Goal: Task Accomplishment & Management: Use online tool/utility

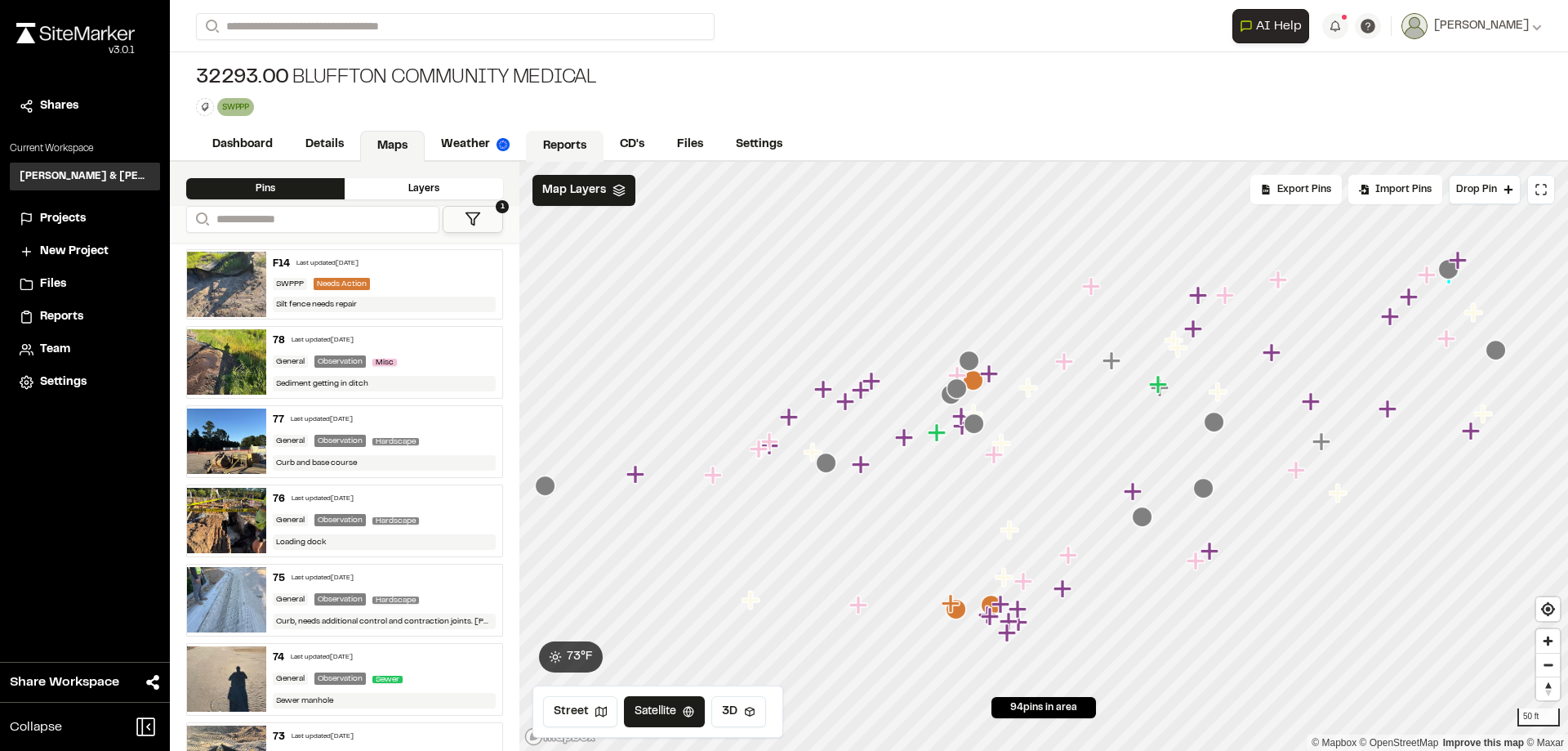
click at [537, 146] on link "Reports" at bounding box center [565, 146] width 78 height 31
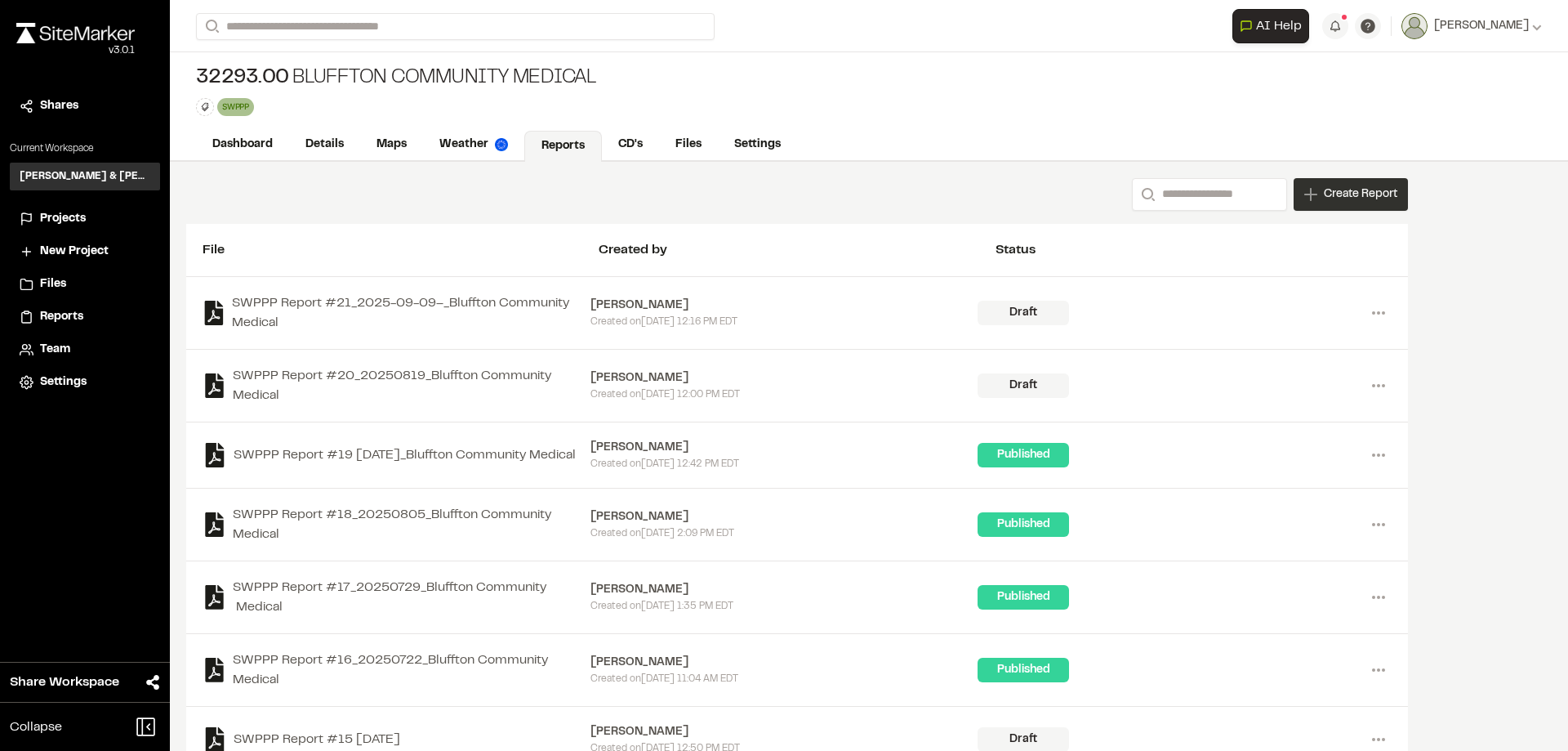
click at [1361, 201] on span "Create Report" at bounding box center [1360, 194] width 74 height 18
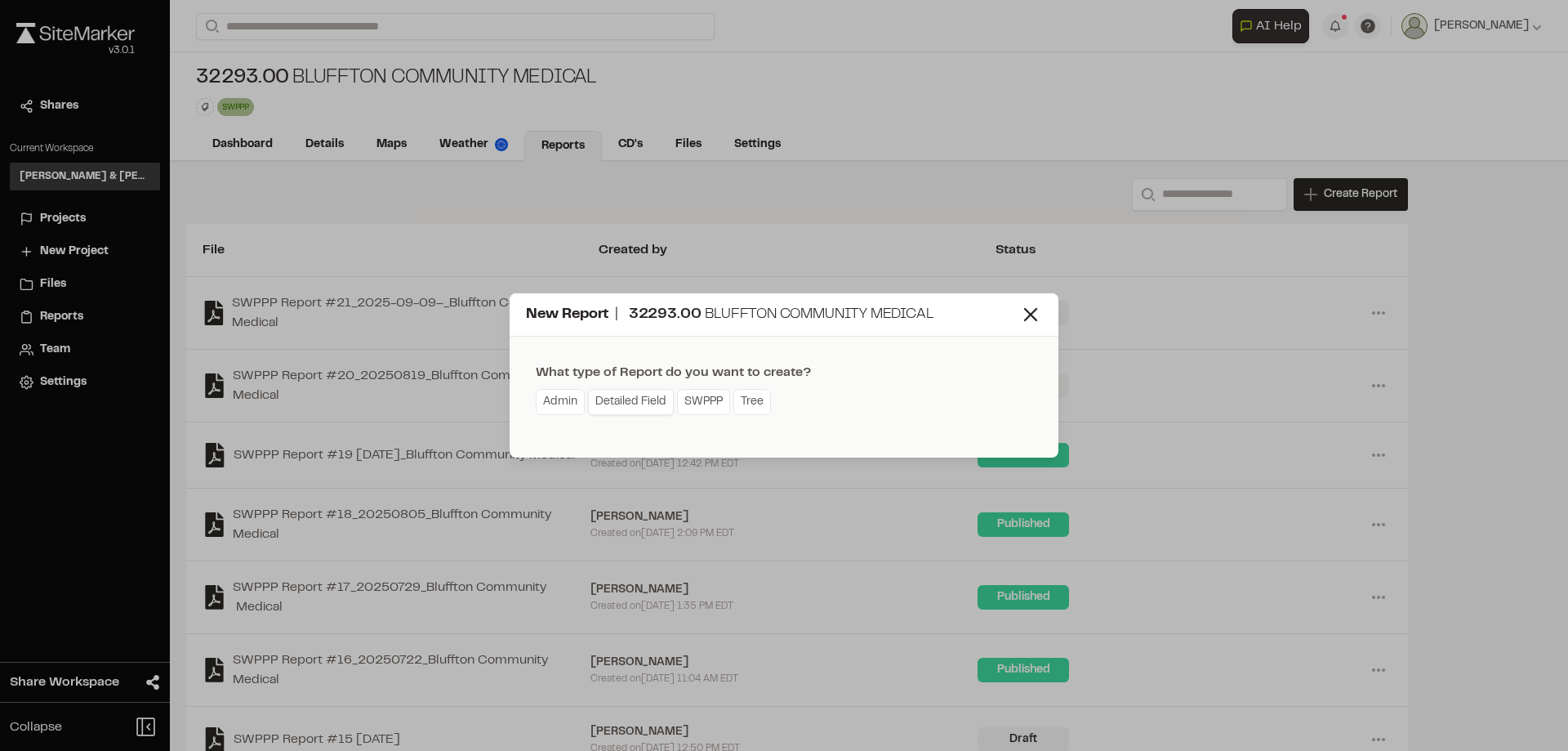
click at [620, 408] on link "Detailed Field" at bounding box center [631, 402] width 86 height 26
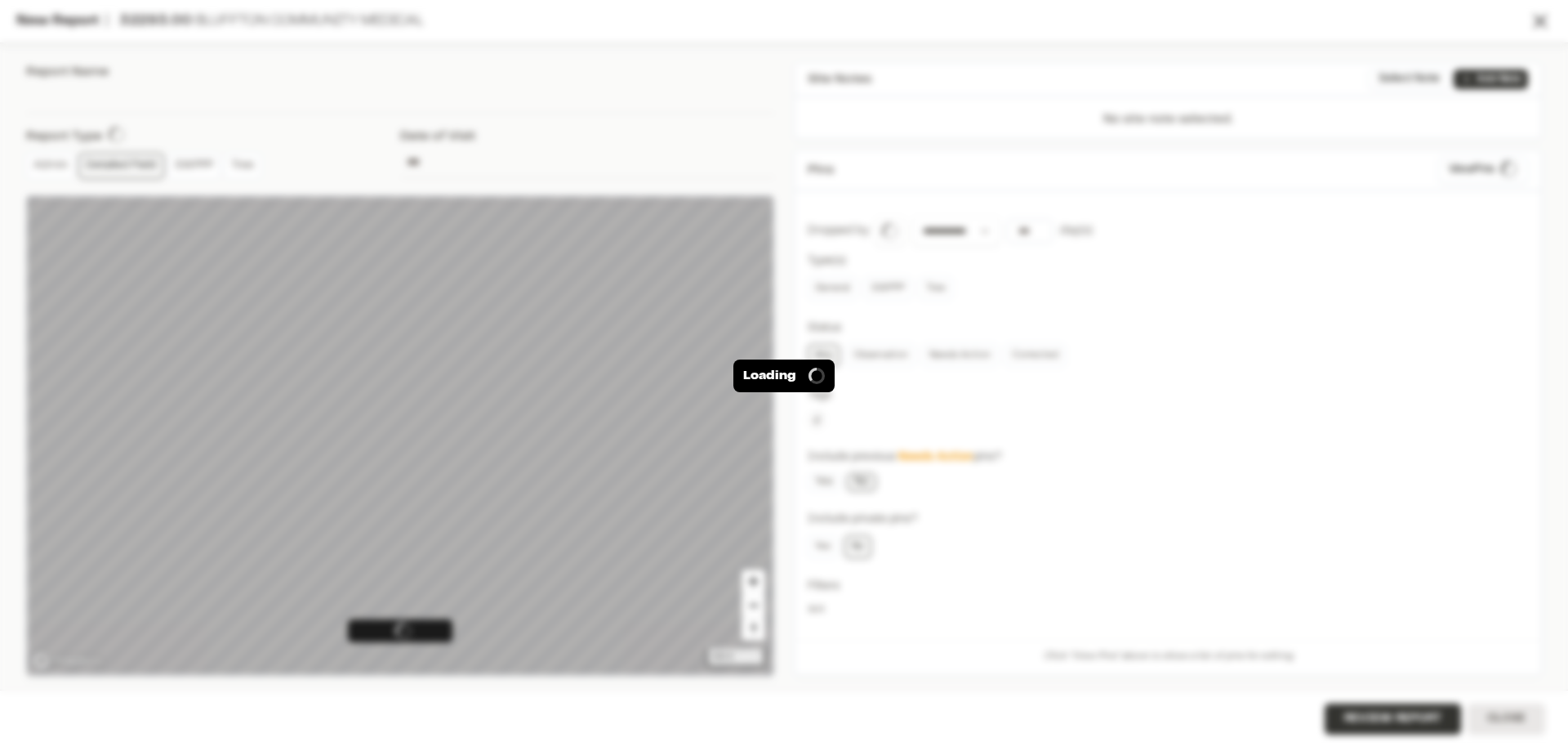
type input "**********"
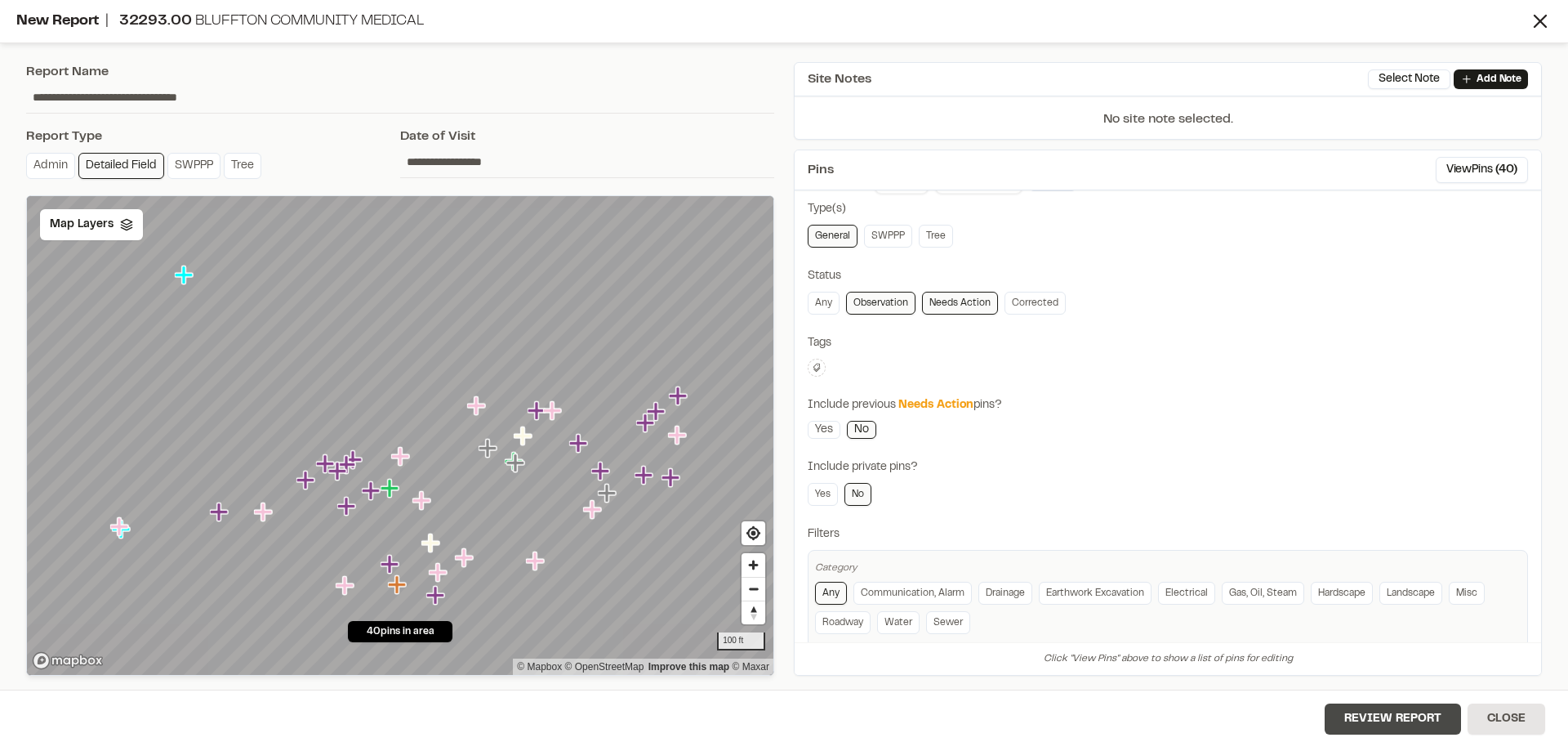
scroll to position [81, 0]
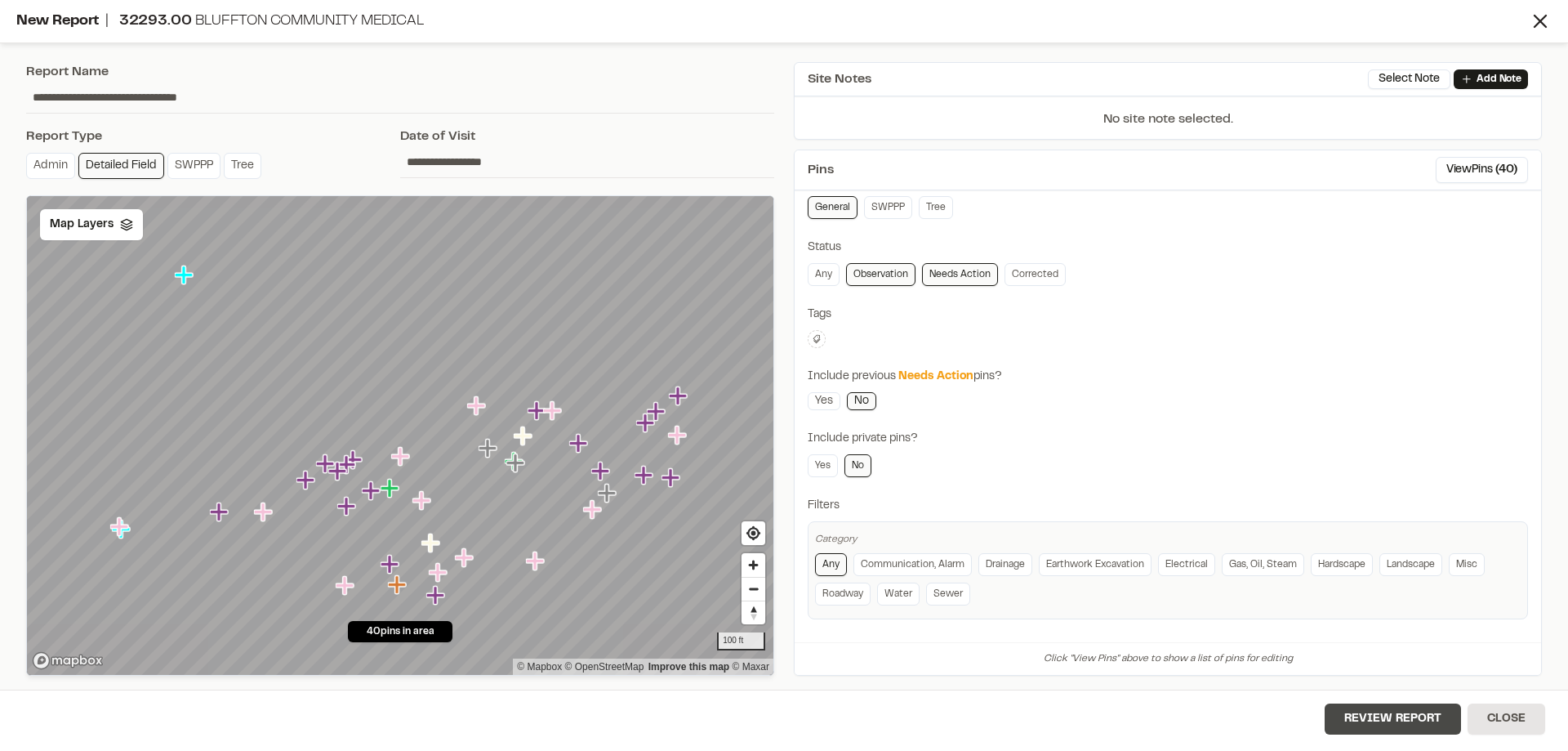
click at [1431, 720] on button "Review Report" at bounding box center [1393, 719] width 136 height 31
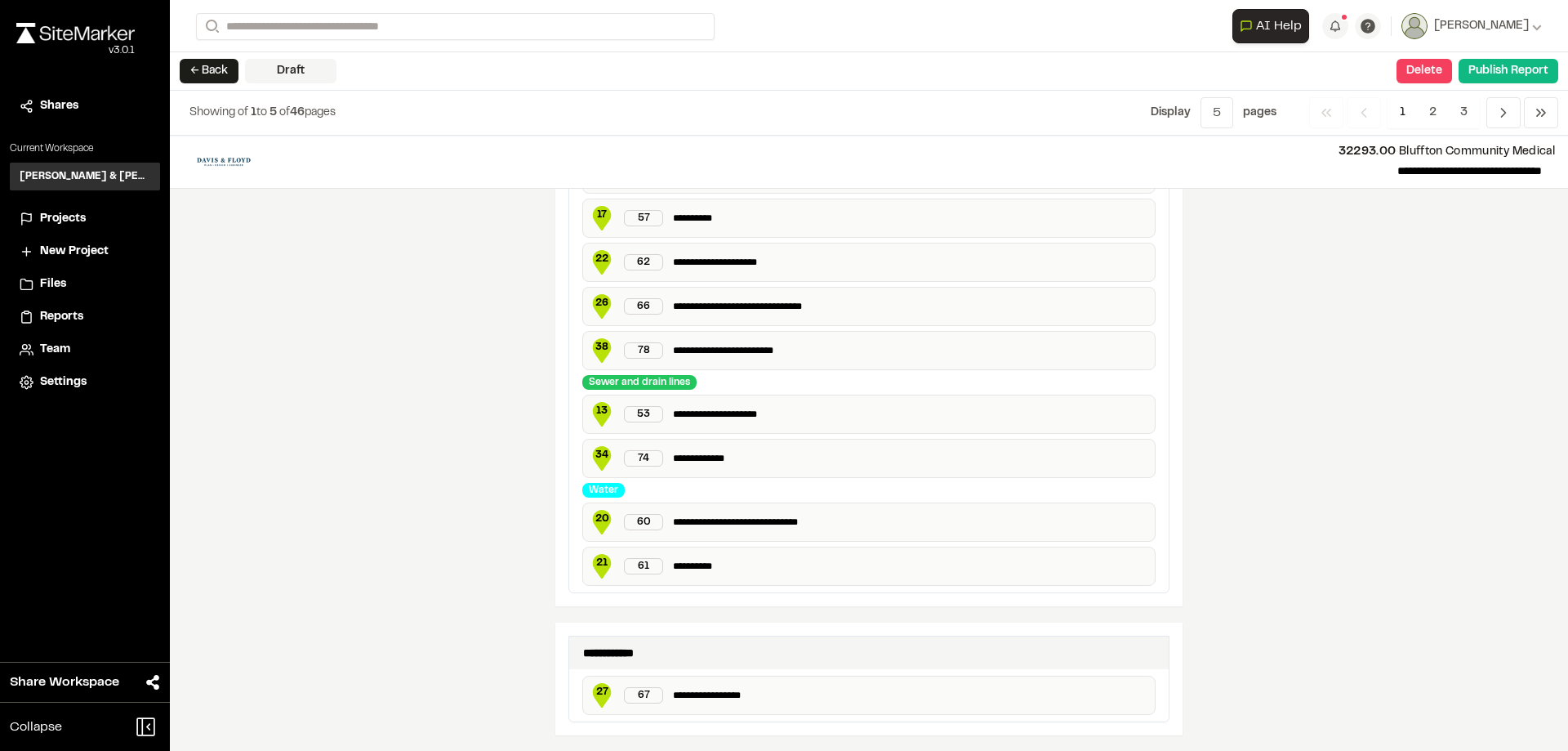
scroll to position [2380, 0]
click at [1440, 71] on button "Delete" at bounding box center [1425, 70] width 56 height 25
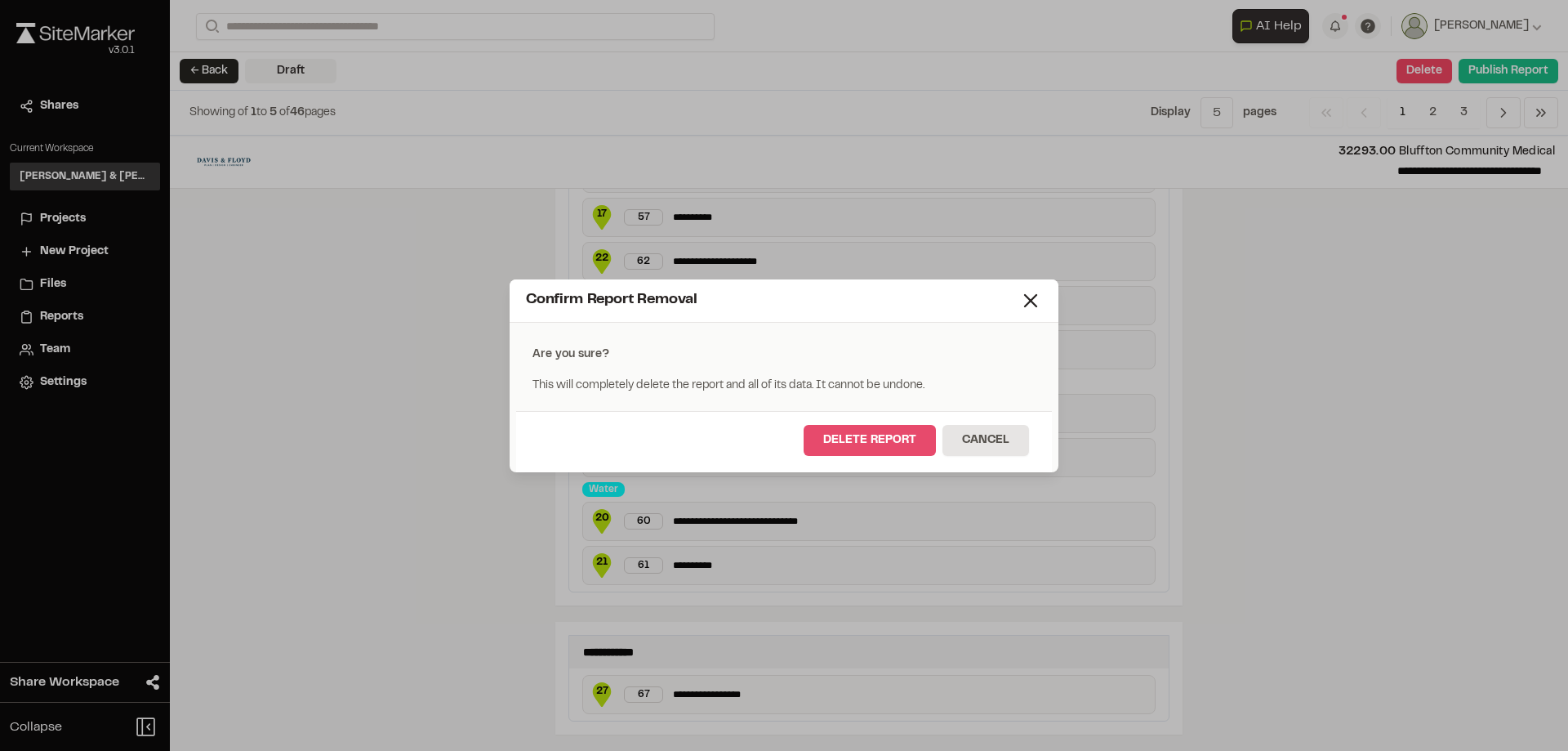
click at [881, 431] on button "Delete Report" at bounding box center [870, 440] width 132 height 31
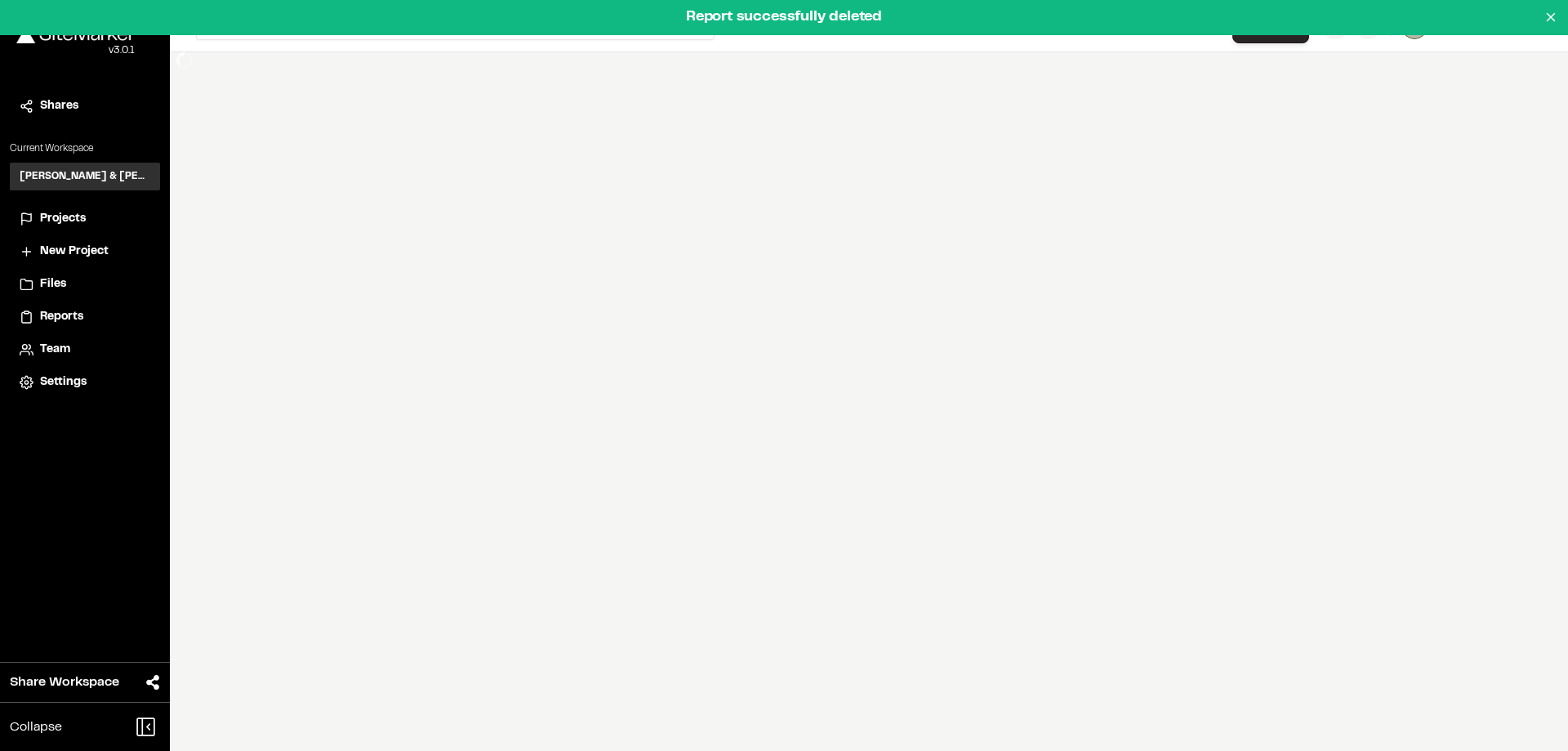
click at [1031, 263] on div "**********" at bounding box center [869, 376] width 1398 height 751
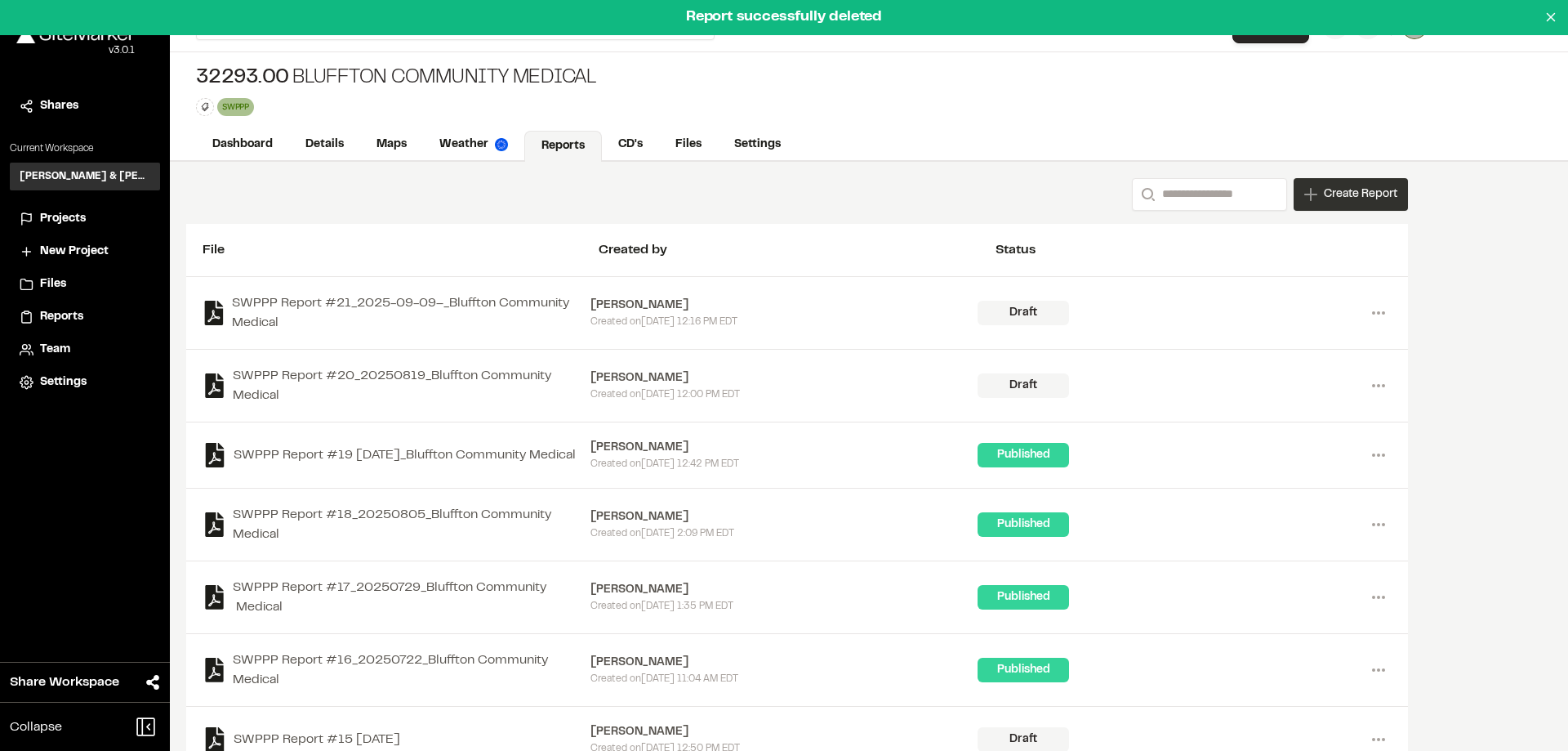
click at [1359, 190] on span "Create Report" at bounding box center [1360, 194] width 74 height 18
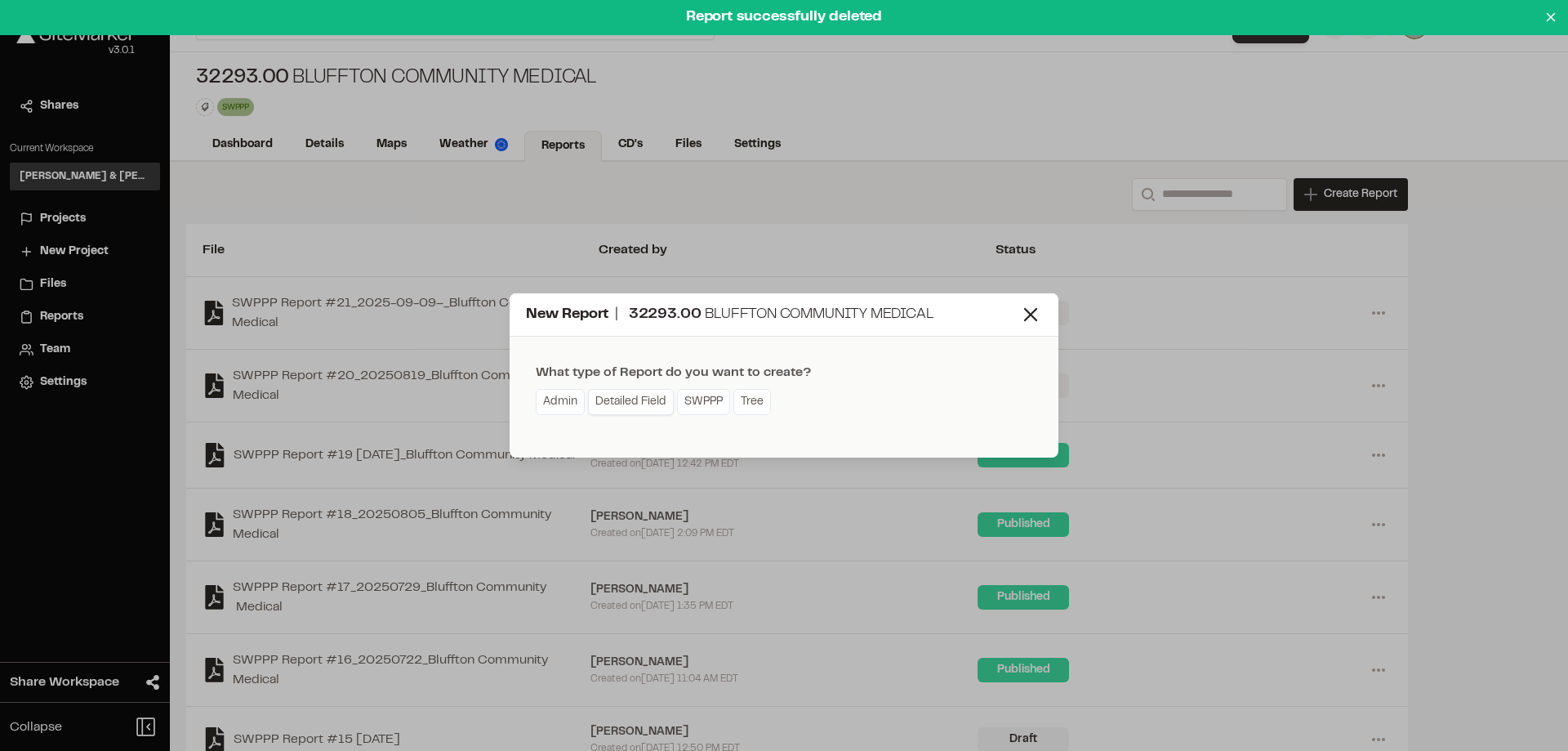
click at [632, 405] on link "Detailed Field" at bounding box center [631, 402] width 86 height 26
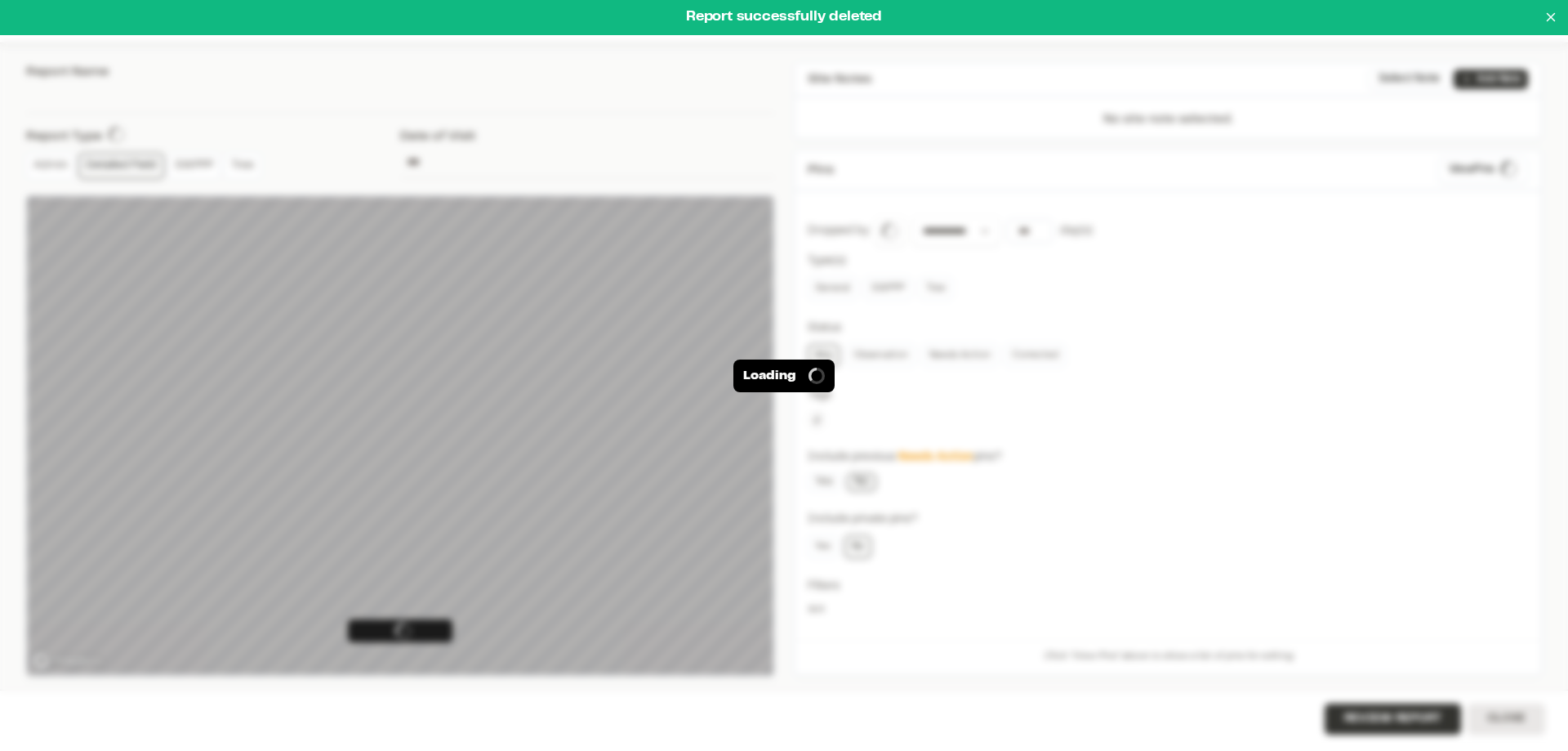
type input "**********"
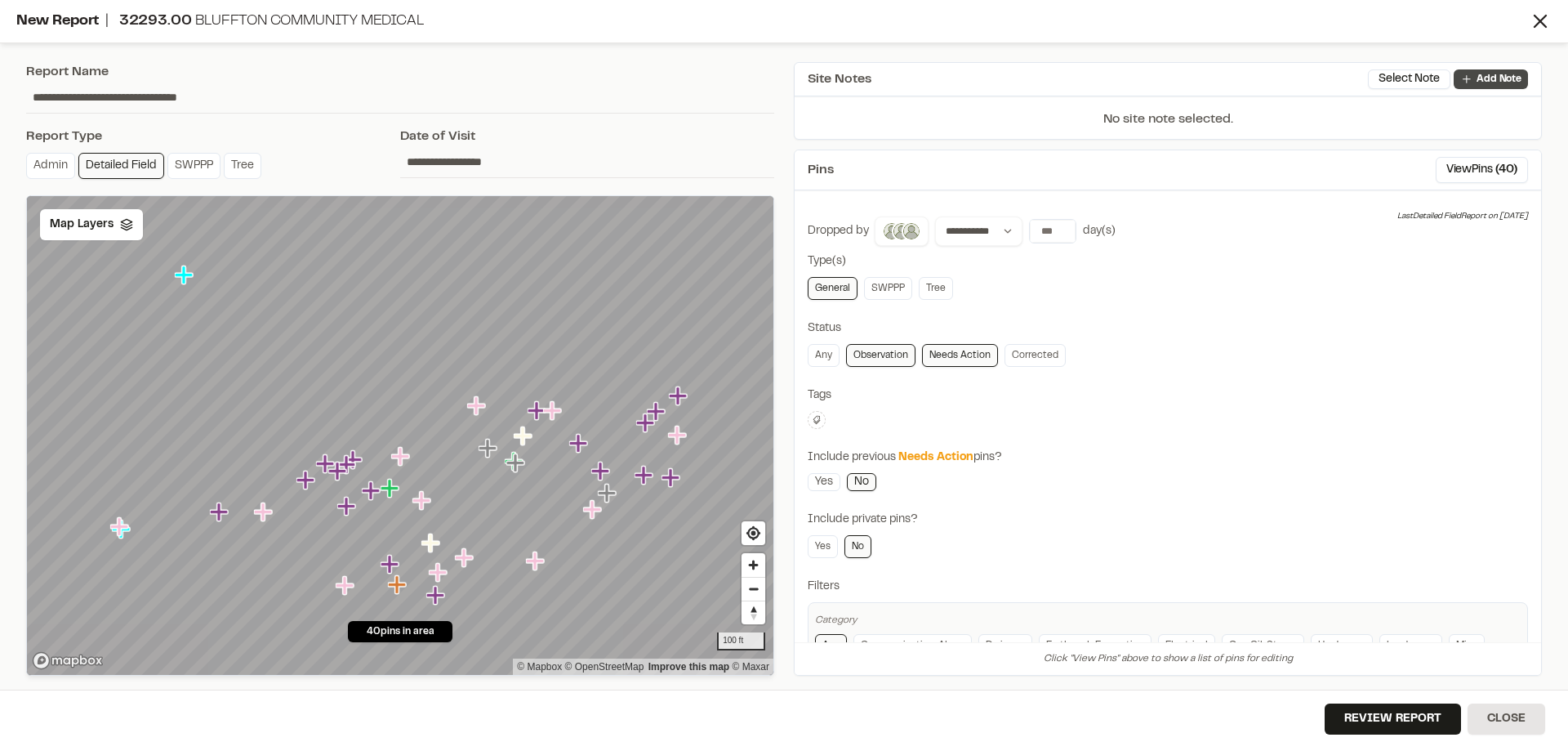
click at [1490, 79] on p "Add Note" at bounding box center [1498, 79] width 45 height 14
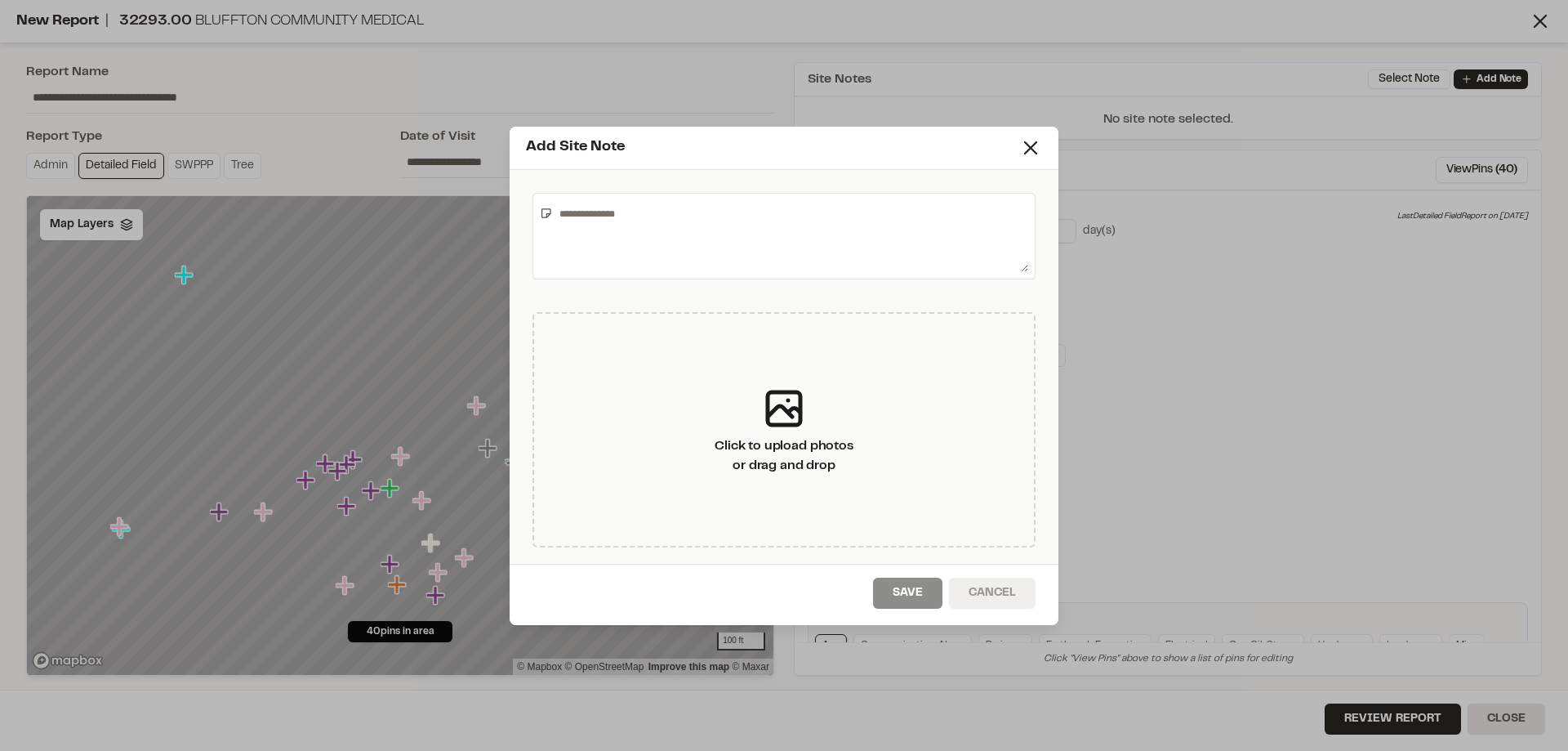
click at [1004, 596] on button "Cancel" at bounding box center [993, 592] width 86 height 31
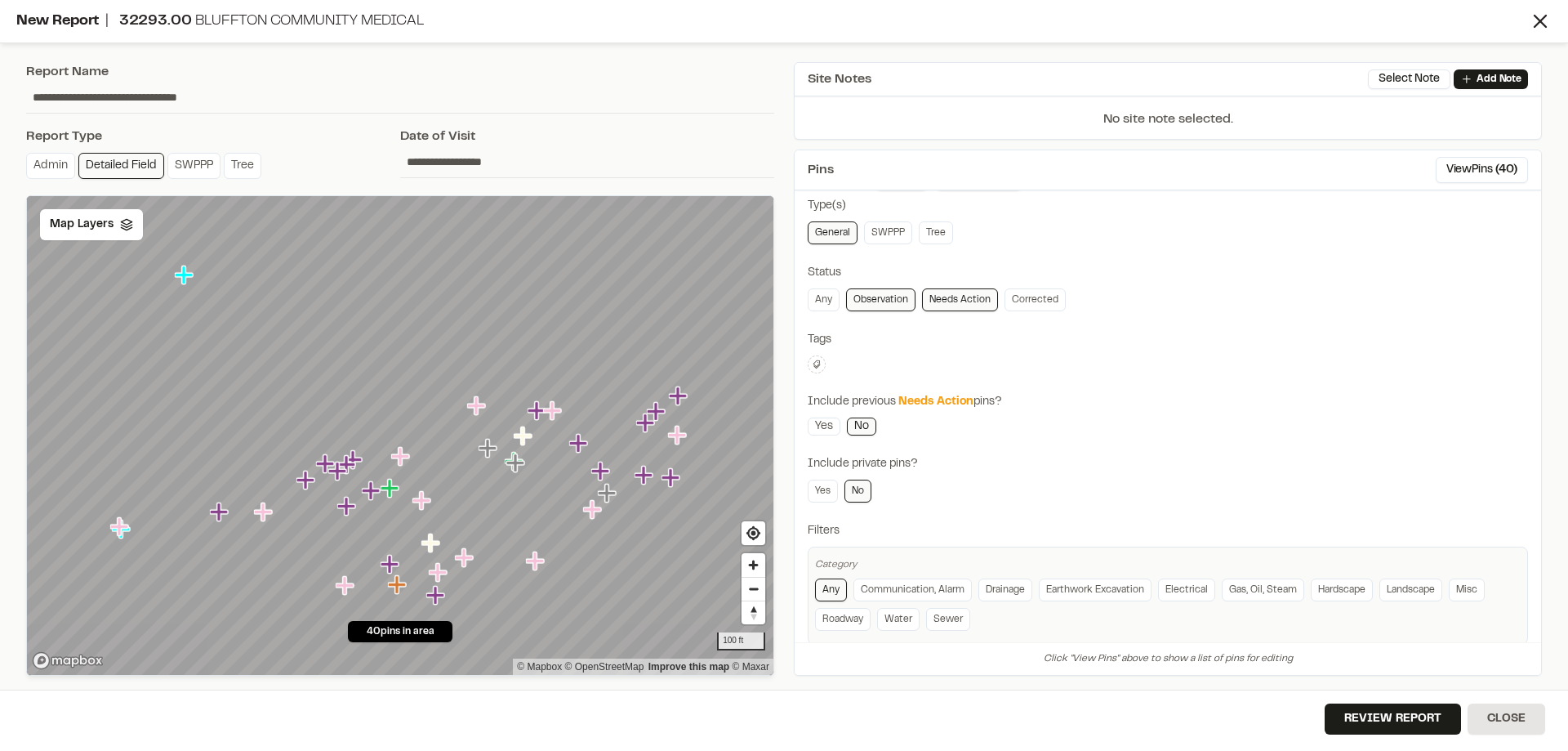
scroll to position [81, 0]
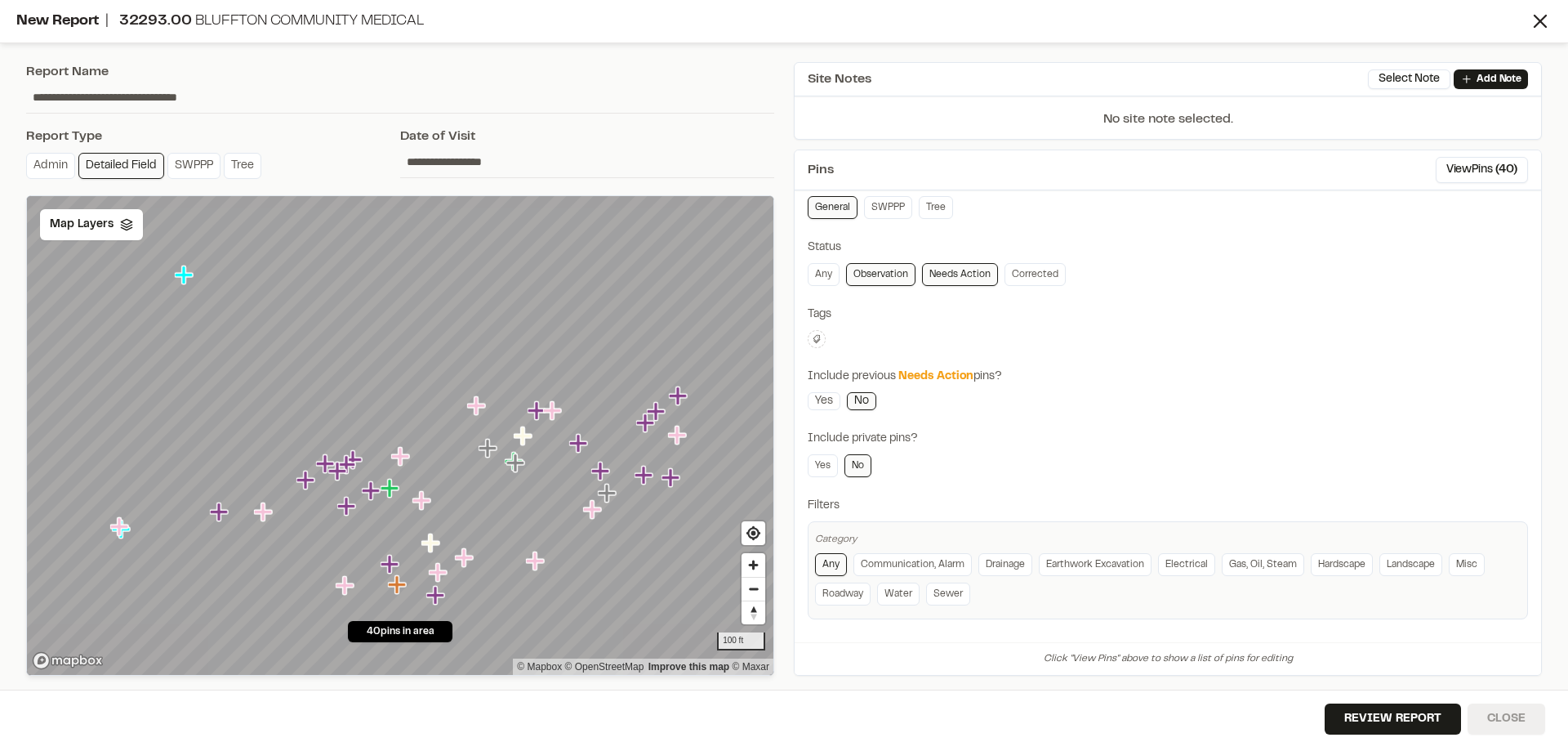
click at [1499, 726] on button "Close" at bounding box center [1507, 719] width 78 height 31
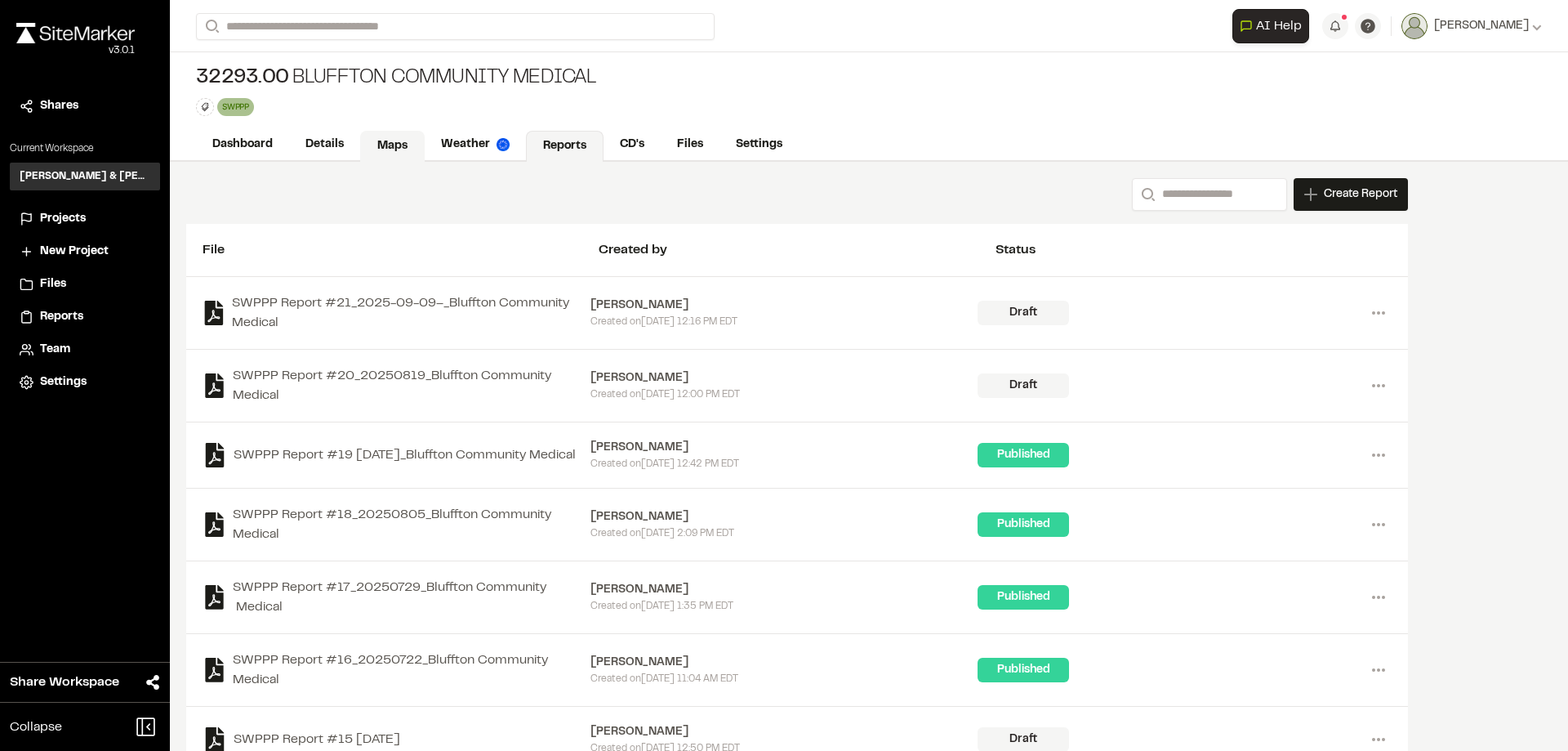
click at [392, 149] on link "Maps" at bounding box center [392, 146] width 64 height 31
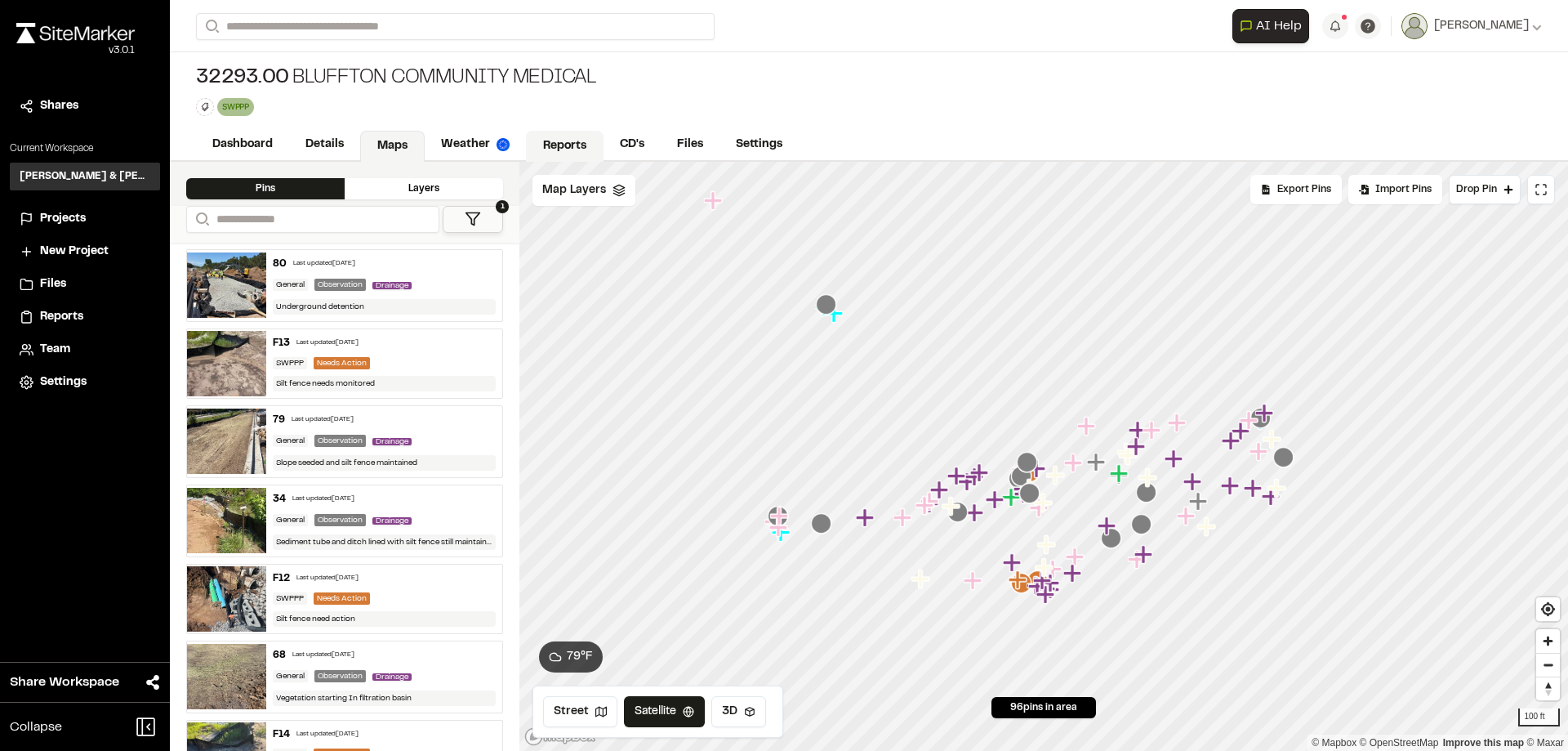
click at [572, 147] on link "Reports" at bounding box center [565, 146] width 78 height 31
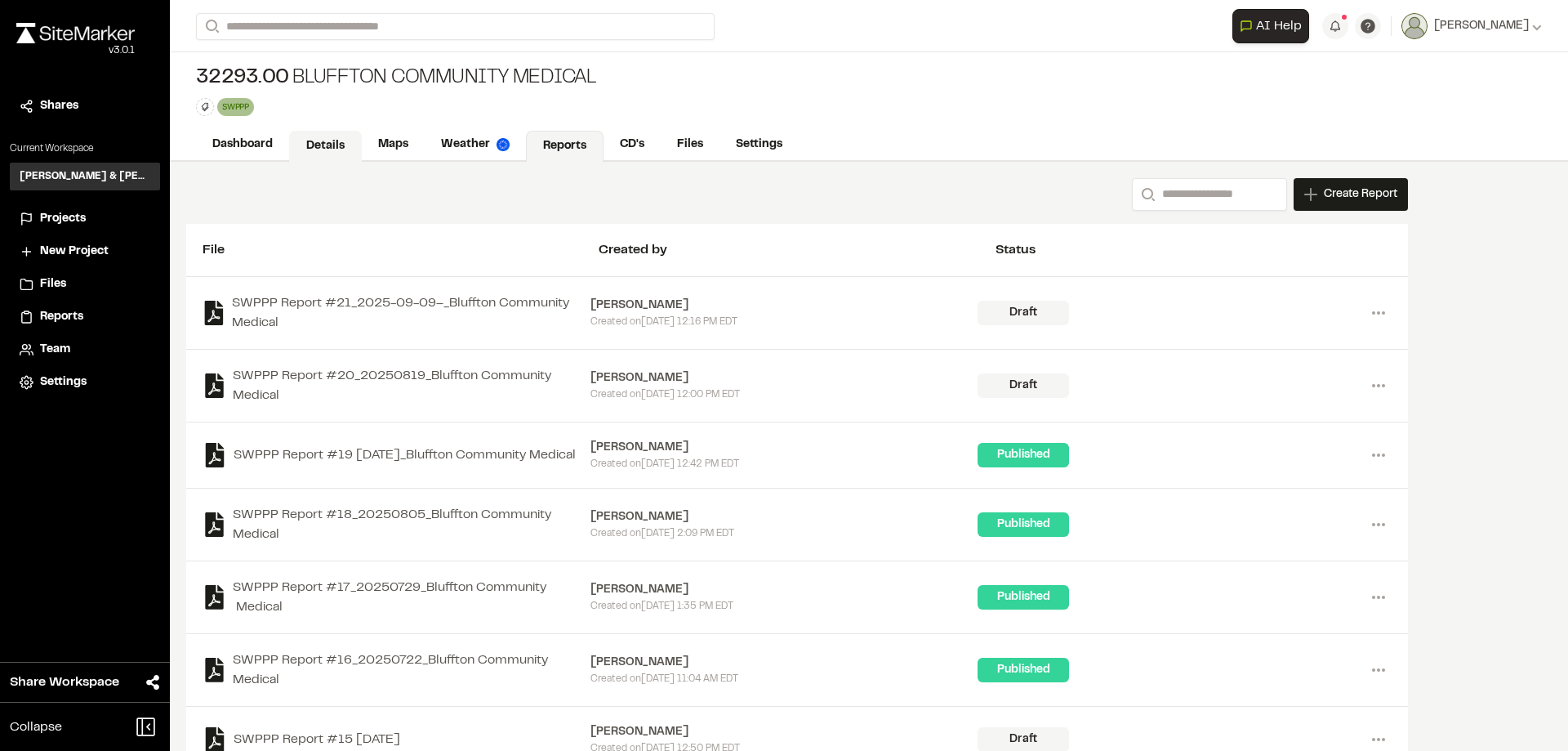
click at [335, 146] on link "Details" at bounding box center [325, 146] width 73 height 31
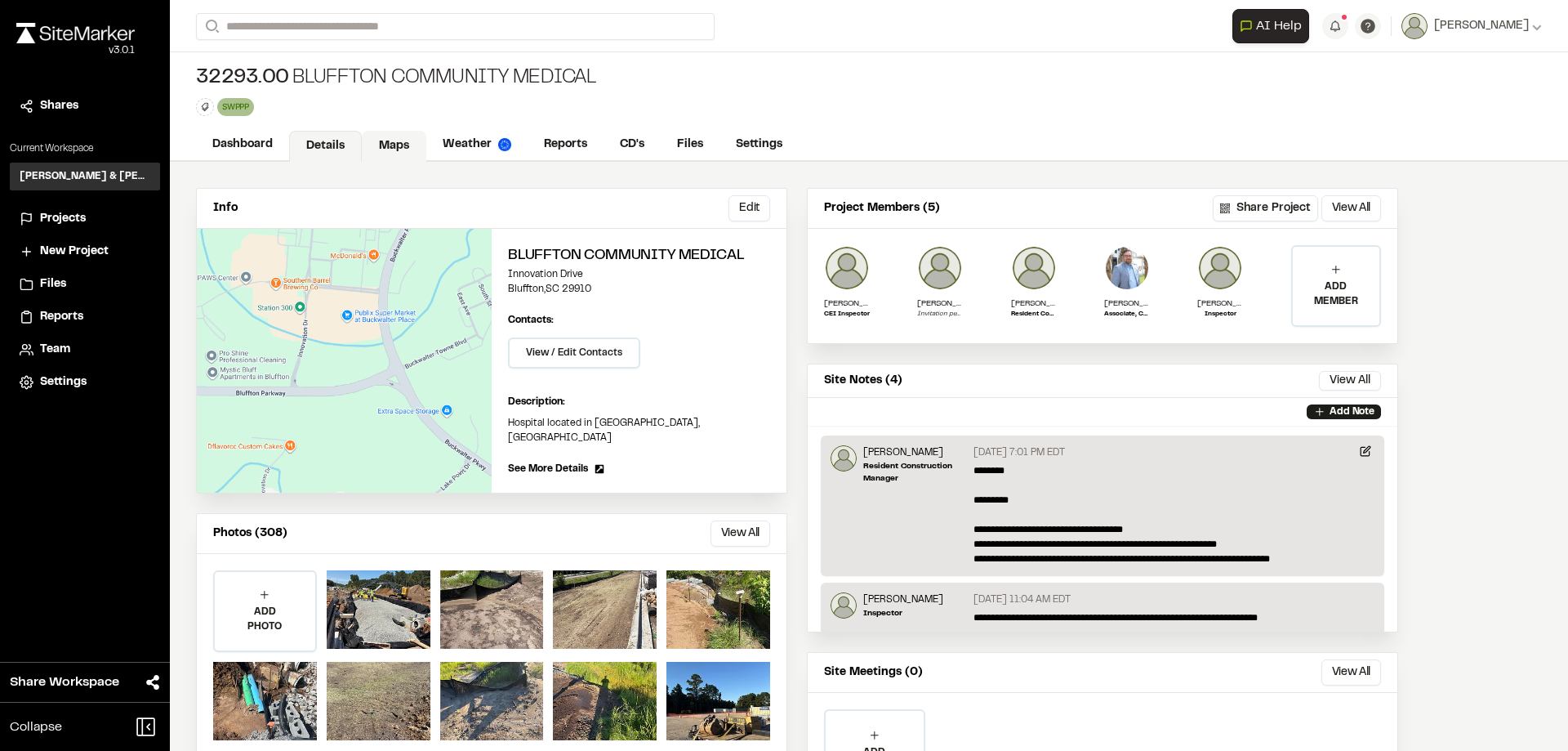
click at [386, 136] on link "Maps" at bounding box center [394, 146] width 64 height 31
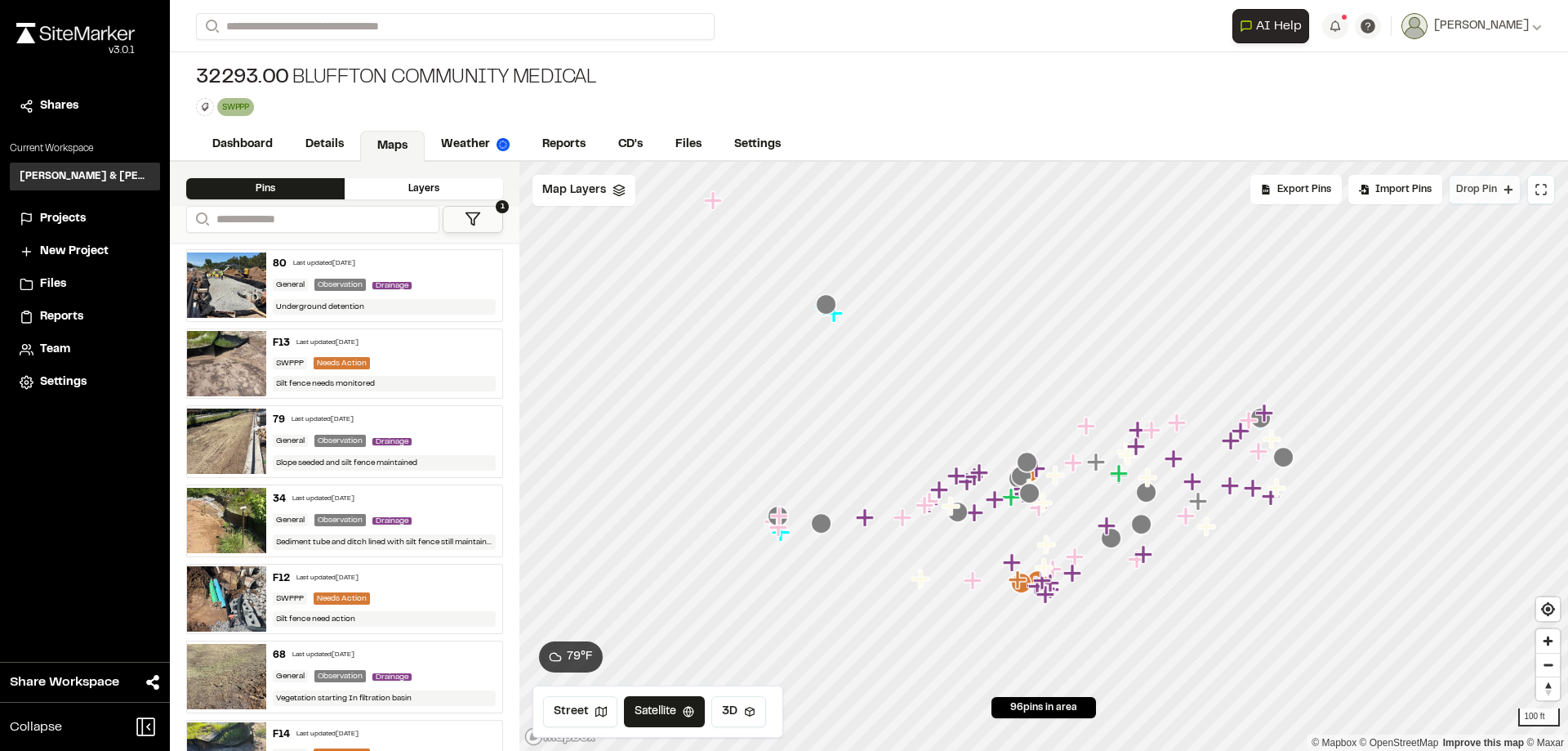
click at [1498, 187] on button "Drop Pin" at bounding box center [1484, 189] width 72 height 30
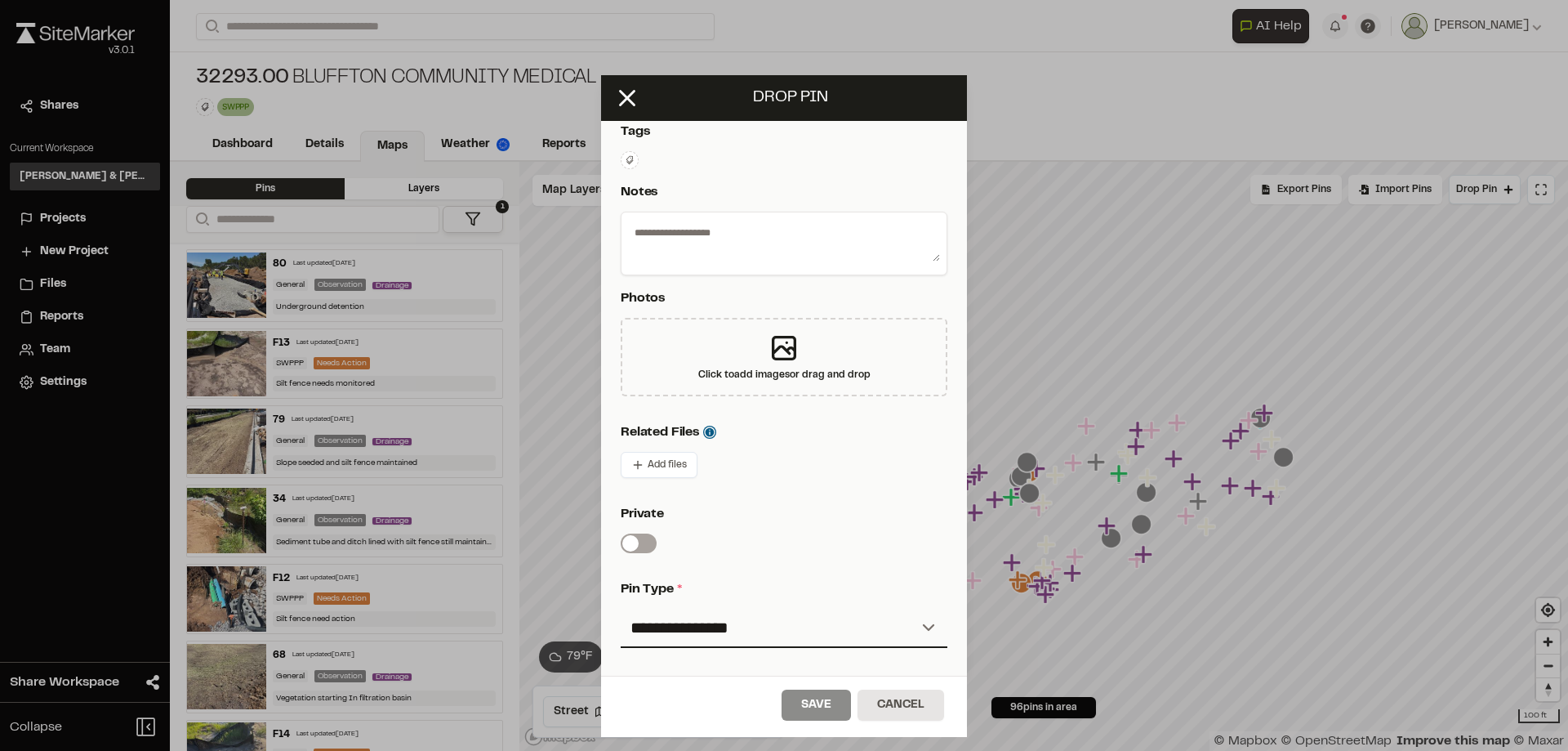
scroll to position [245, 0]
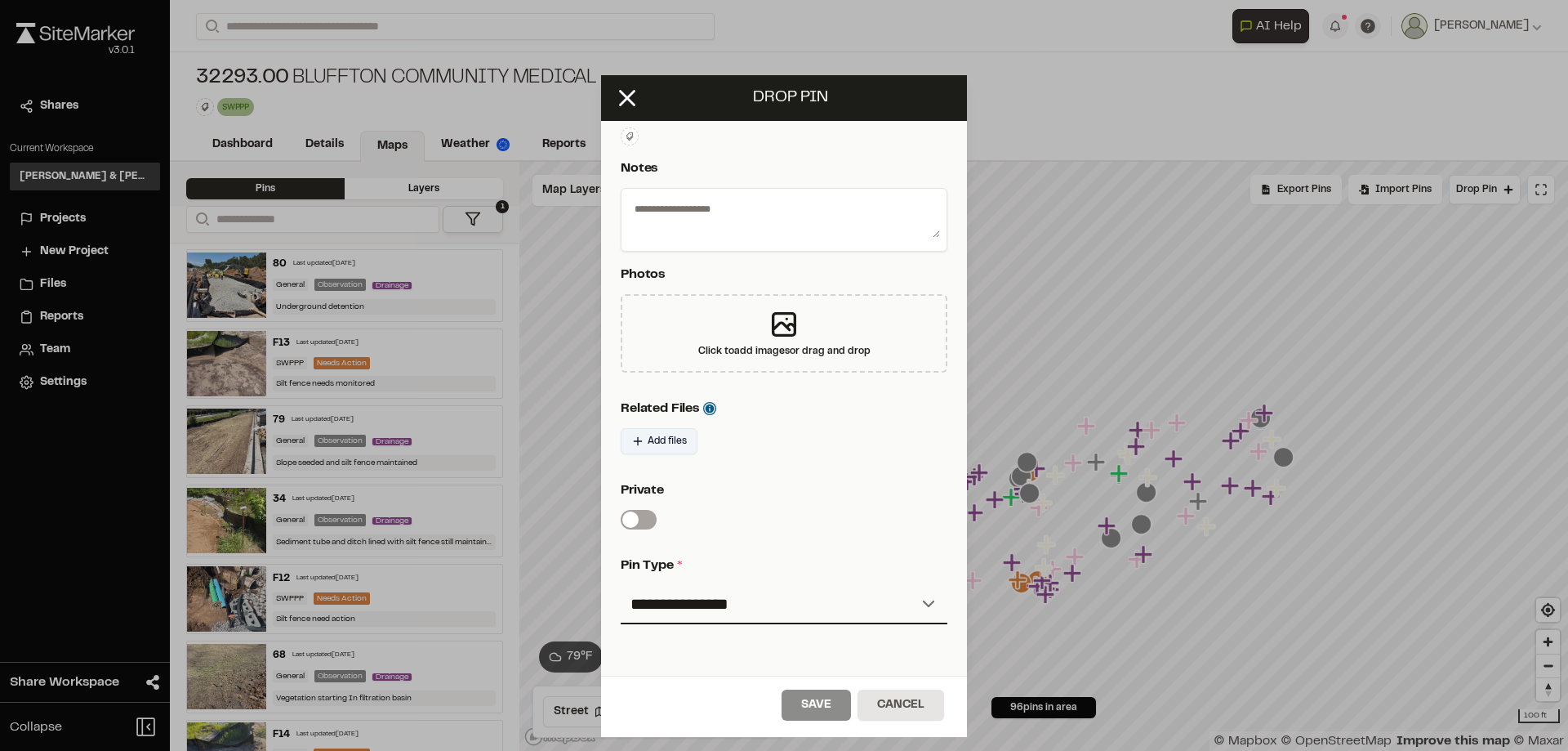
click at [667, 442] on span "Add files" at bounding box center [667, 441] width 39 height 14
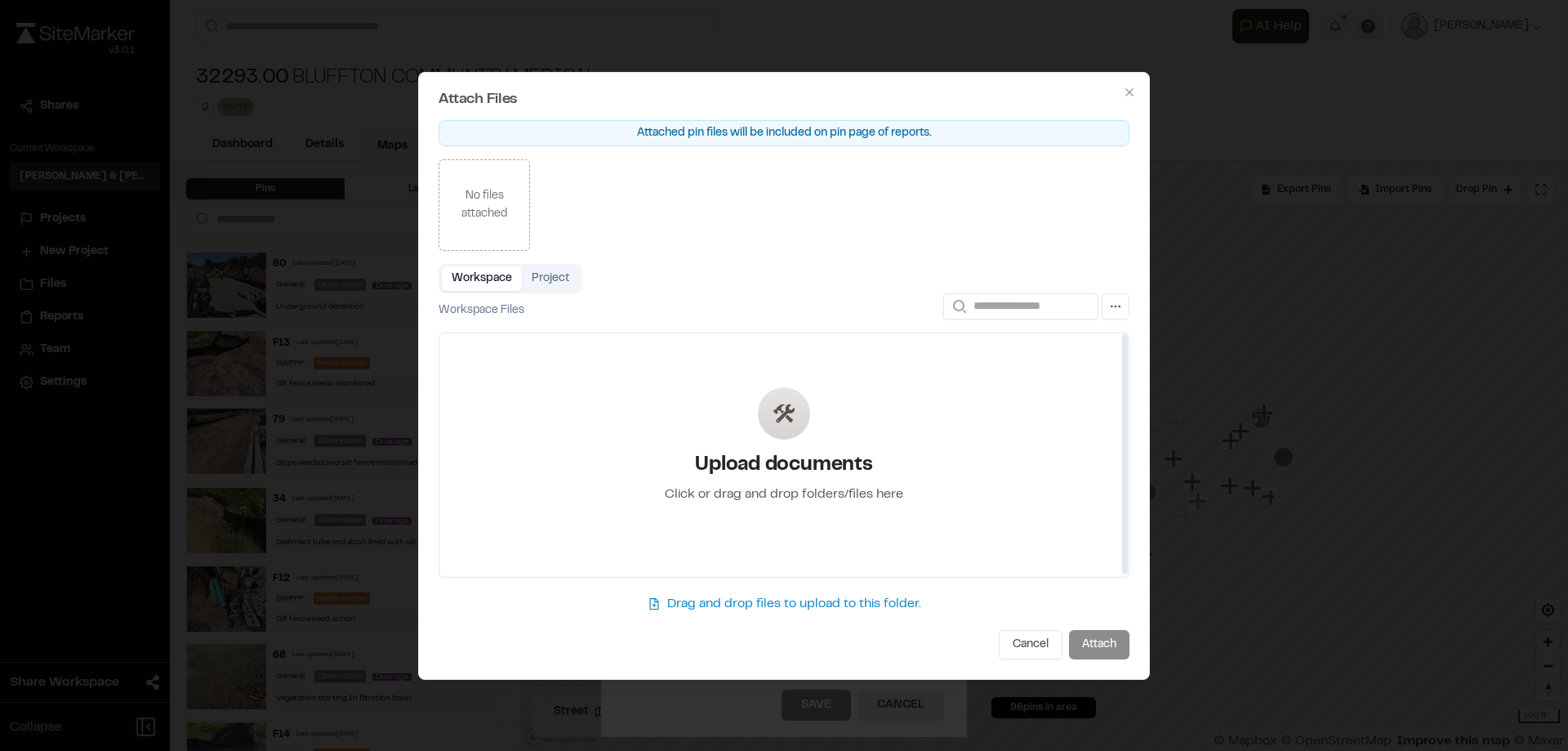
click at [794, 421] on icon at bounding box center [784, 413] width 23 height 23
click at [1029, 643] on button "Cancel" at bounding box center [1030, 644] width 64 height 30
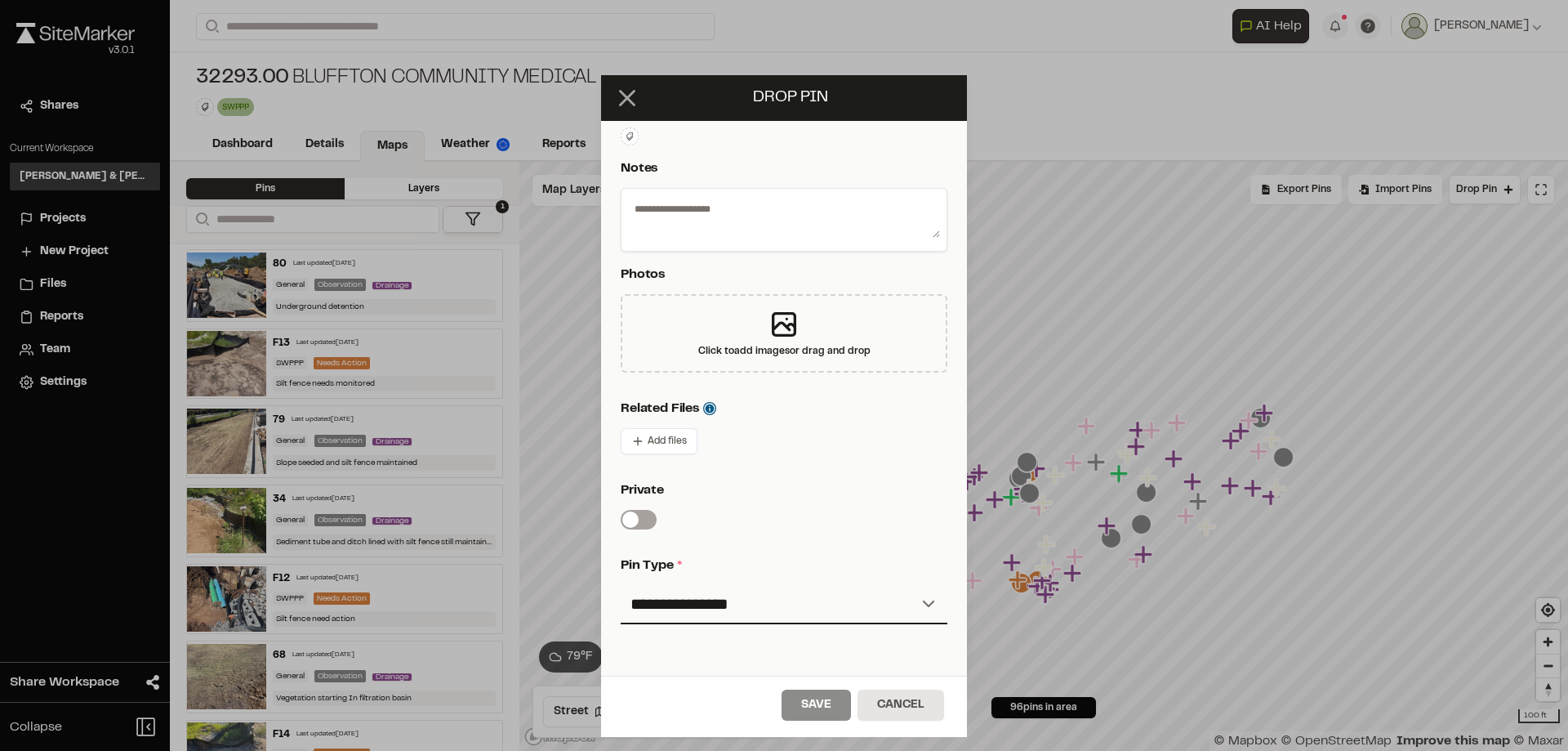
click at [633, 94] on icon at bounding box center [627, 97] width 28 height 28
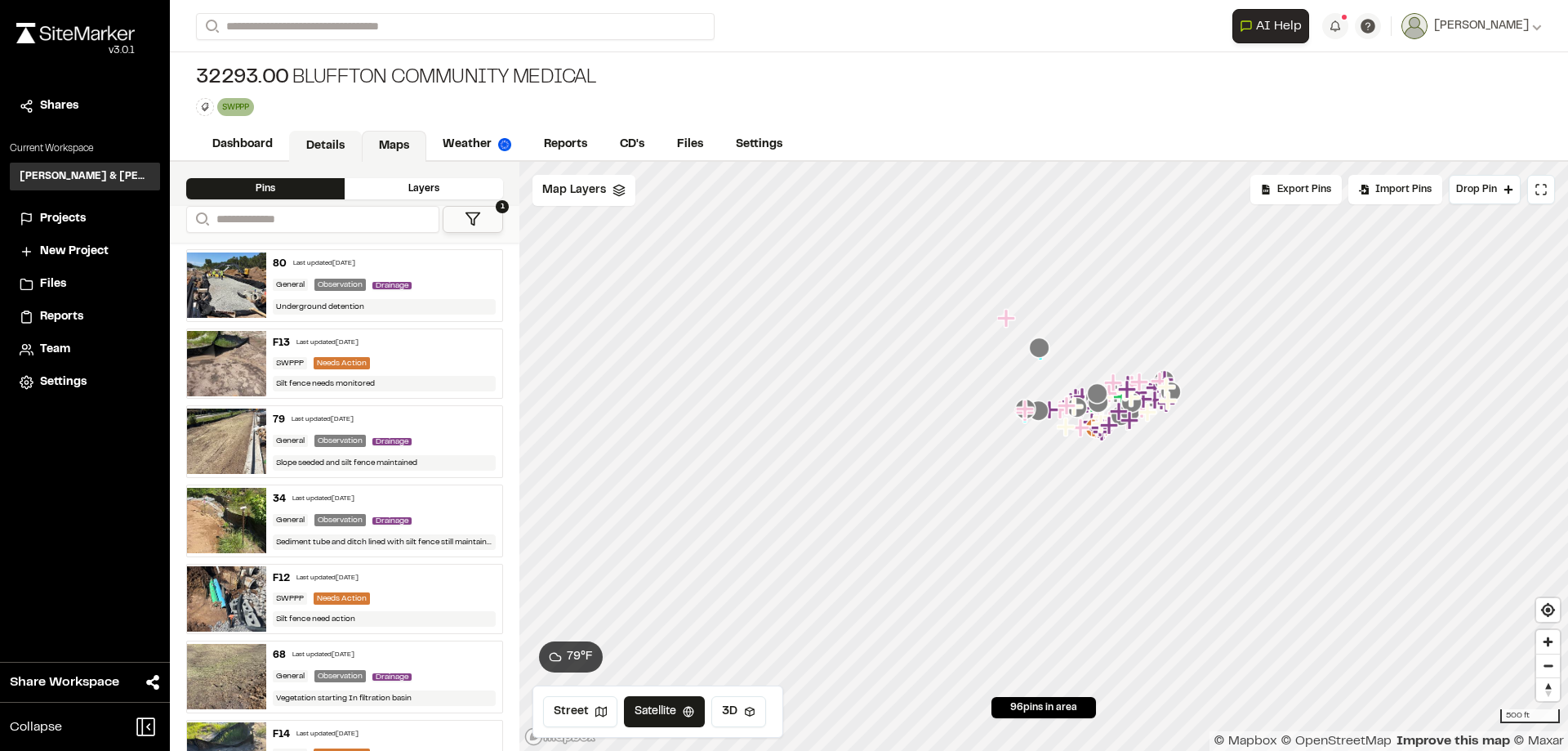
click at [332, 150] on link "Details" at bounding box center [325, 146] width 73 height 31
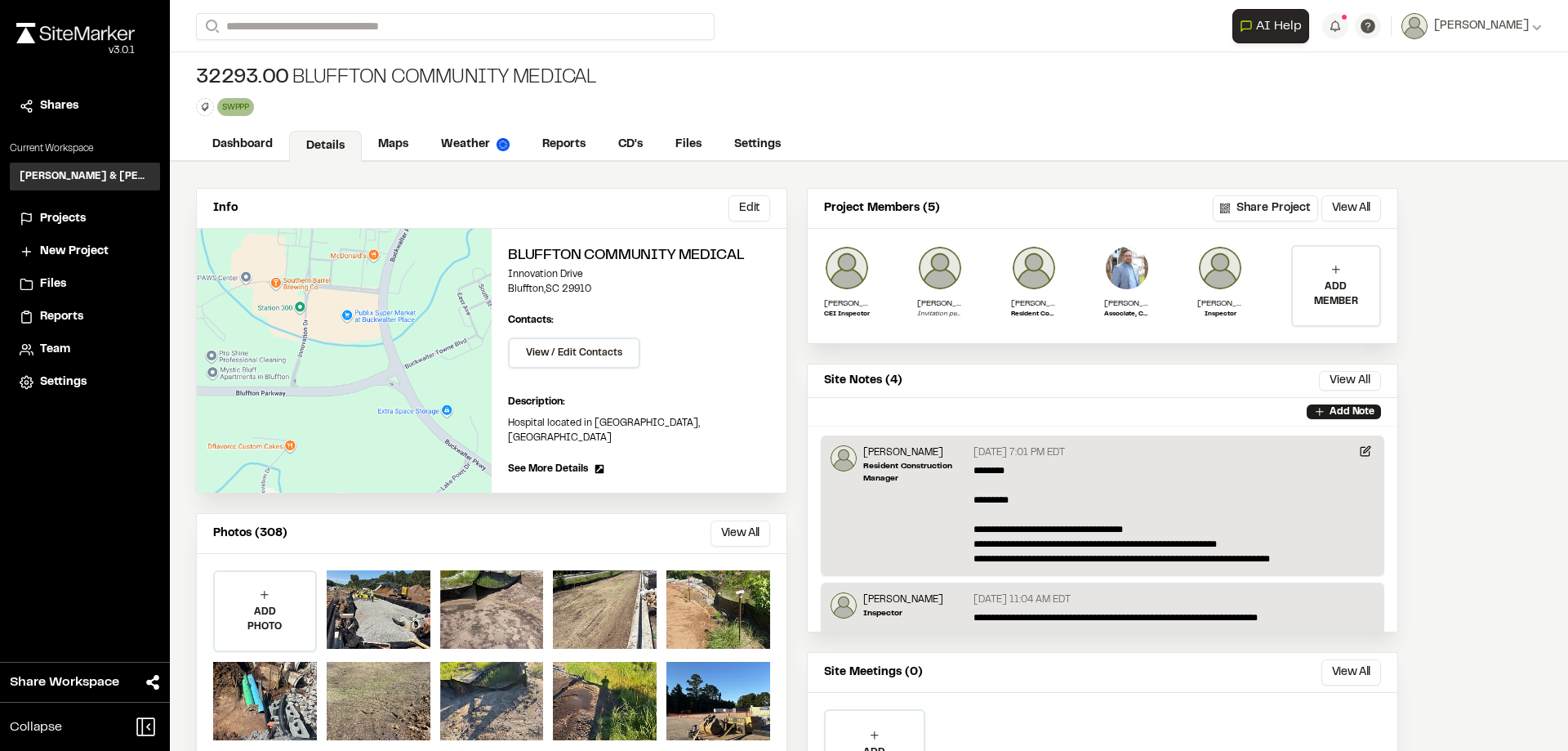
click at [64, 225] on span "Projects" at bounding box center [63, 219] width 46 height 18
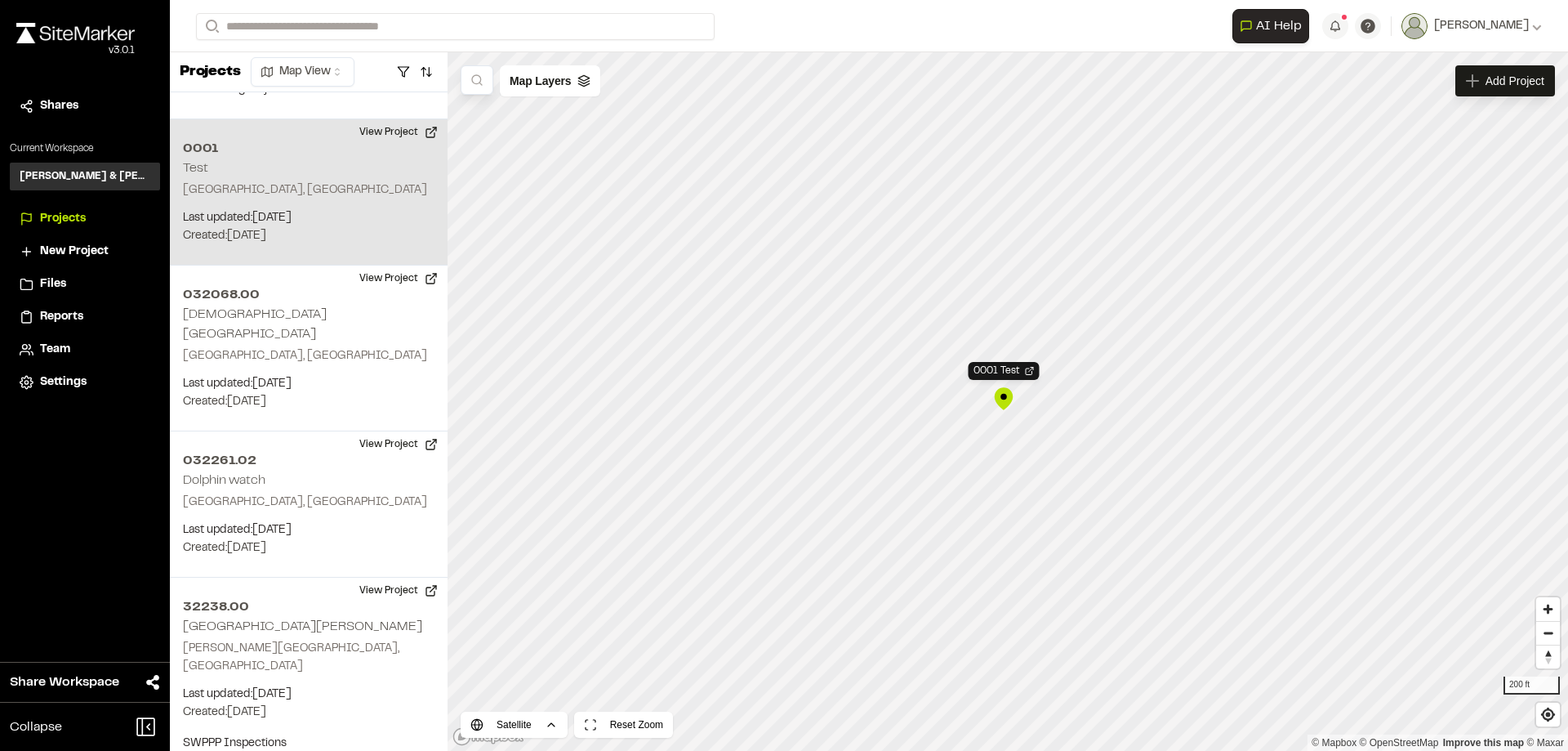
scroll to position [2684, 0]
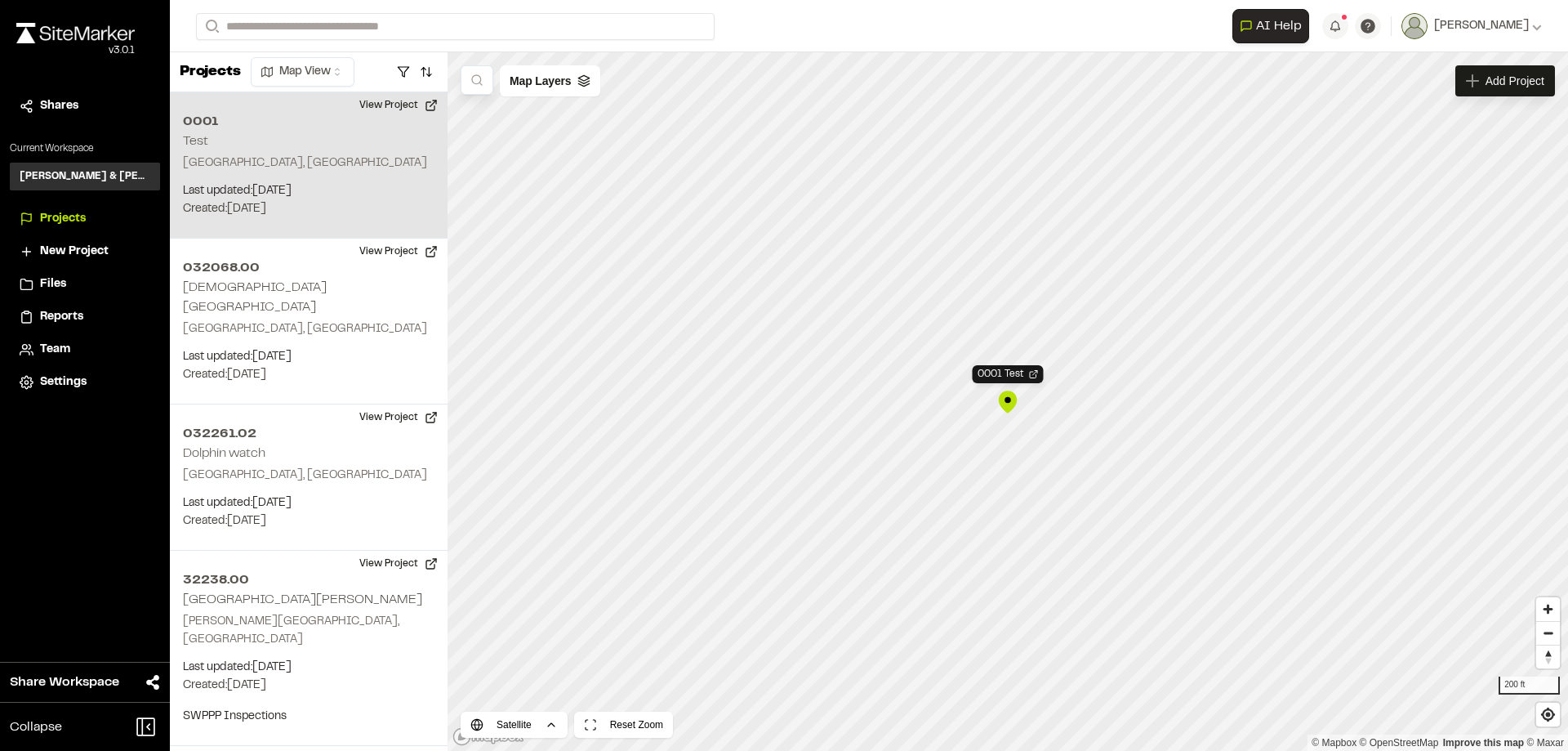
click at [1009, 400] on div "0001 Test" at bounding box center [1008, 402] width 25 height 25
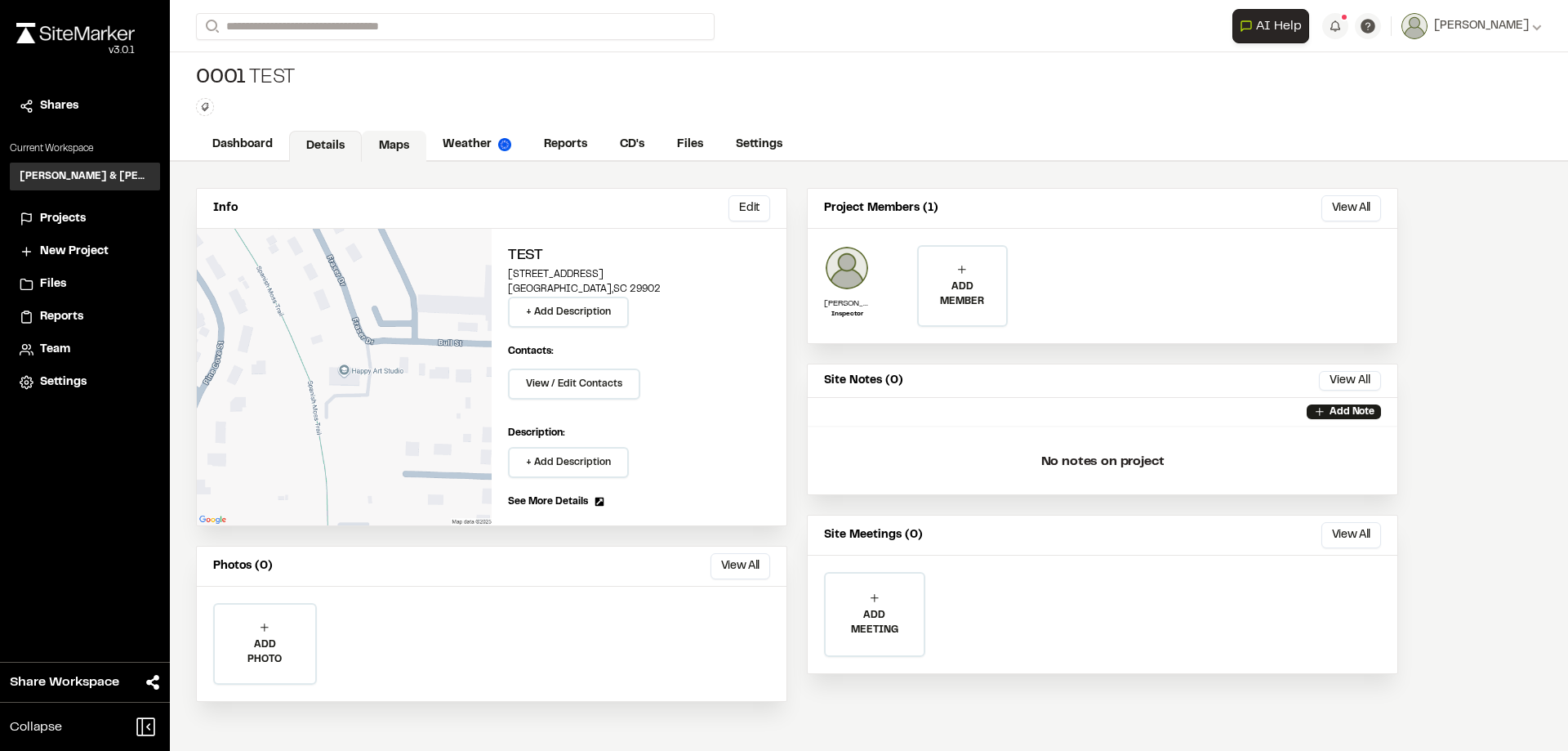
click at [398, 137] on link "Maps" at bounding box center [394, 146] width 64 height 31
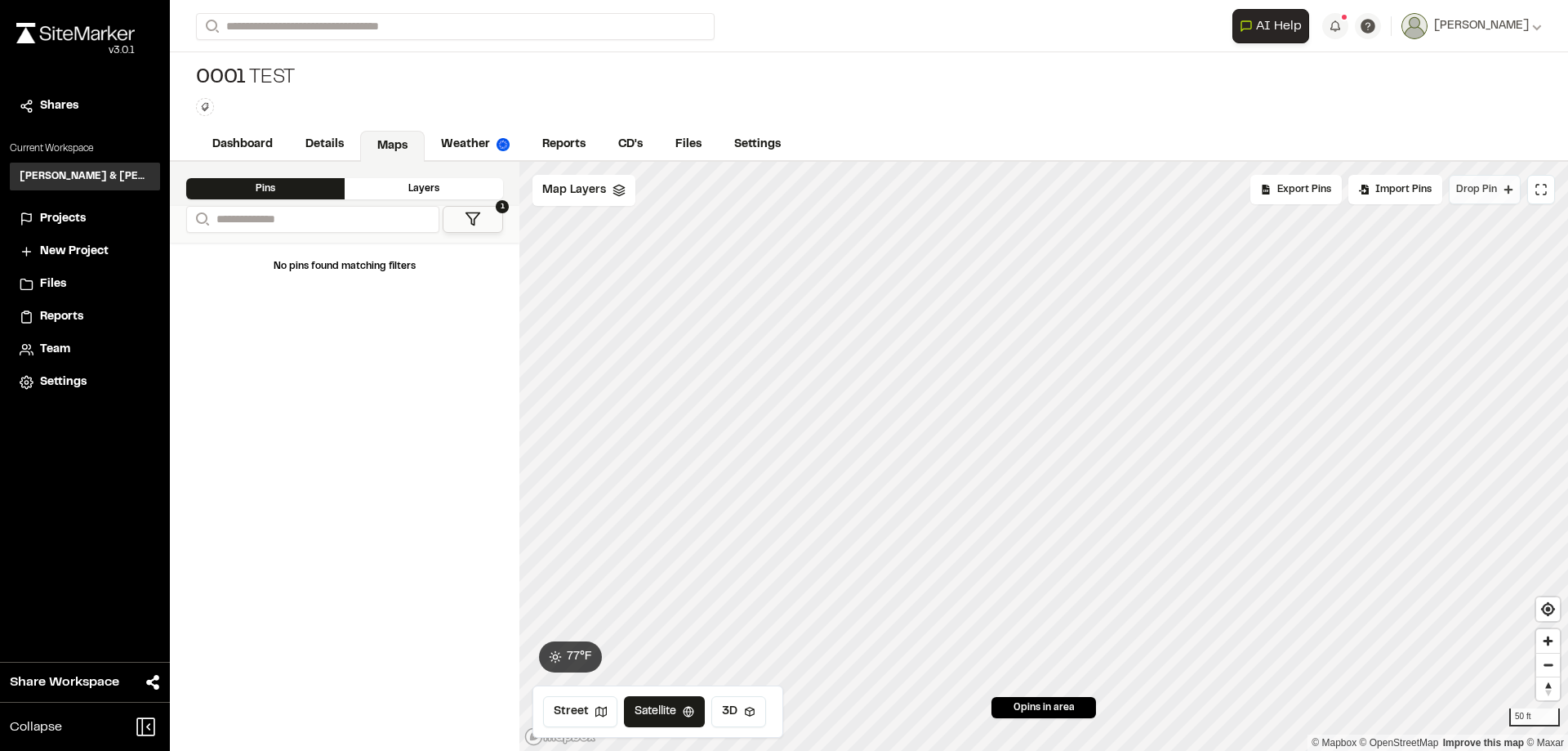
click at [1480, 195] on span "Drop Pin" at bounding box center [1476, 189] width 41 height 14
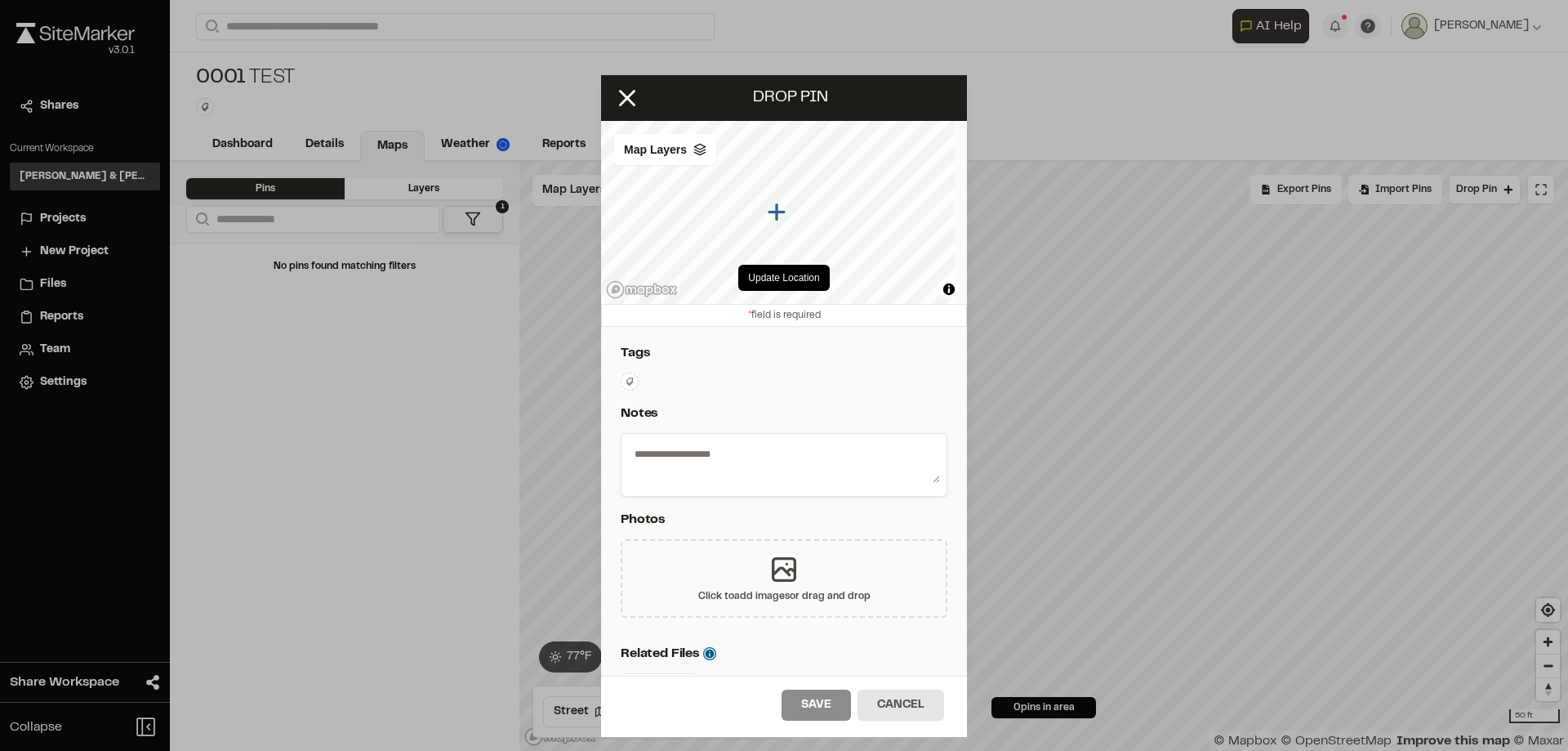
scroll to position [326, 0]
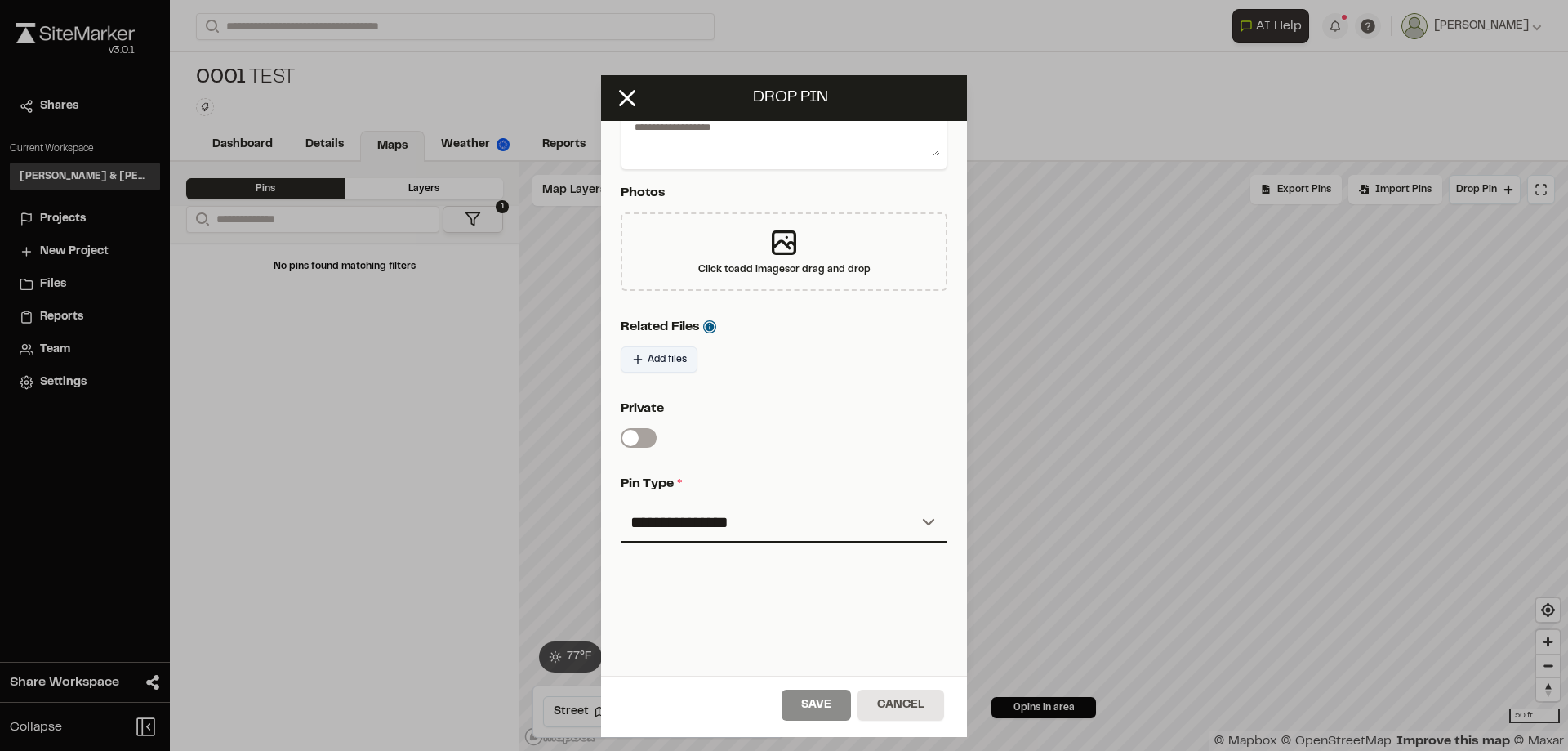
click at [679, 364] on span "Add files" at bounding box center [667, 359] width 39 height 14
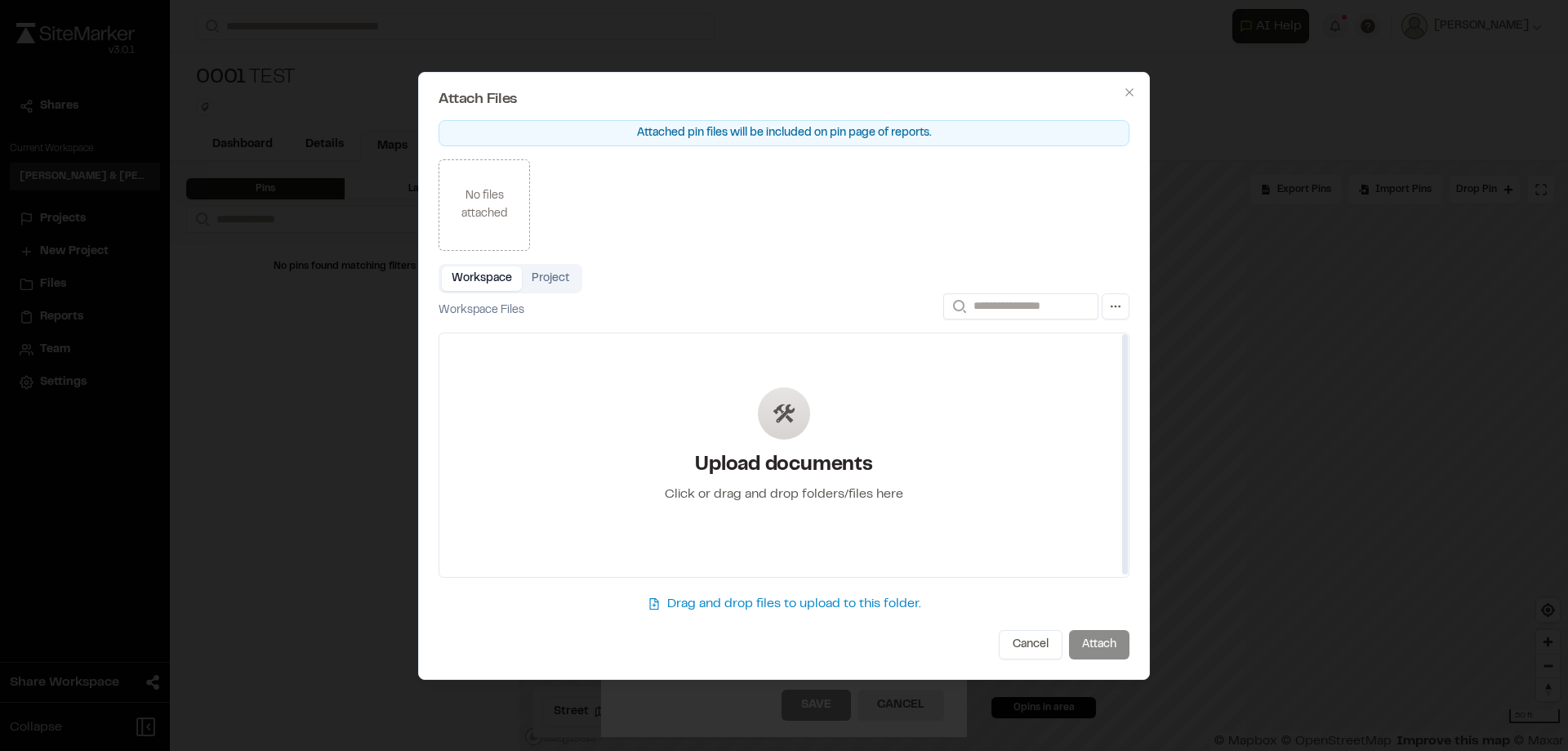
click at [820, 448] on div "Upload documents Click or drag and drop folders/files here" at bounding box center [784, 456] width 264 height 190
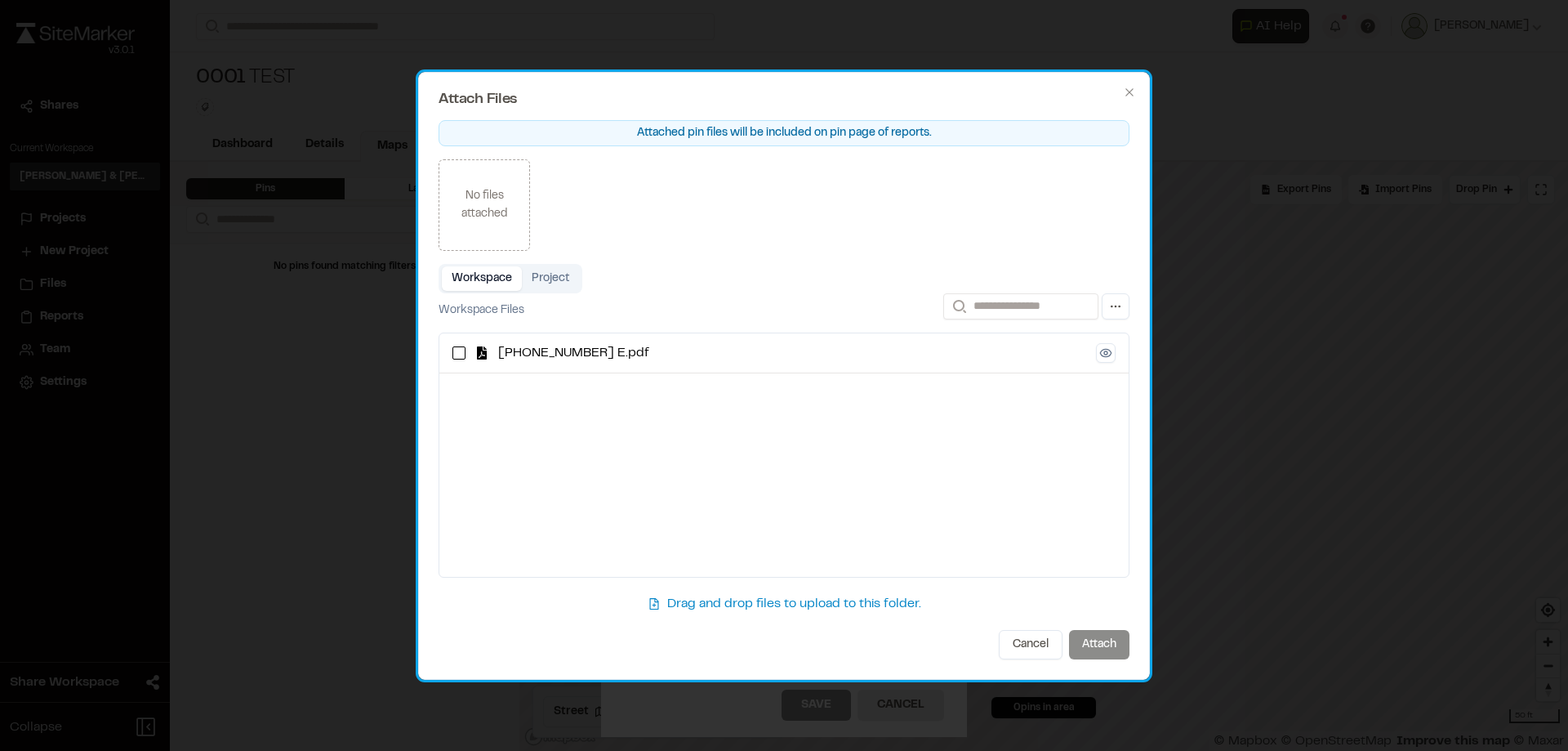
click at [1108, 642] on div "Cancel Attach" at bounding box center [783, 644] width 691 height 30
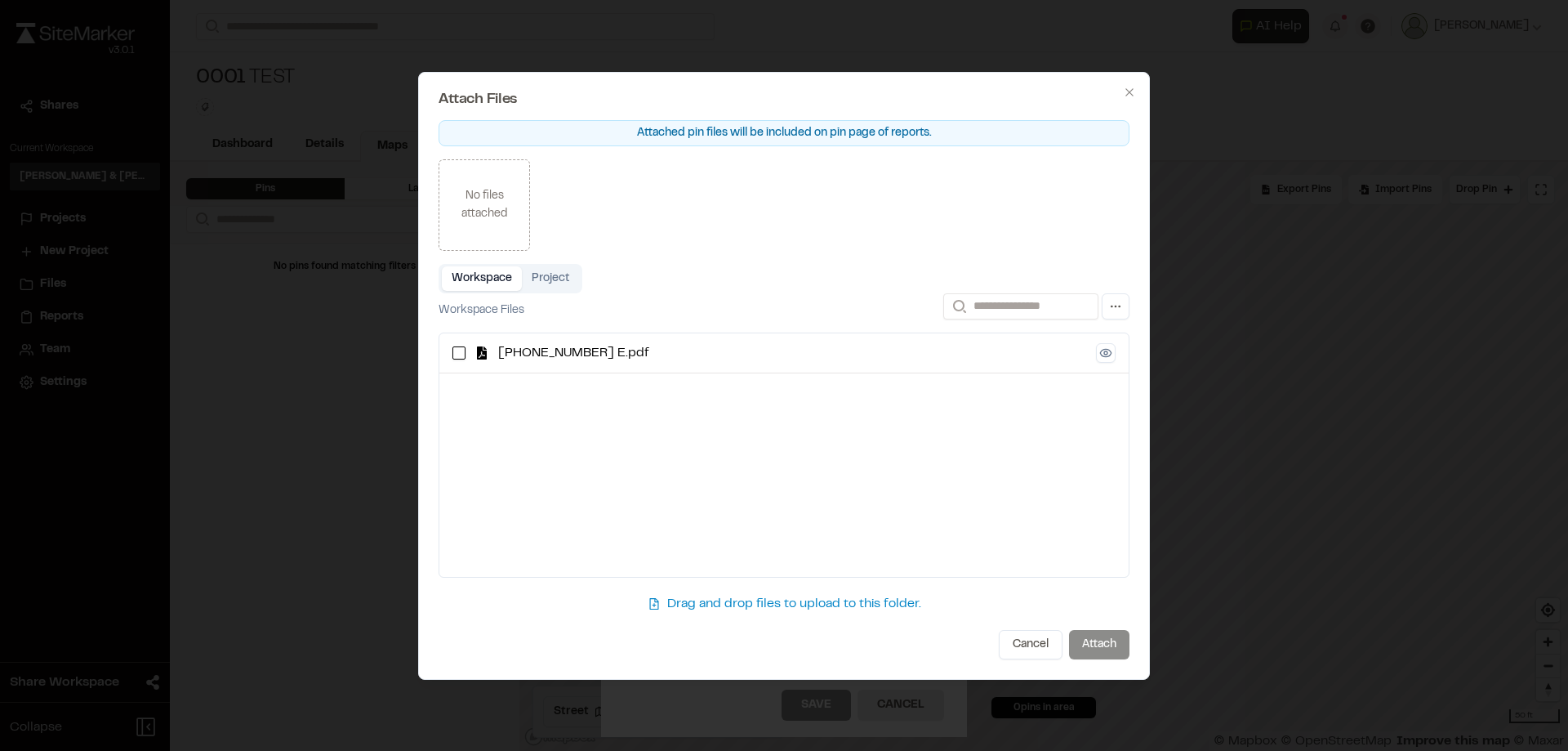
click at [570, 285] on button "Project" at bounding box center [550, 278] width 57 height 25
click at [483, 279] on button "Workspace" at bounding box center [481, 278] width 80 height 25
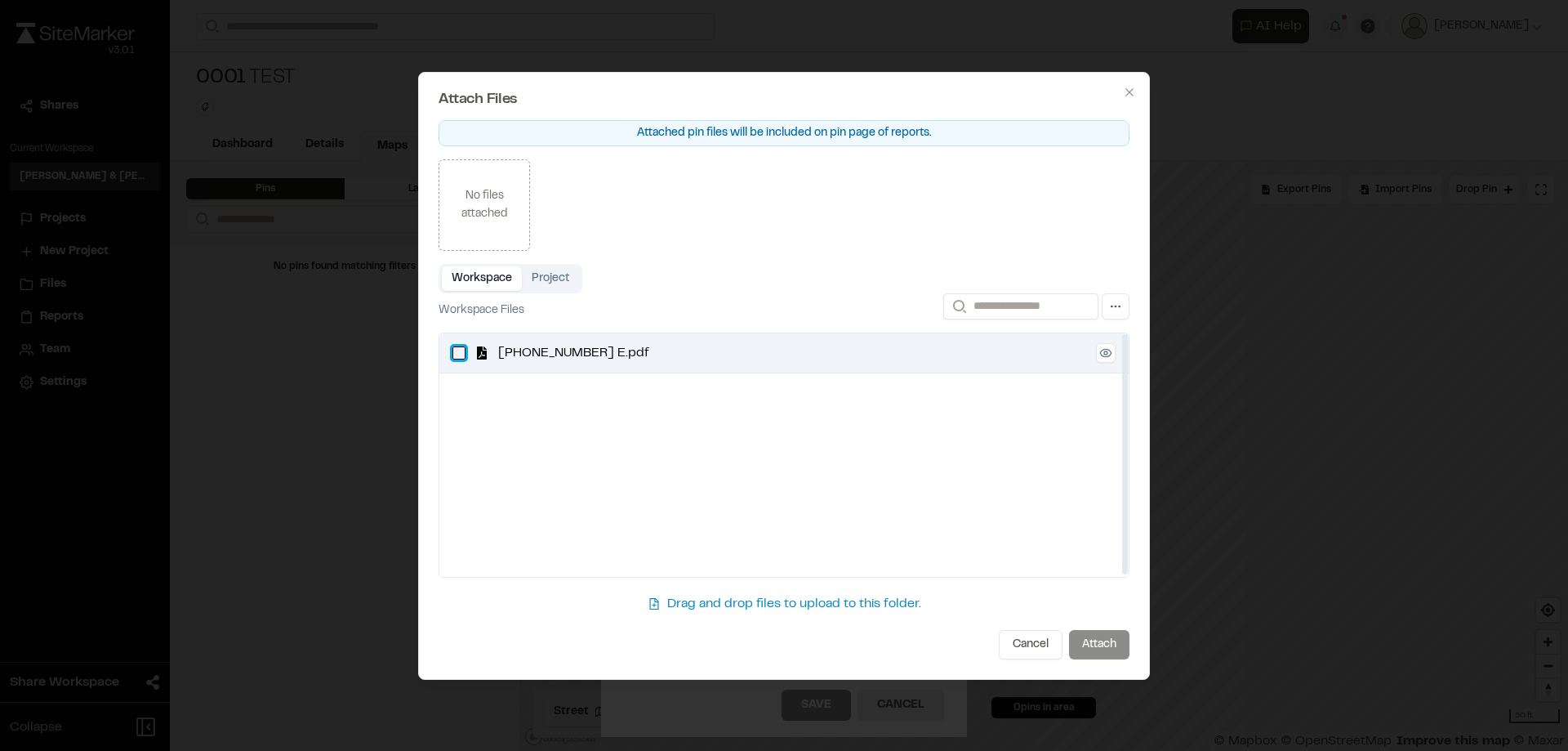
click at [453, 348] on E\ "button" at bounding box center [459, 353] width 13 height 13
click at [557, 286] on button "Project" at bounding box center [550, 278] width 57 height 25
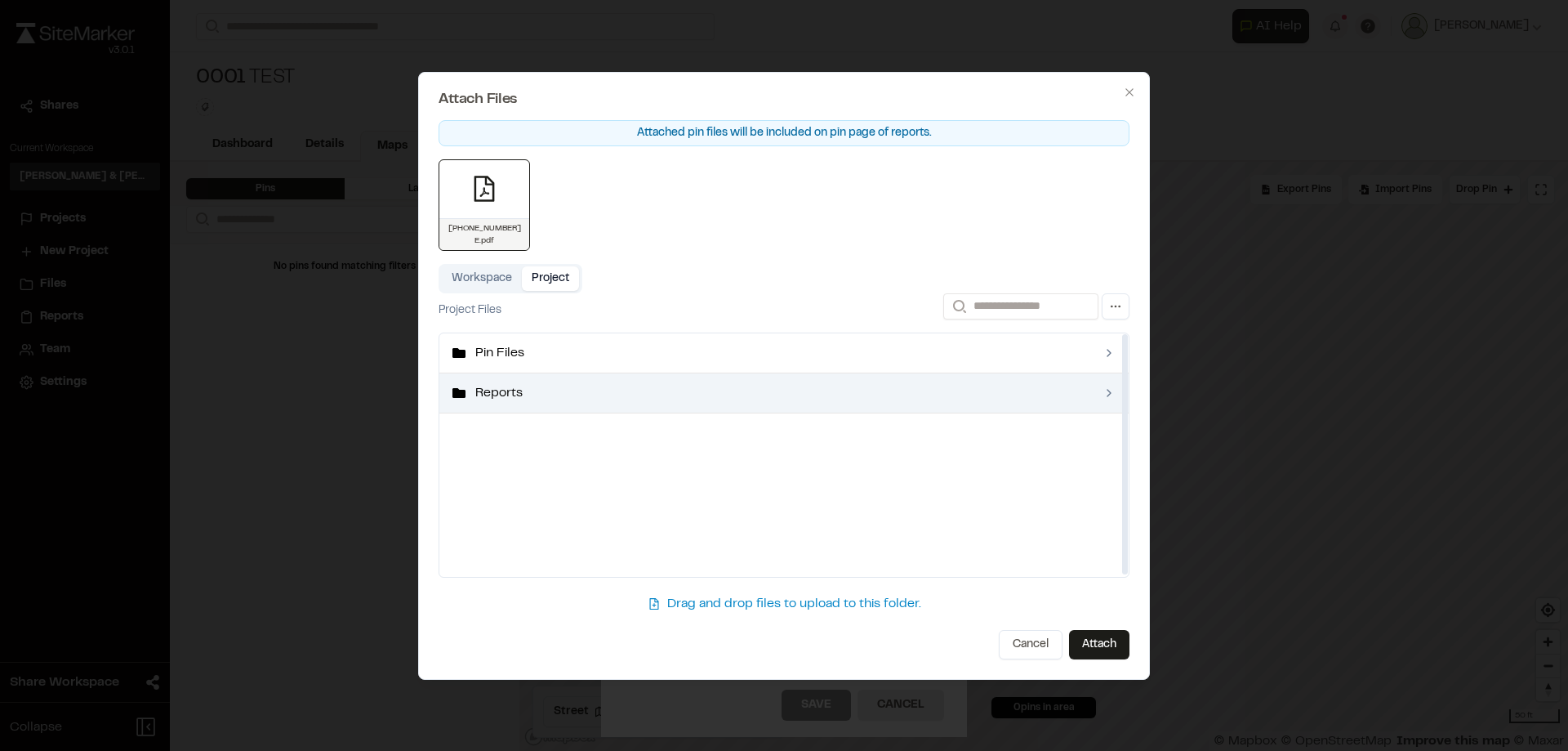
click at [505, 400] on span "Reports" at bounding box center [784, 392] width 617 height 19
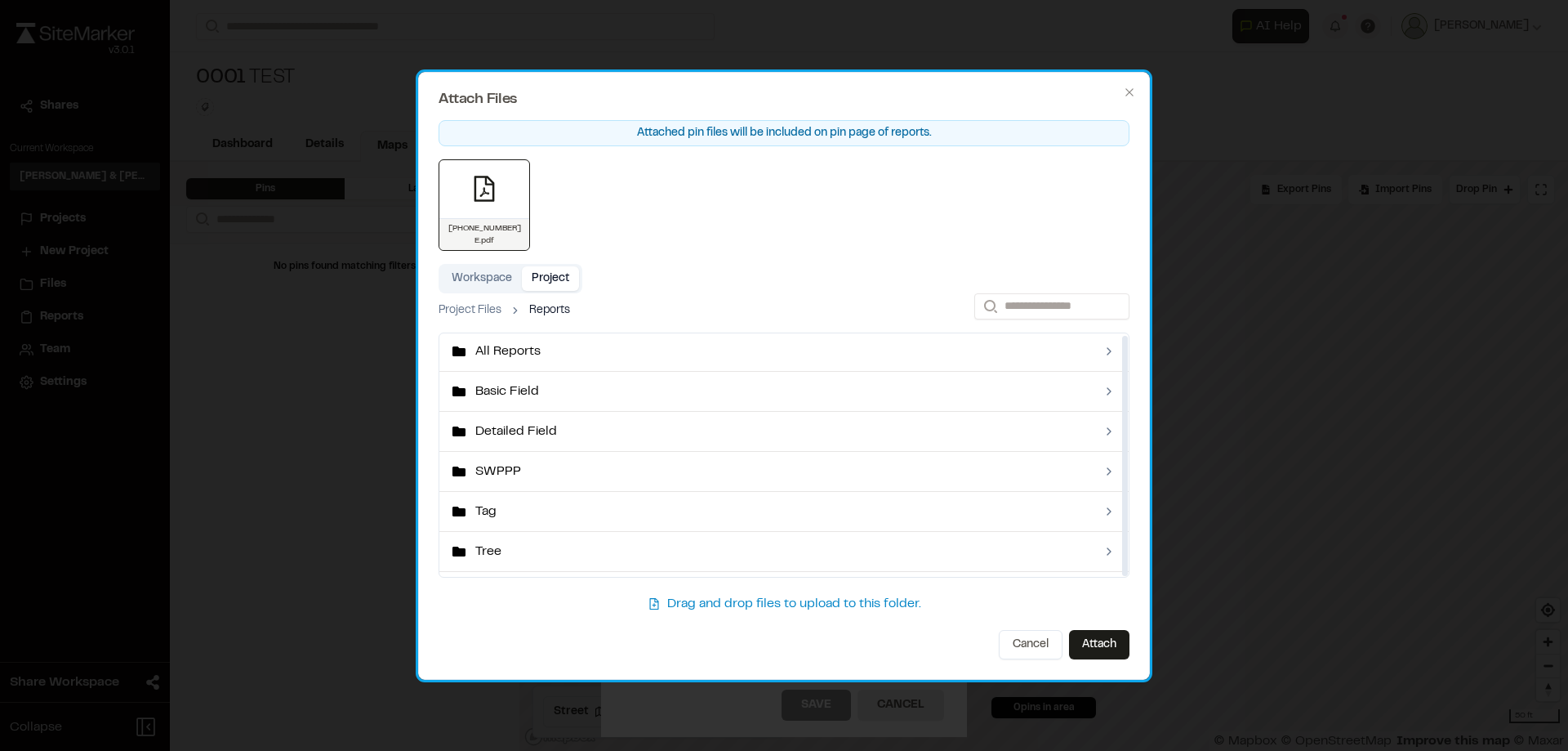
scroll to position [0, 0]
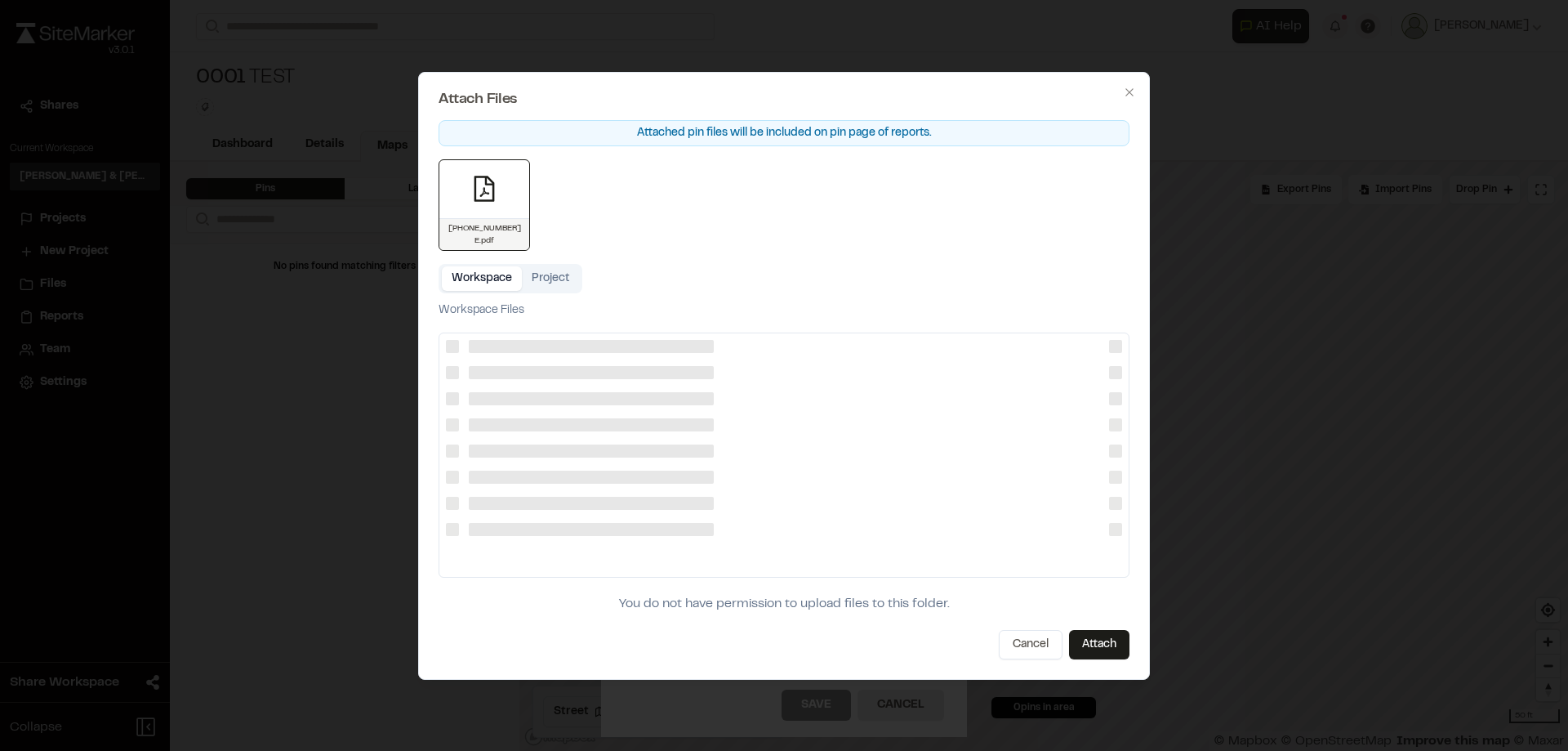
click at [482, 283] on button "Workspace" at bounding box center [481, 278] width 80 height 25
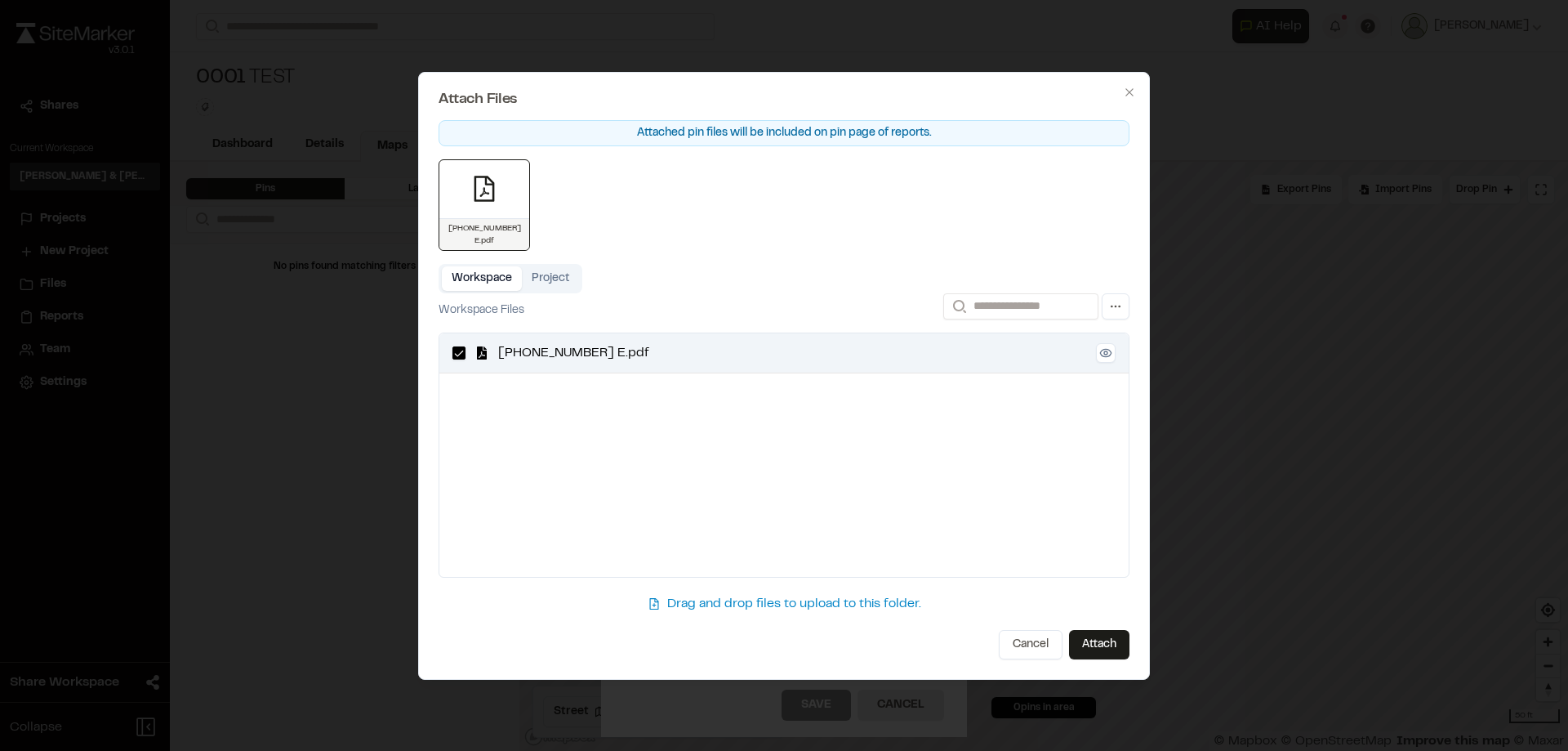
click at [565, 281] on button "Project" at bounding box center [550, 278] width 57 height 25
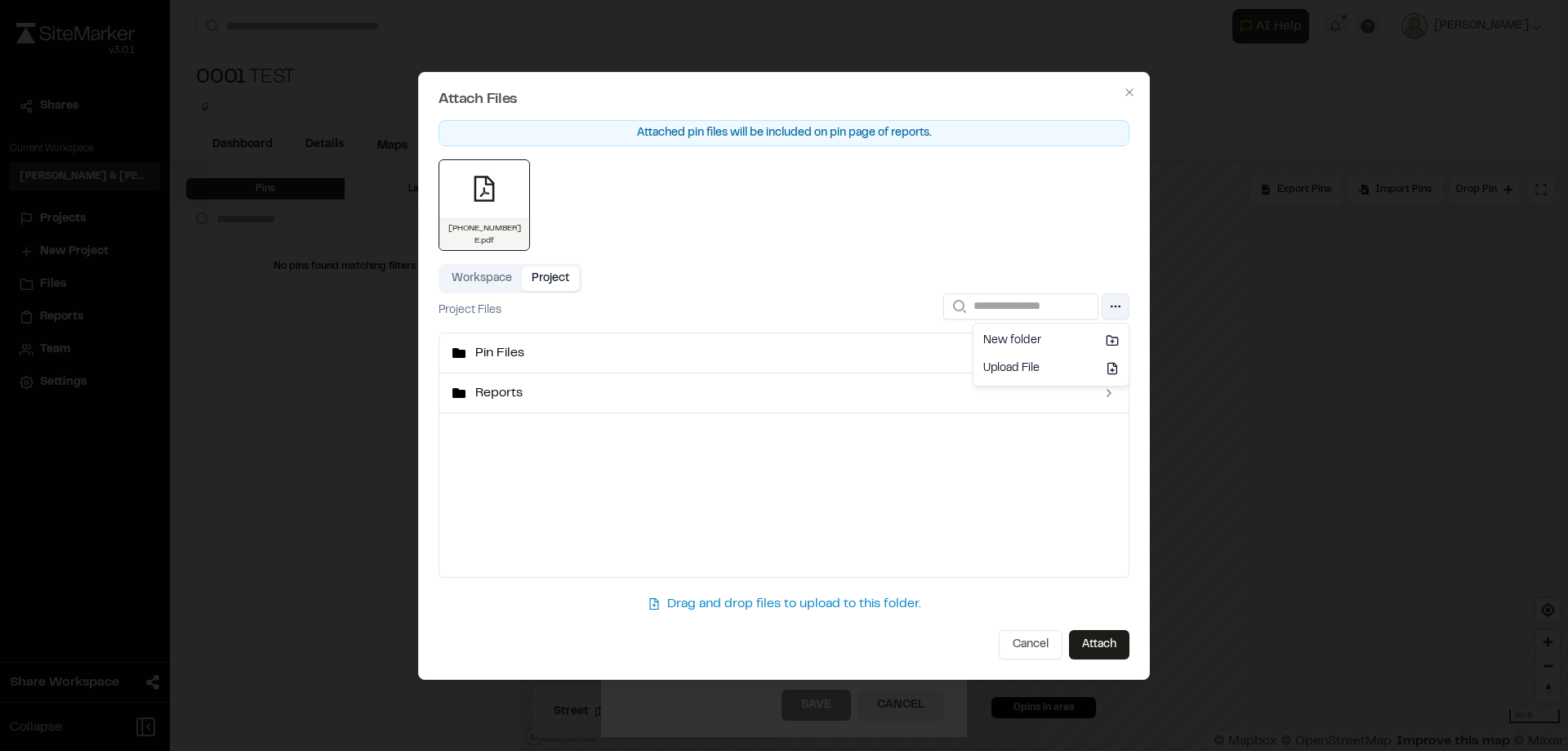
click at [1109, 305] on button "button" at bounding box center [1115, 306] width 28 height 26
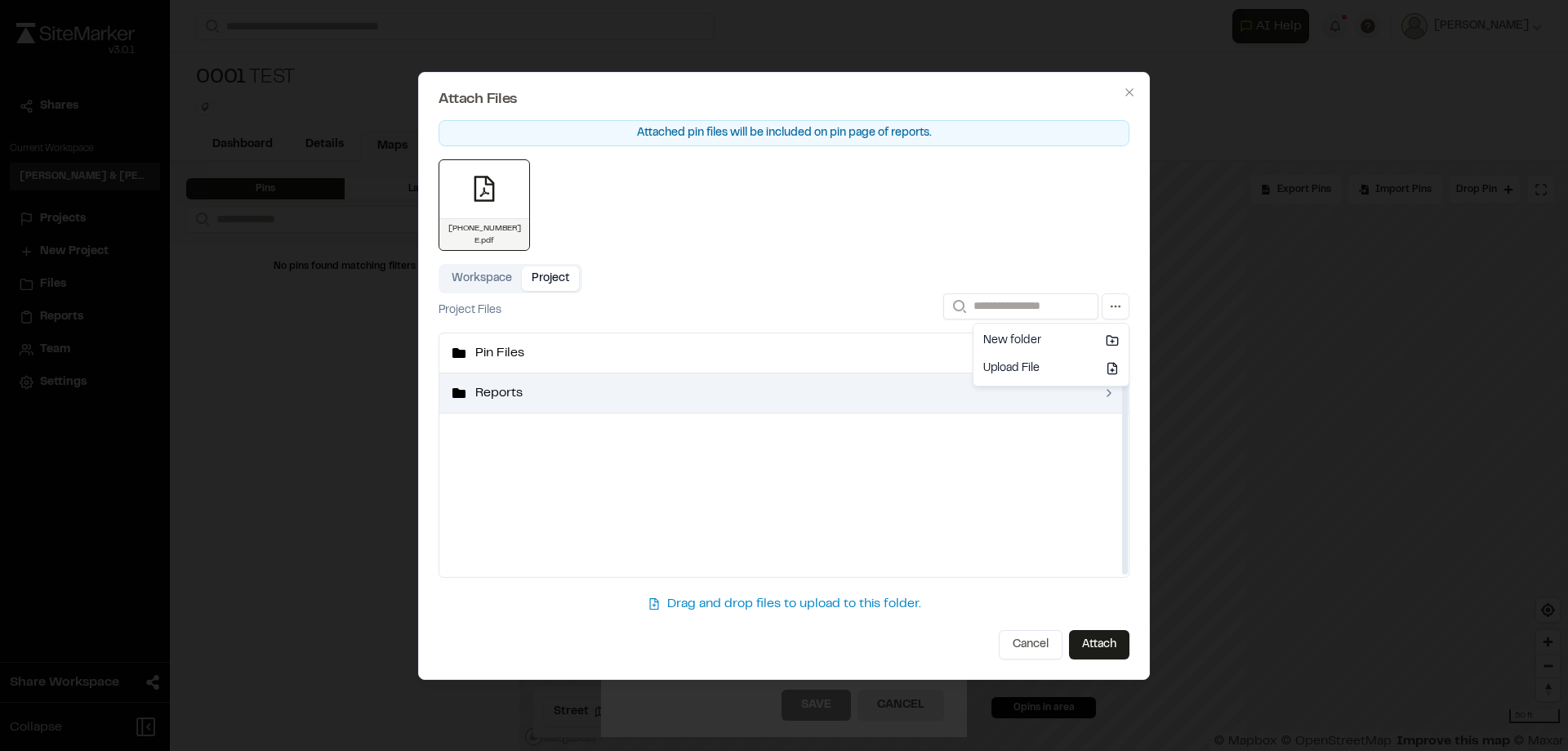
click at [505, 392] on span "Reports" at bounding box center [784, 392] width 617 height 19
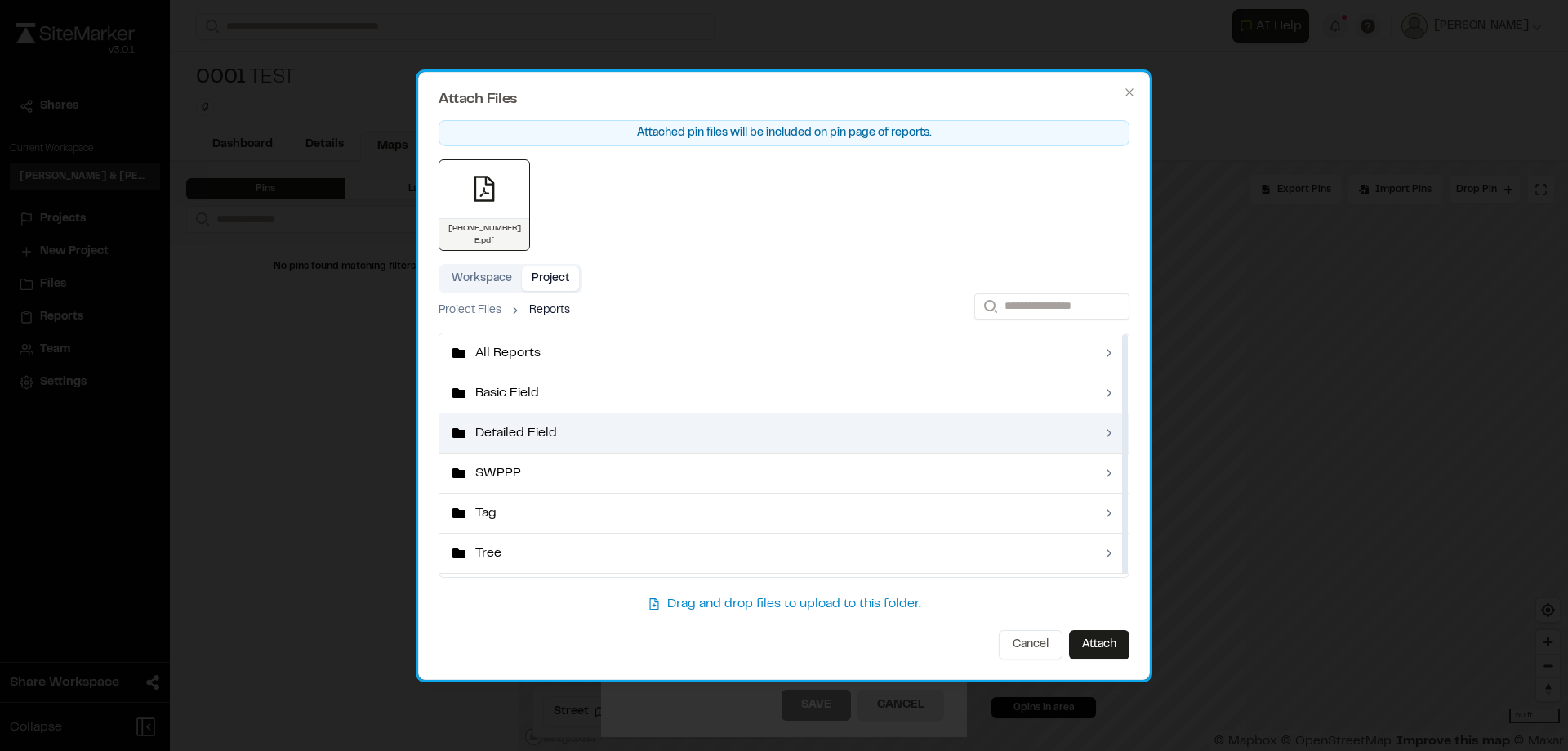
scroll to position [2, 0]
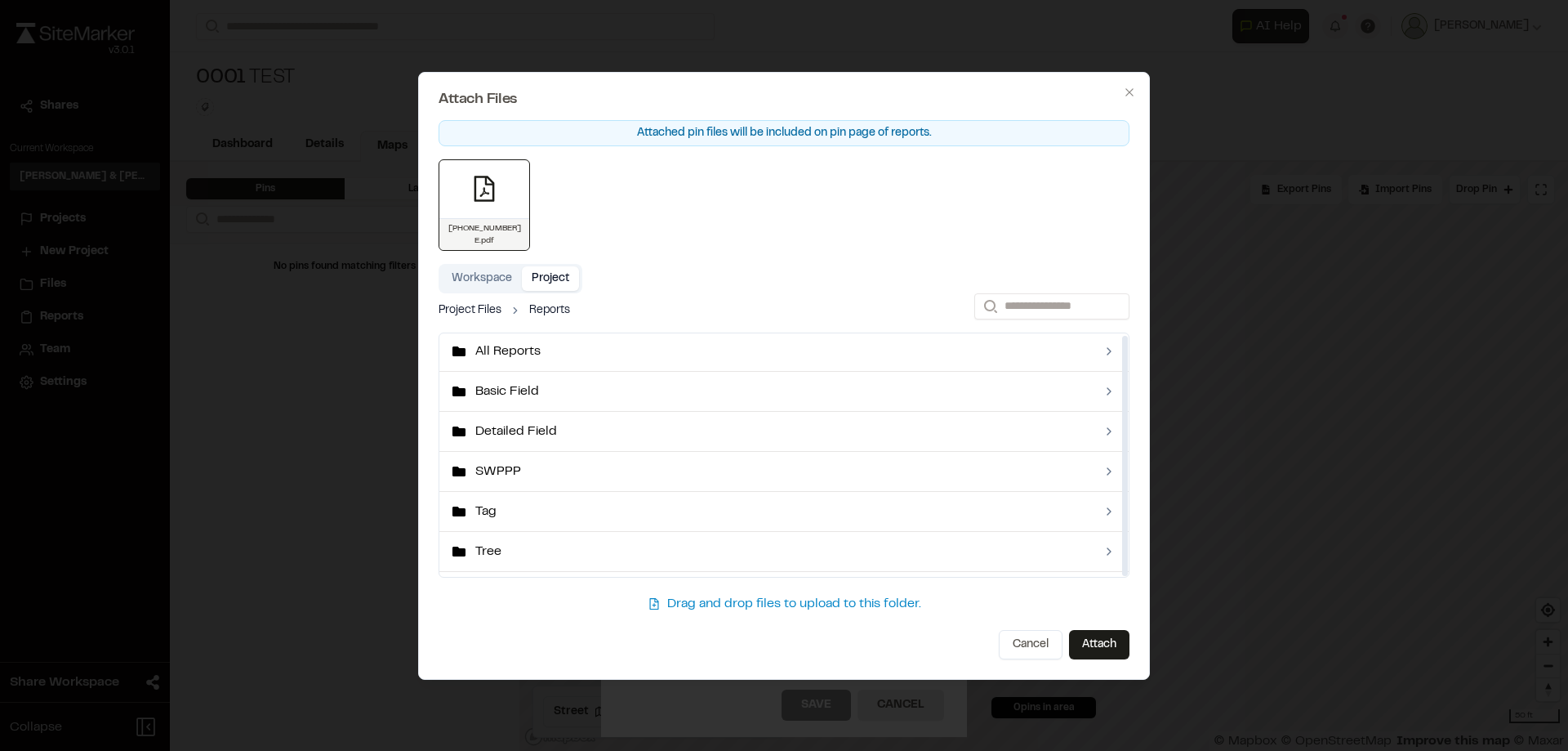
click at [464, 306] on link "Project Files" at bounding box center [470, 310] width 63 height 18
click at [1114, 310] on button "button" at bounding box center [1115, 306] width 28 height 26
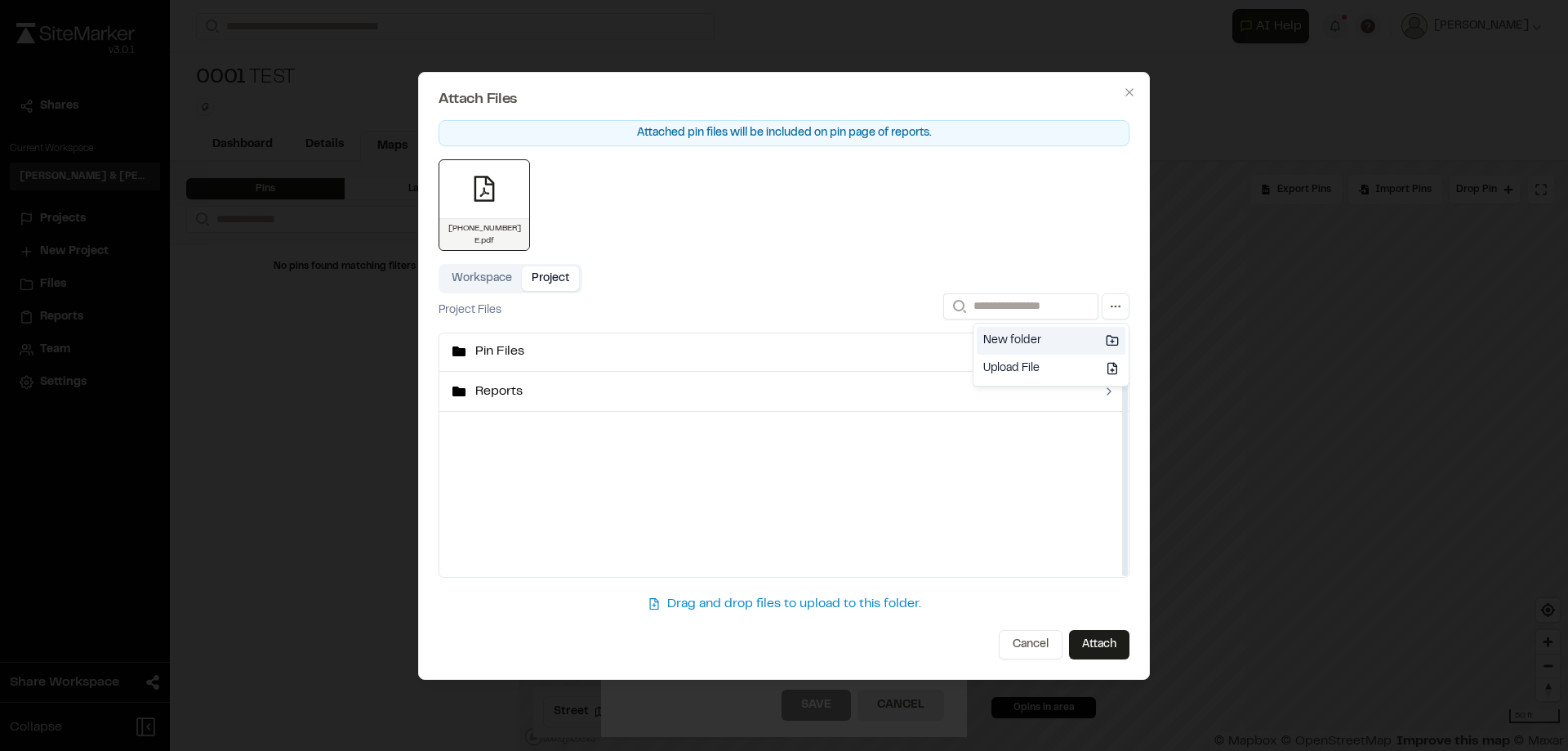
click at [1037, 348] on div "New folder" at bounding box center [1050, 340] width 148 height 28
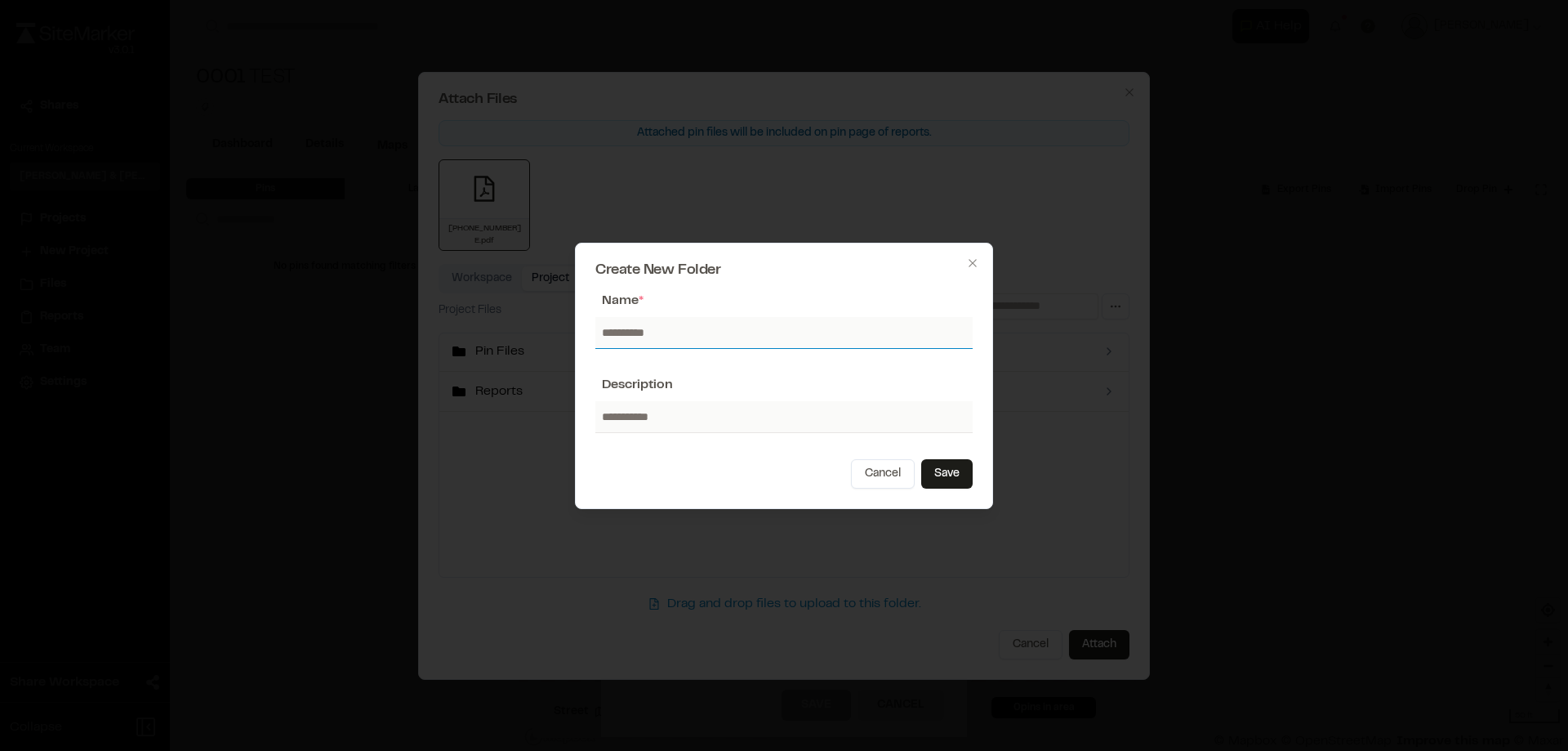
click at [669, 328] on input "text" at bounding box center [783, 332] width 377 height 31
type input "*********"
click at [953, 475] on button "Save" at bounding box center [947, 474] width 52 height 30
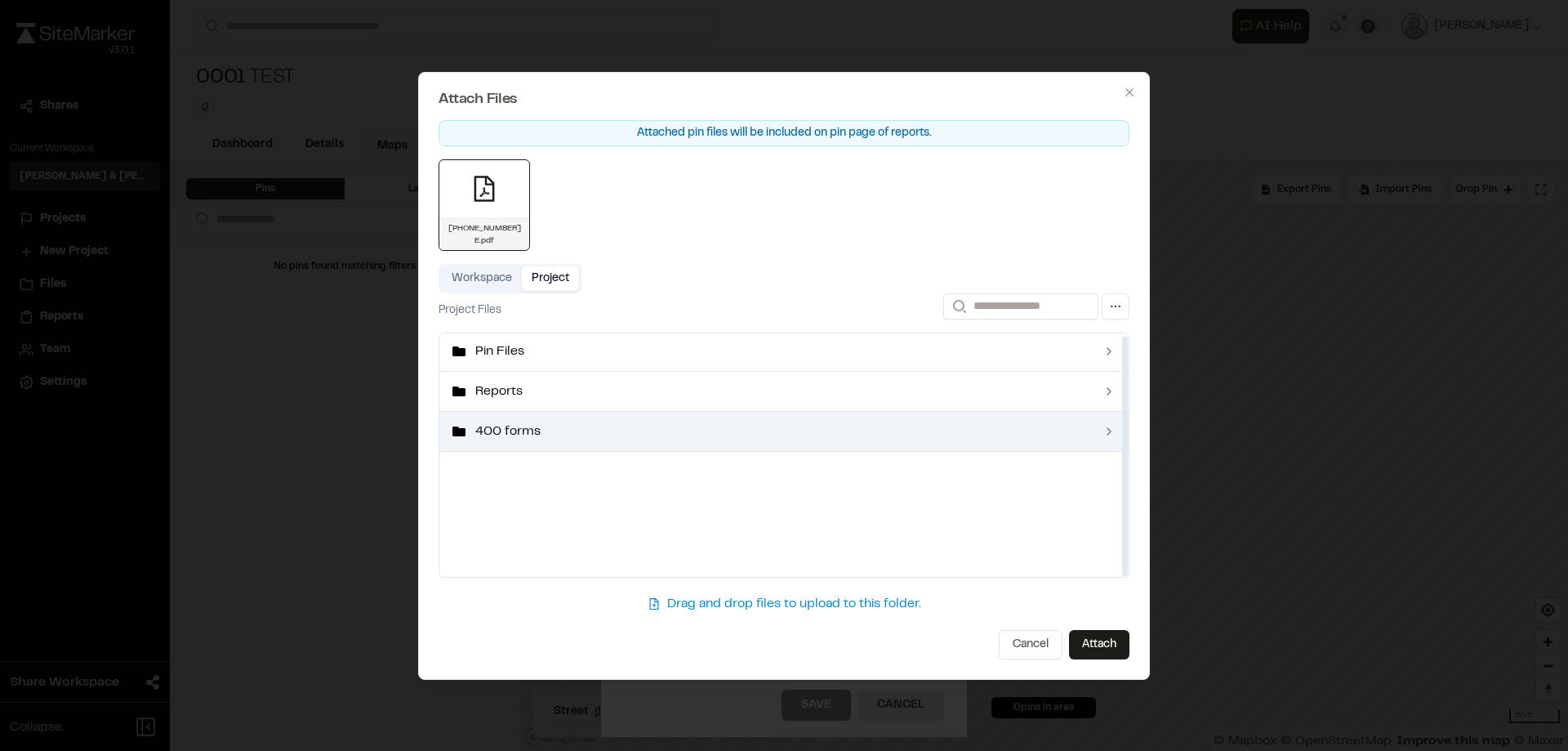
click at [529, 435] on span "400 forms" at bounding box center [784, 431] width 617 height 19
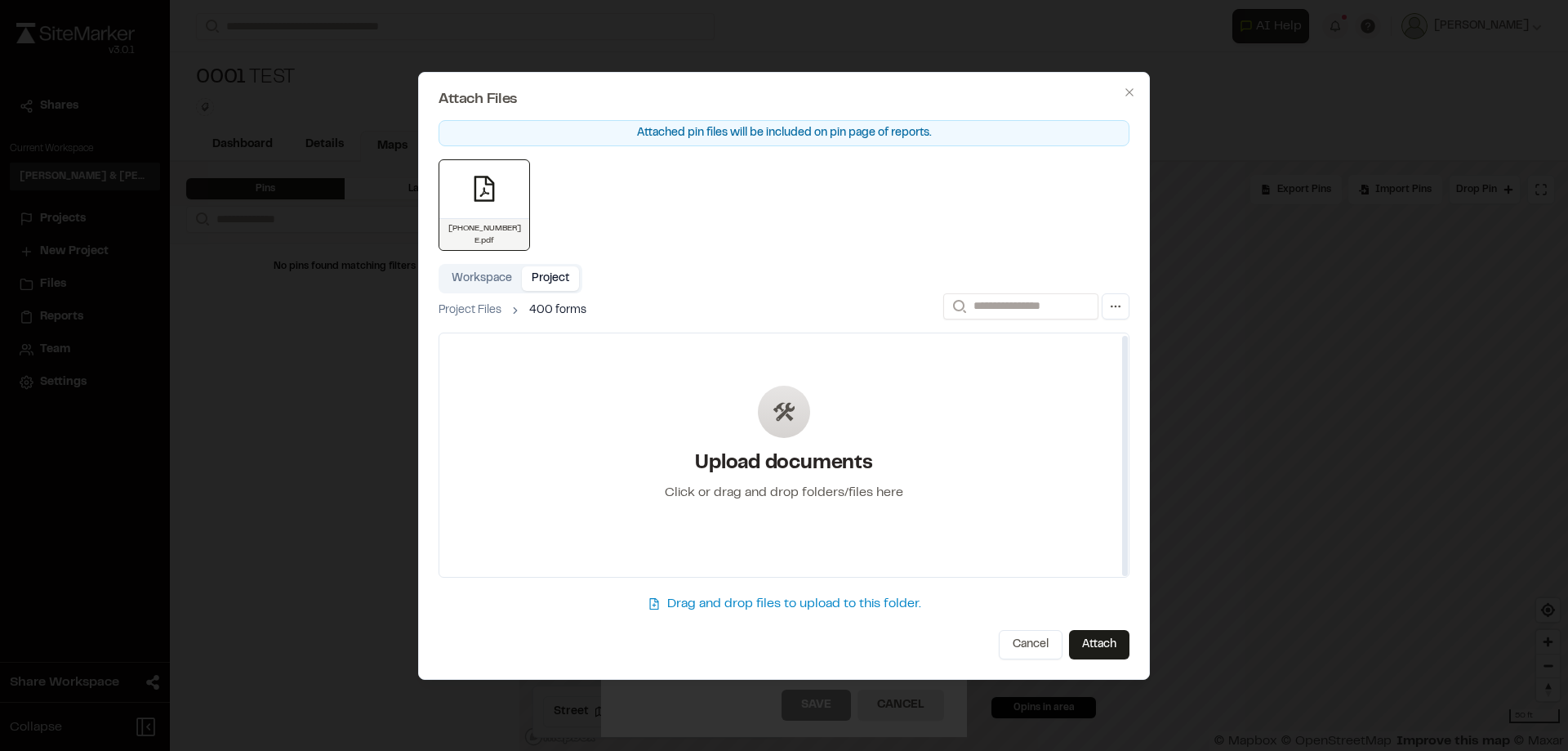
click at [631, 437] on div "Upload documents Click or drag and drop folders/files here" at bounding box center [783, 453] width 689 height 245
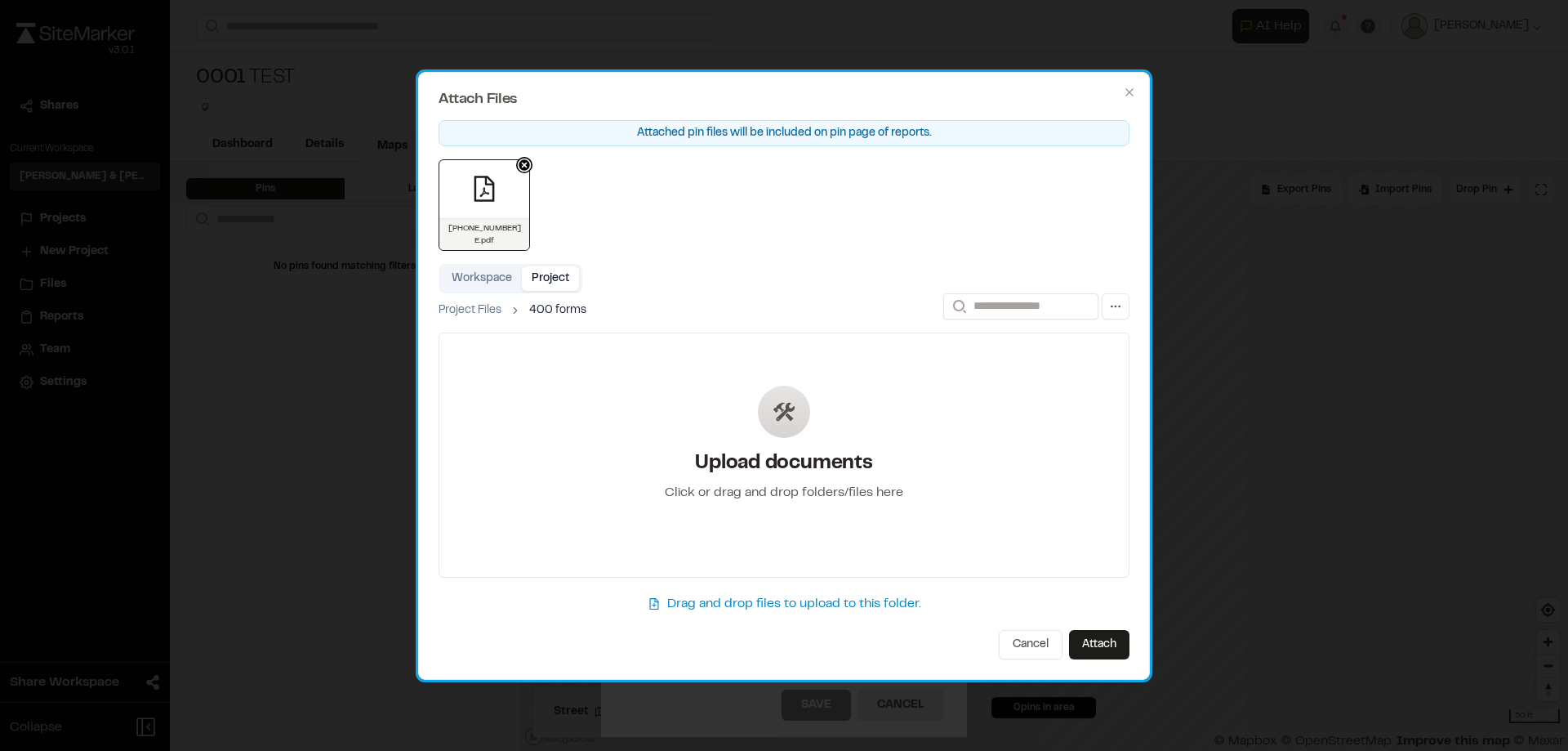
click at [495, 209] on div "View" at bounding box center [484, 189] width 30 height 58
click at [527, 164] on icon at bounding box center [524, 164] width 16 height 16
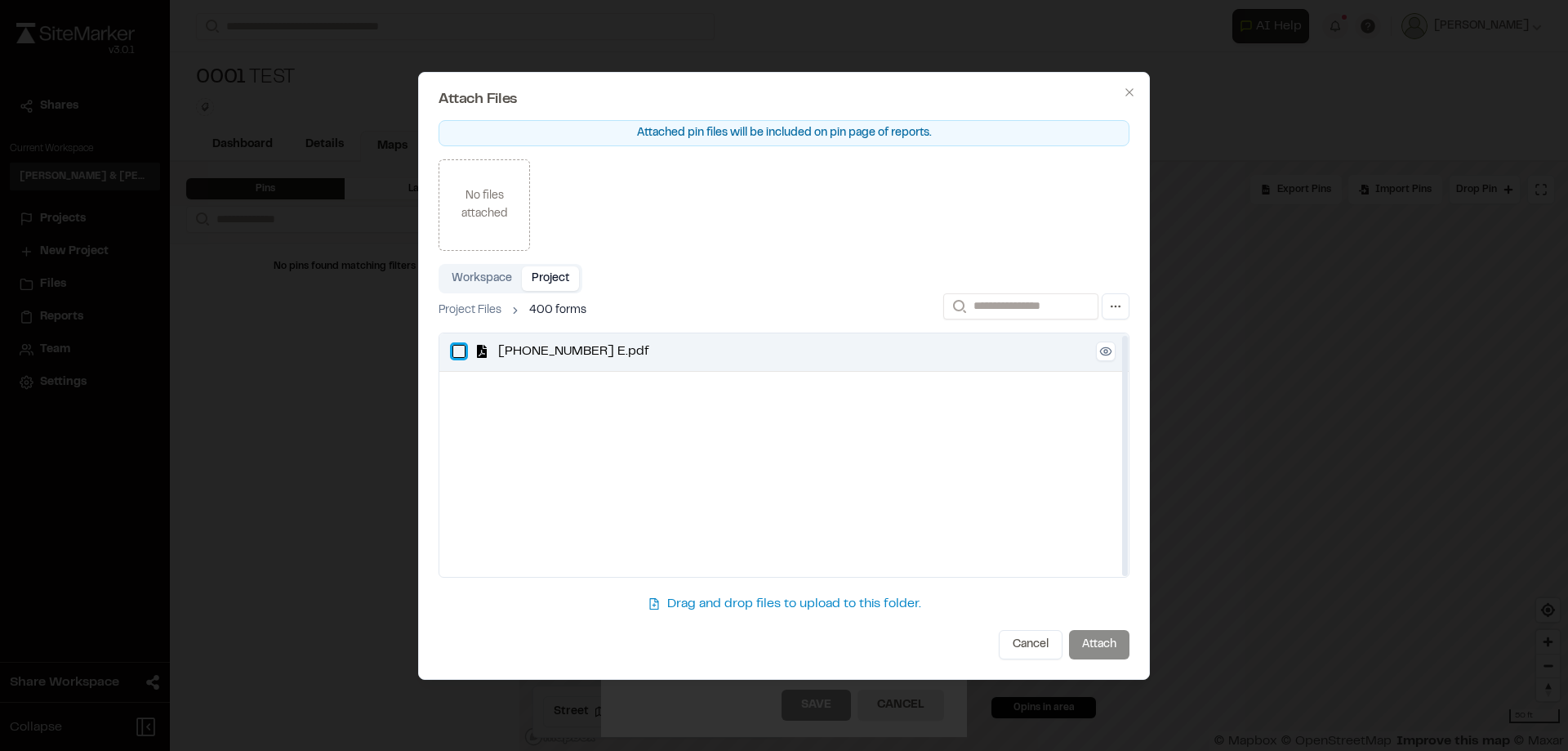
click at [454, 349] on E\ "button" at bounding box center [459, 351] width 13 height 13
click at [1095, 645] on button "Attach" at bounding box center [1098, 644] width 60 height 30
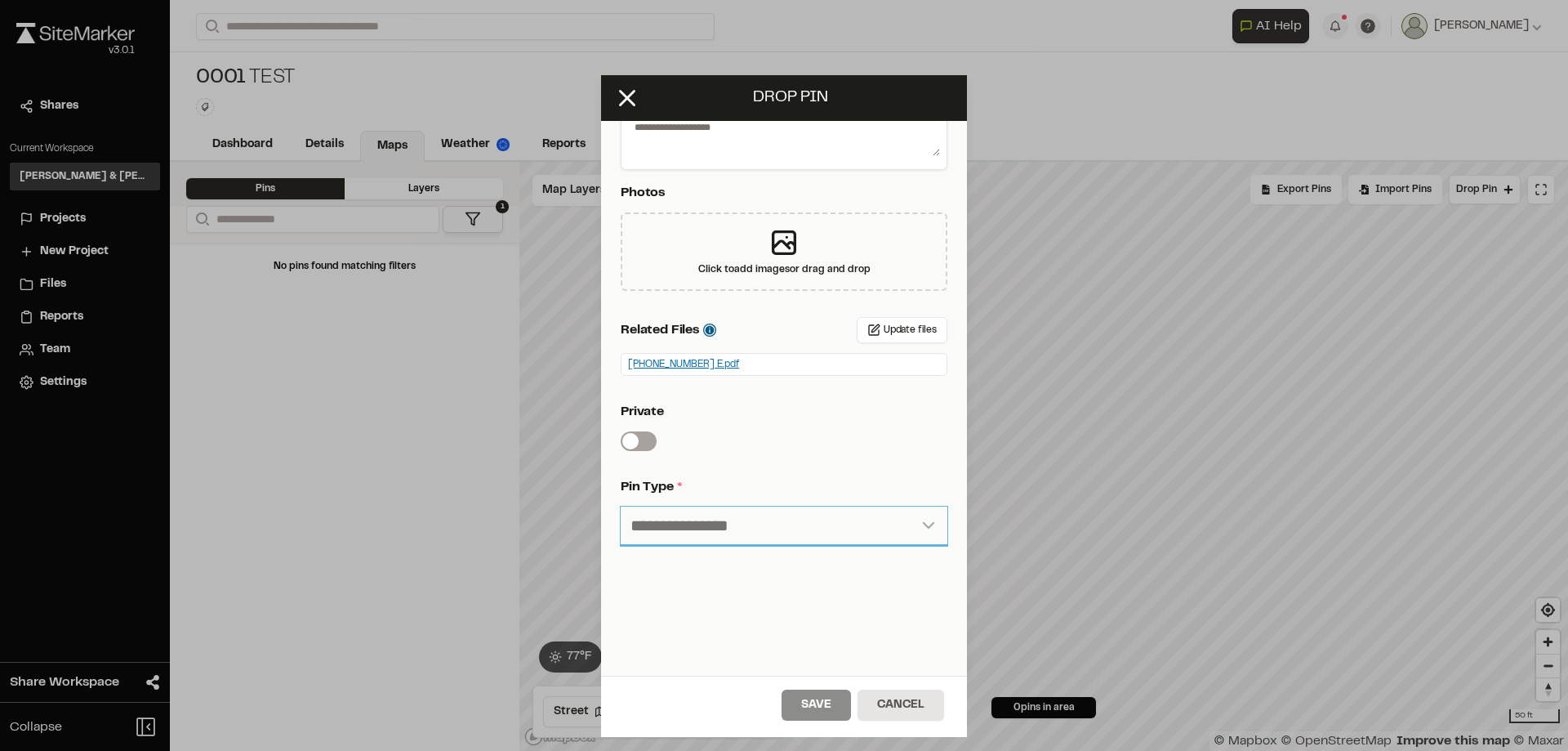
click at [764, 530] on select "**********" at bounding box center [783, 526] width 326 height 39
select select "****"
click at [620, 506] on select "**********" at bounding box center [783, 526] width 326 height 39
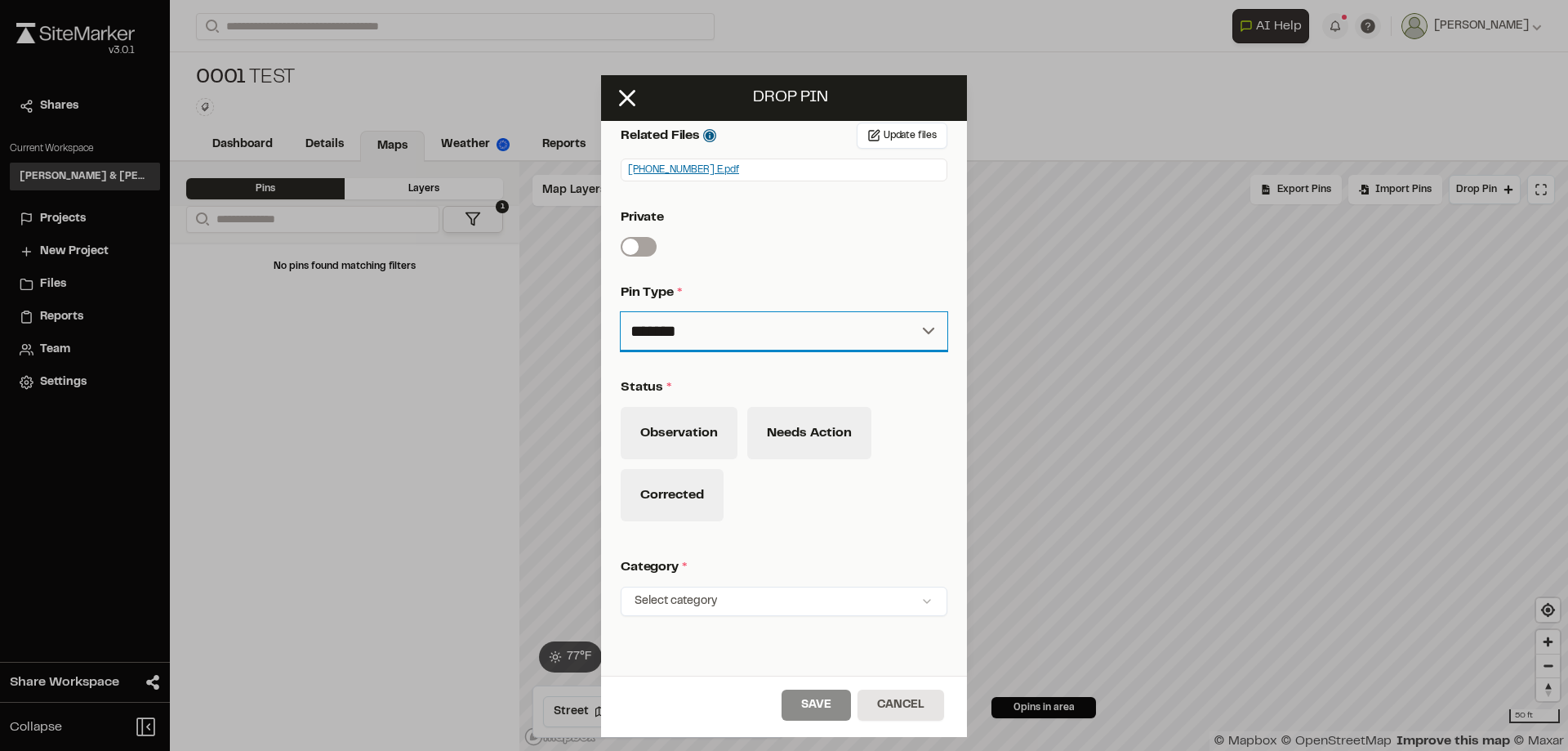
scroll to position [572, 0]
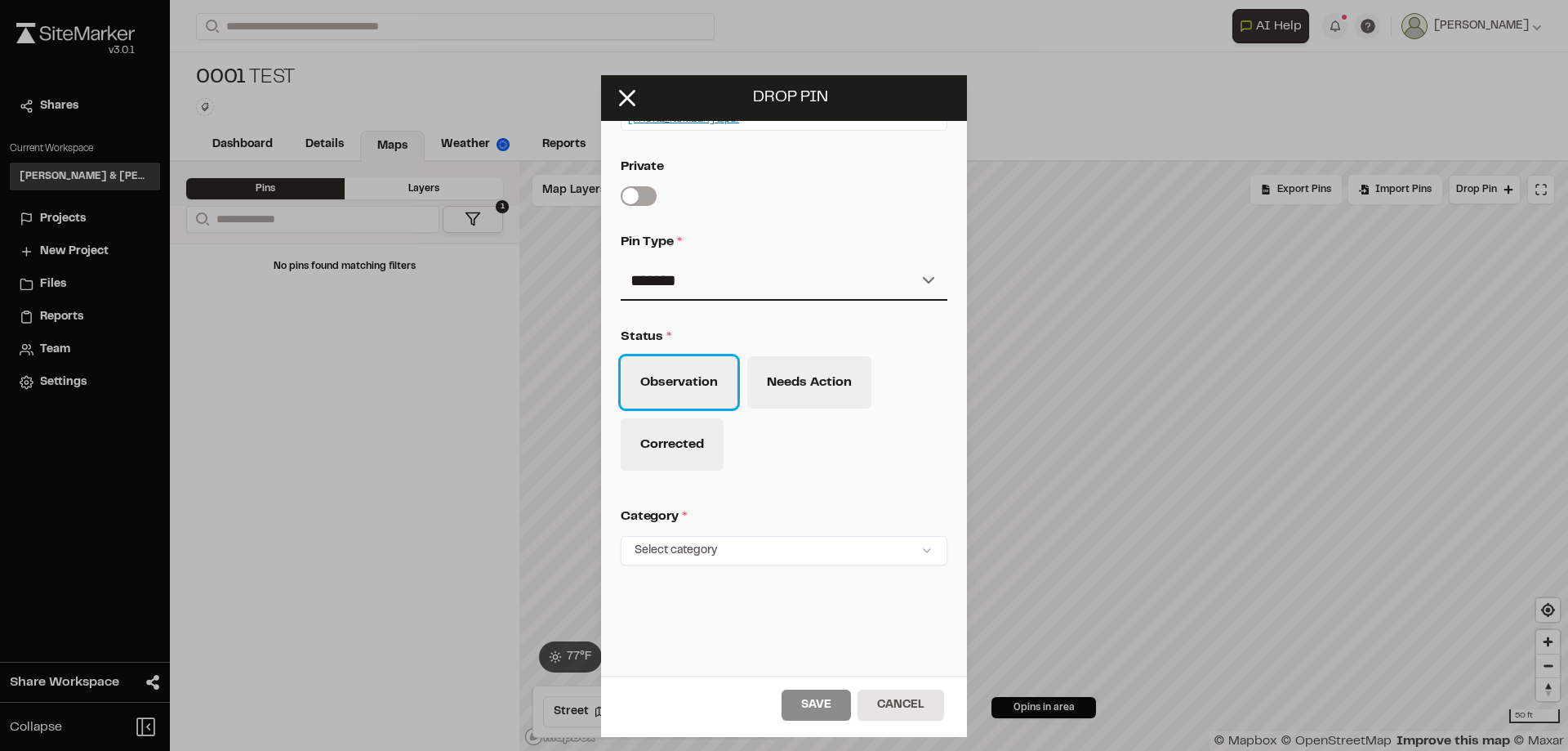
click at [673, 377] on button "Observation" at bounding box center [679, 382] width 117 height 53
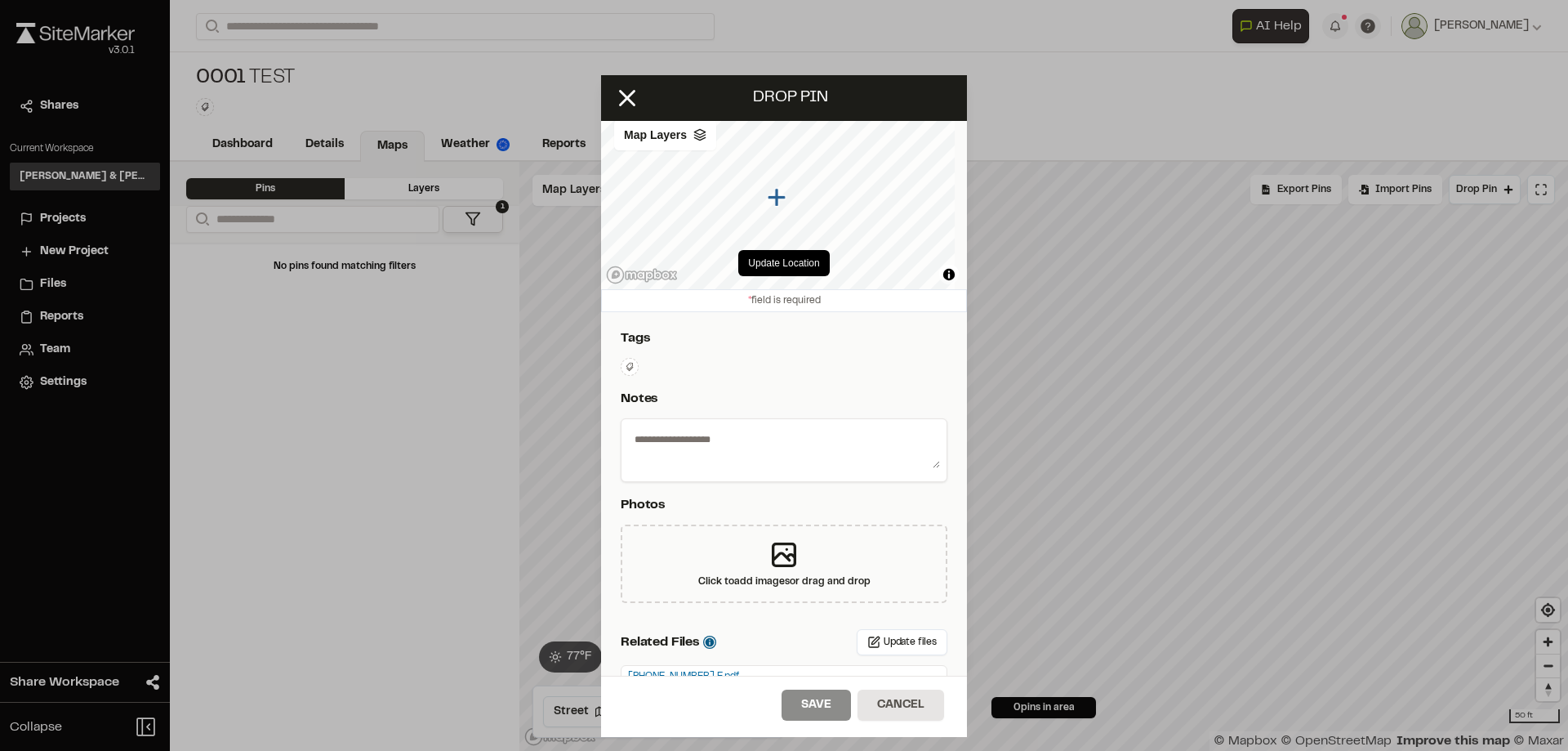
scroll to position [0, 0]
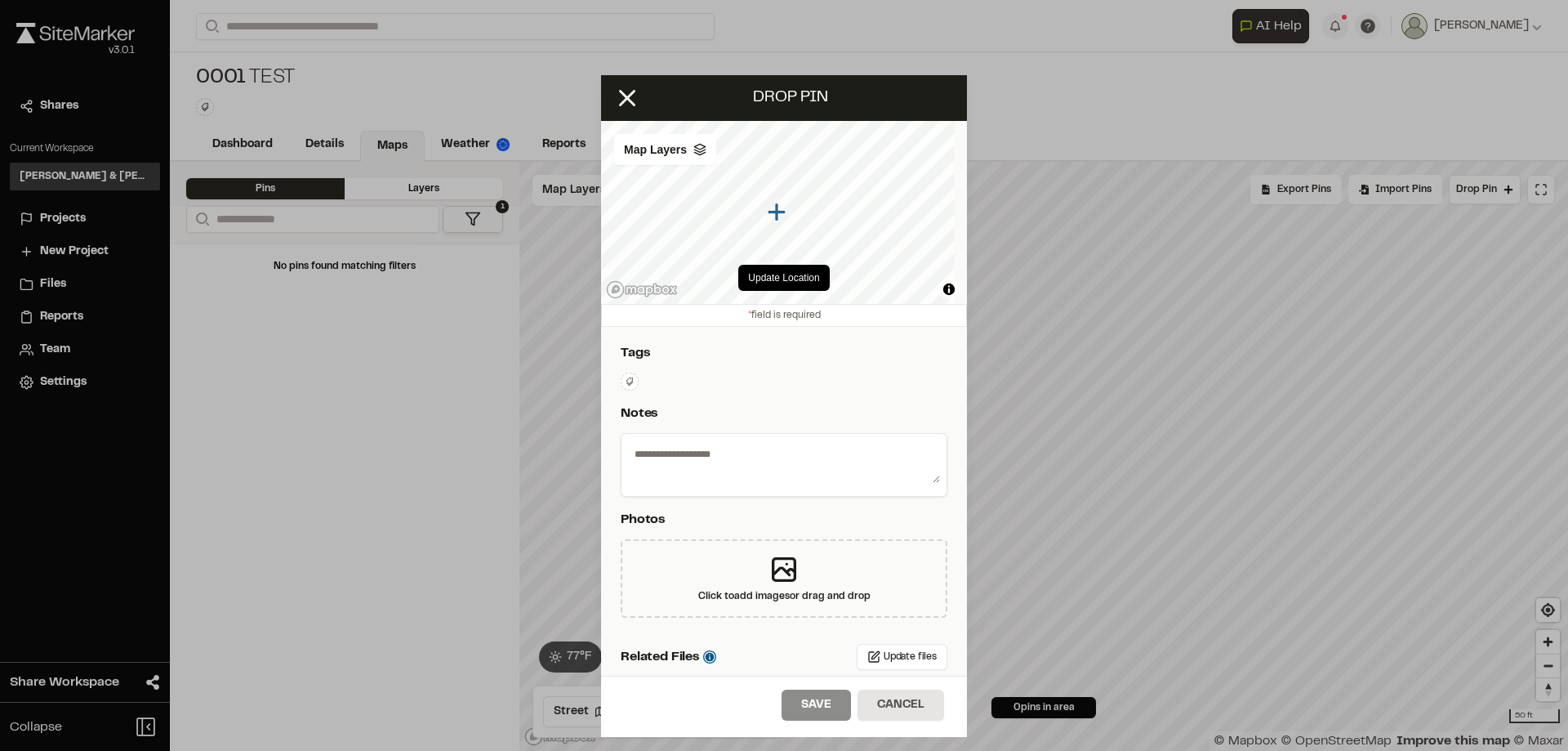
click at [629, 381] on icon at bounding box center [630, 381] width 10 height 10
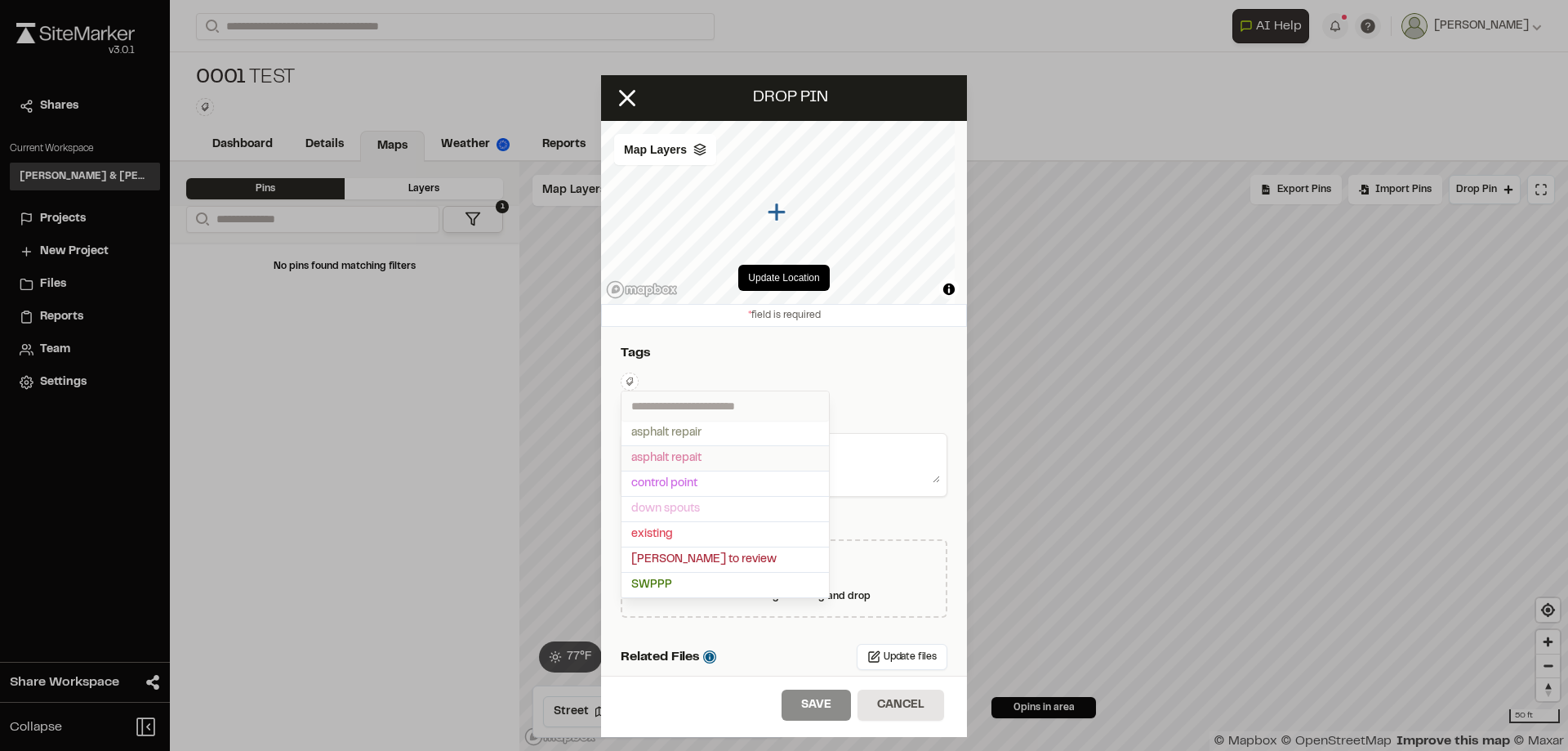
click at [678, 460] on span "asphalt repait" at bounding box center [726, 458] width 188 height 18
click at [904, 375] on div at bounding box center [784, 376] width 1568 height 751
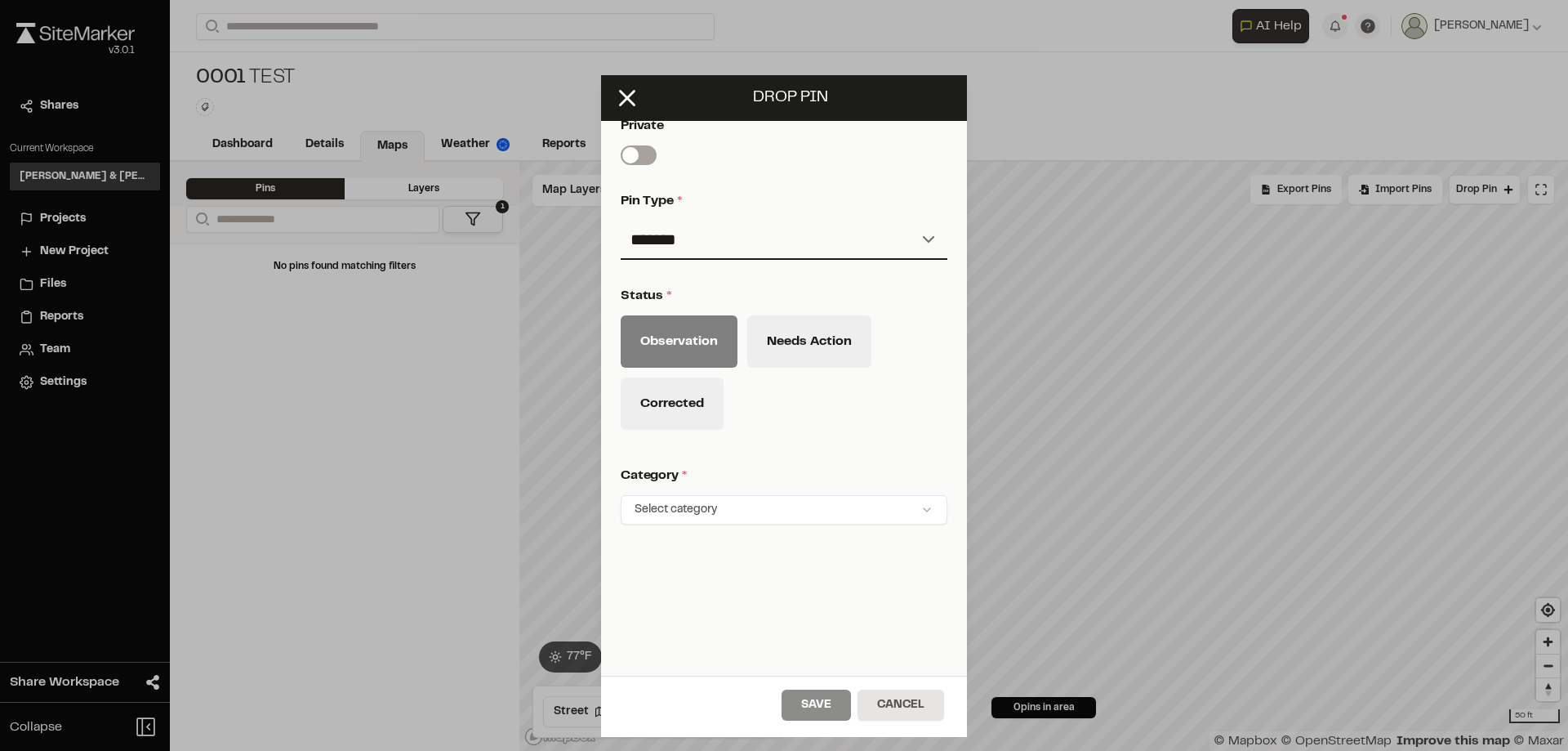
scroll to position [638, 0]
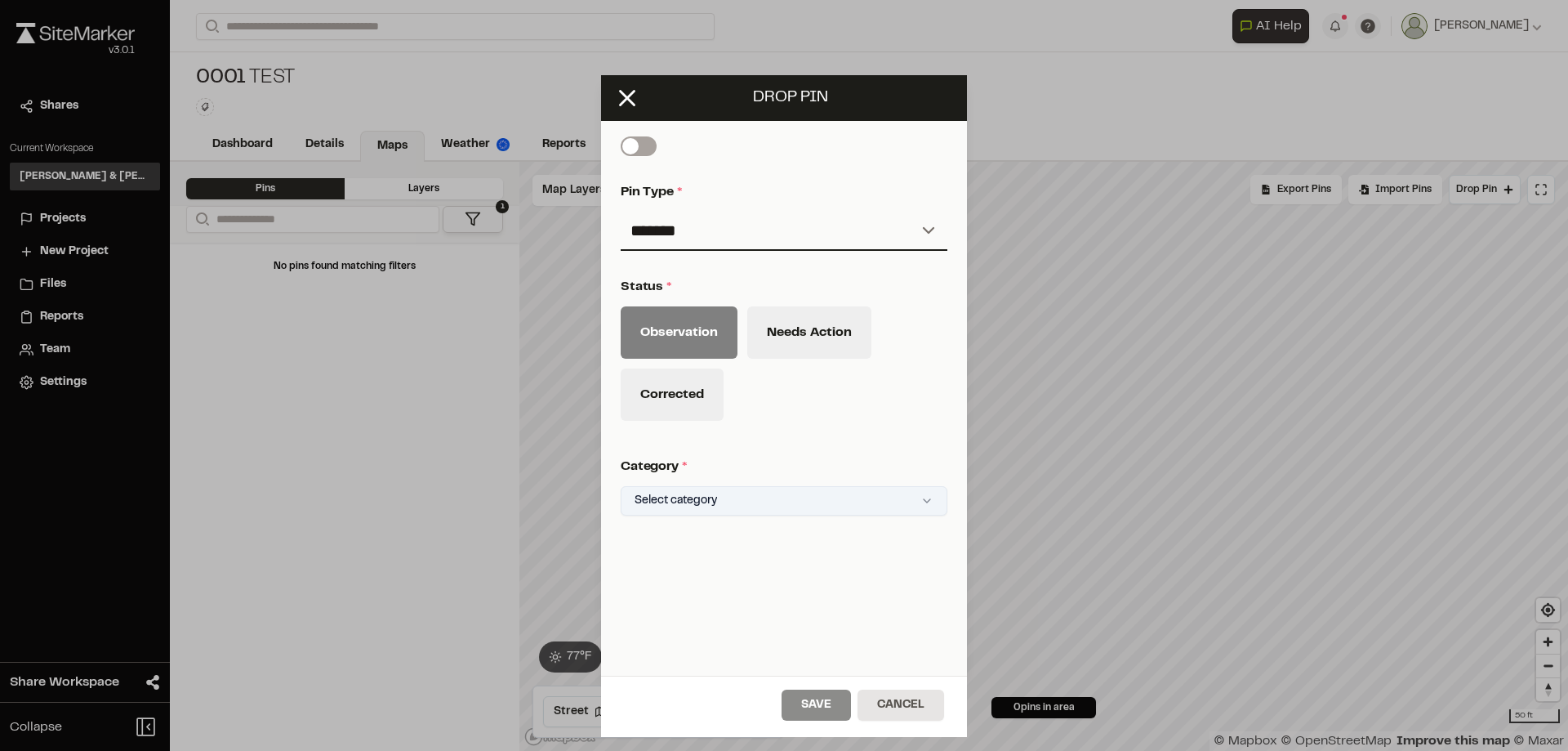
click at [729, 485] on html "Close sidebar v 3.0.1 Shares Current Workspace Davis & Floyd Inc. D& Projects N…" at bounding box center [784, 376] width 1568 height 751
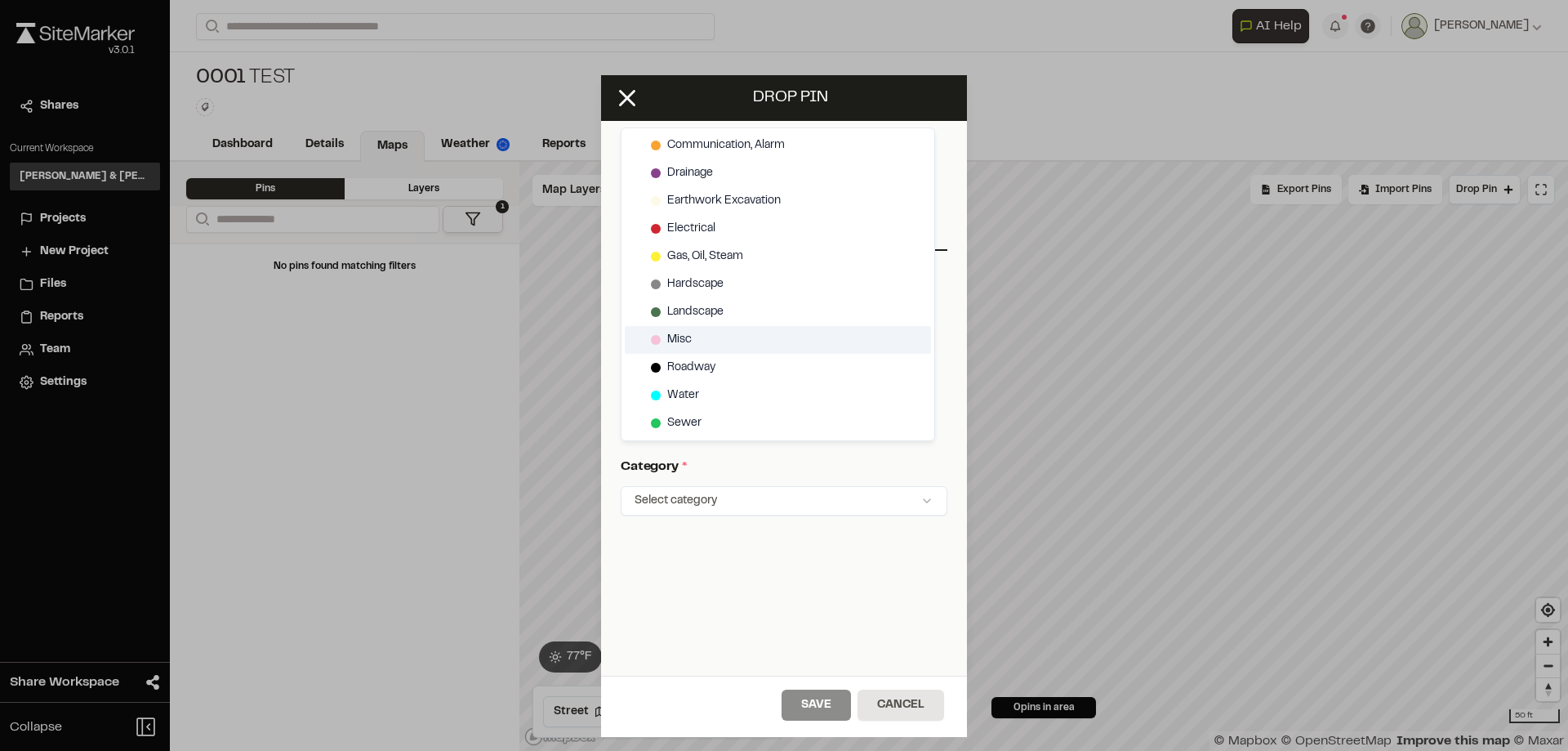
click at [679, 335] on span "Misc" at bounding box center [679, 339] width 25 height 18
click at [829, 694] on html "Close sidebar v 3.0.1 Shares Current Workspace Davis & Floyd Inc. D& Projects N…" at bounding box center [784, 376] width 1568 height 751
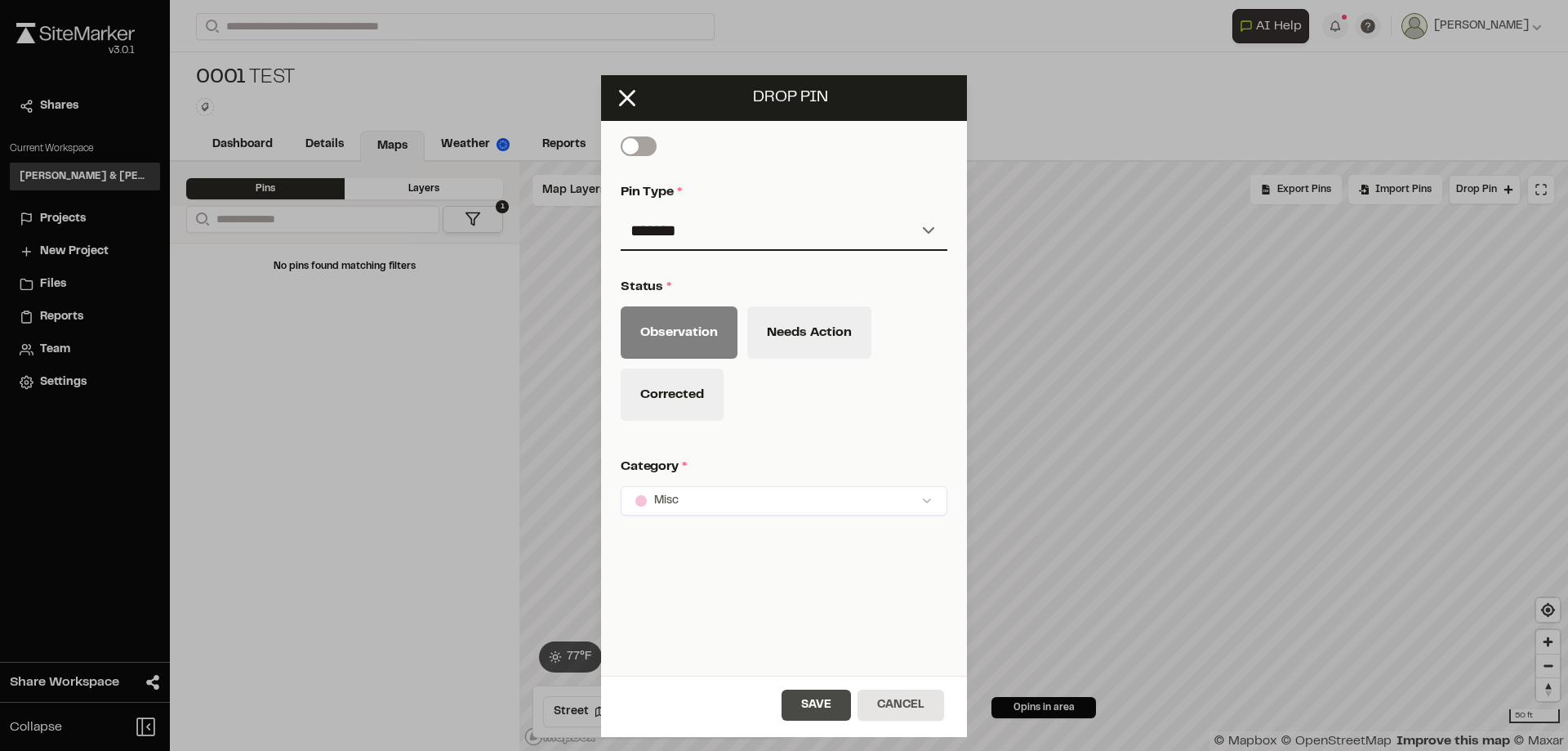
click at [820, 703] on button "Save" at bounding box center [816, 704] width 70 height 31
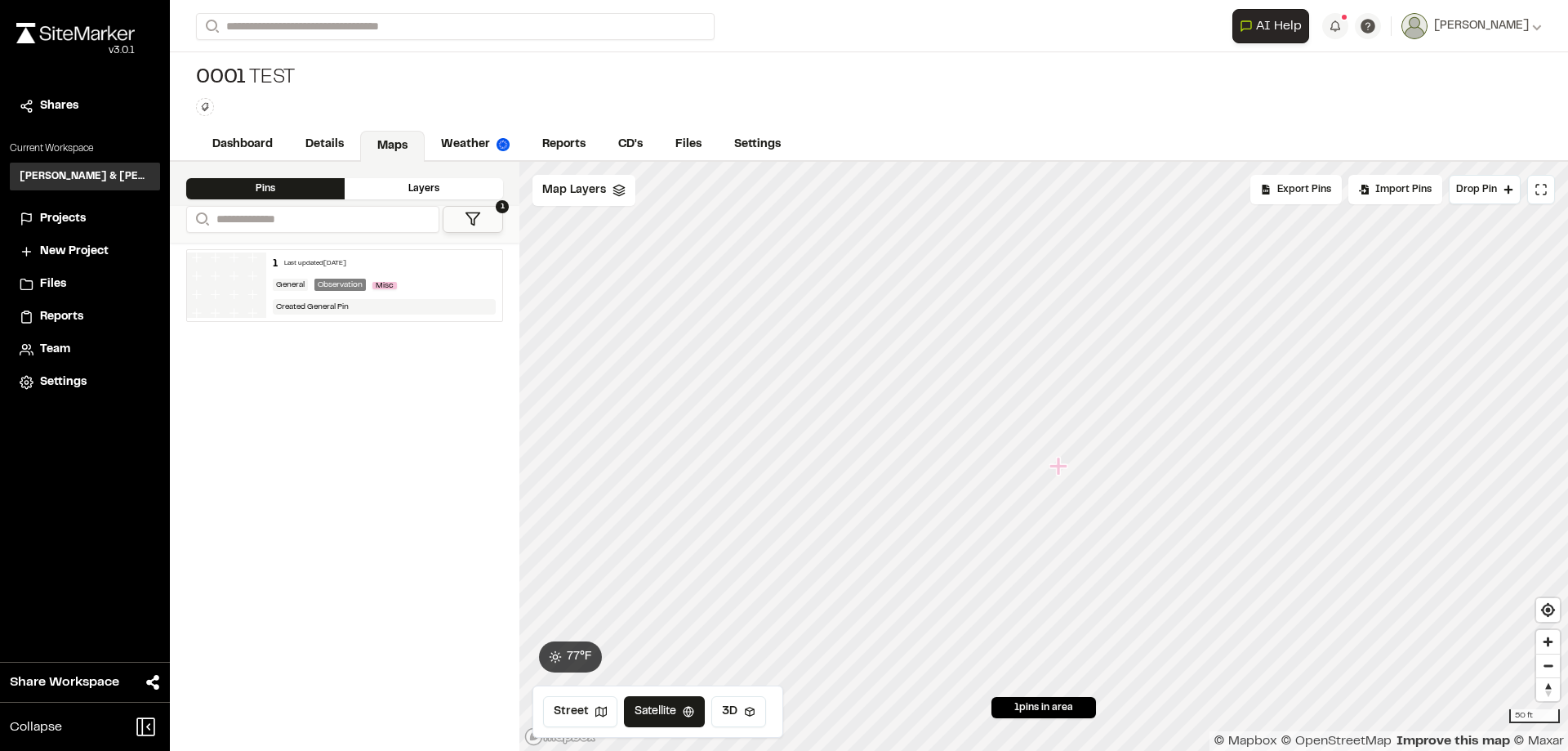
click at [1059, 469] on icon "Map marker" at bounding box center [1058, 465] width 18 height 18
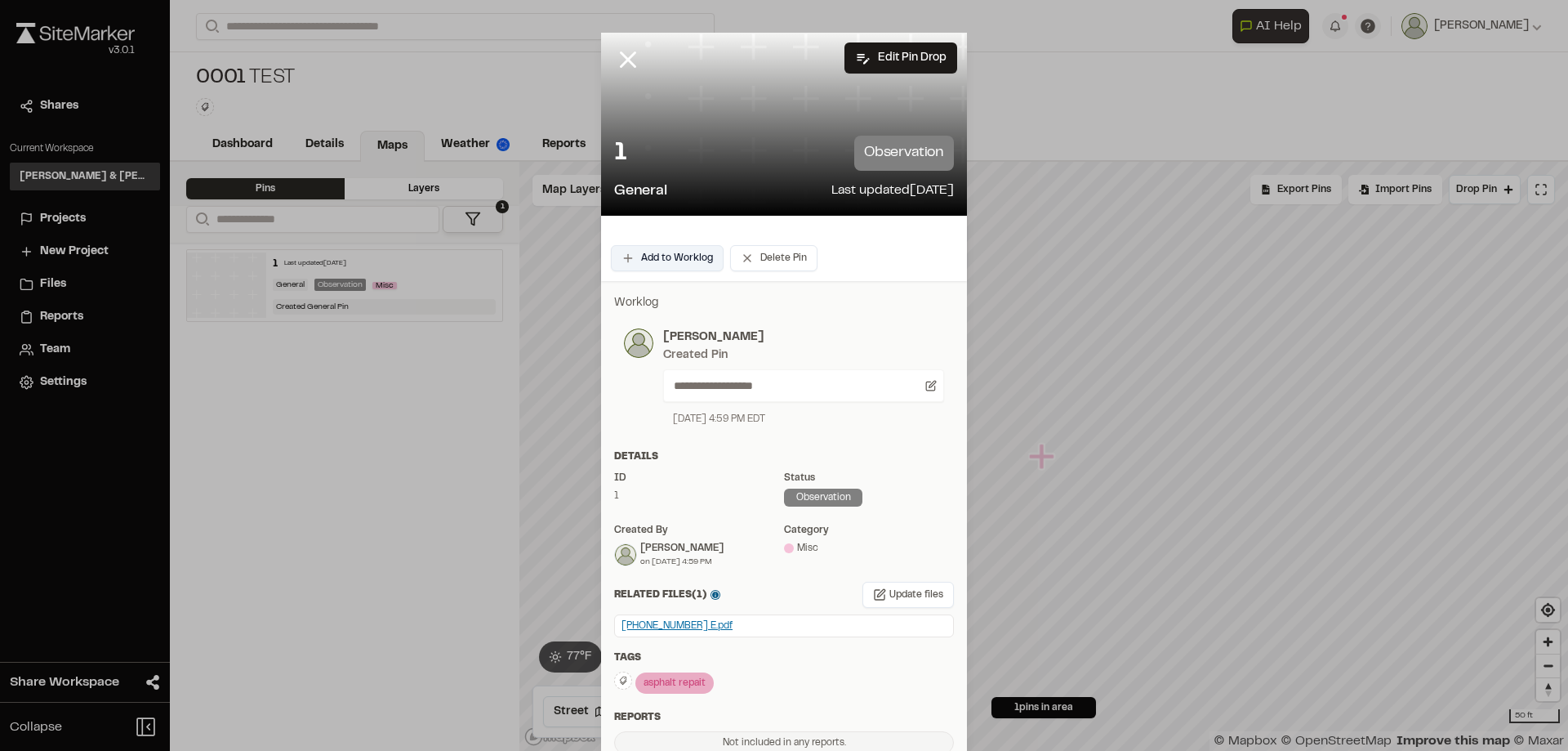
click at [663, 262] on button "Add to Worklog" at bounding box center [667, 258] width 113 height 26
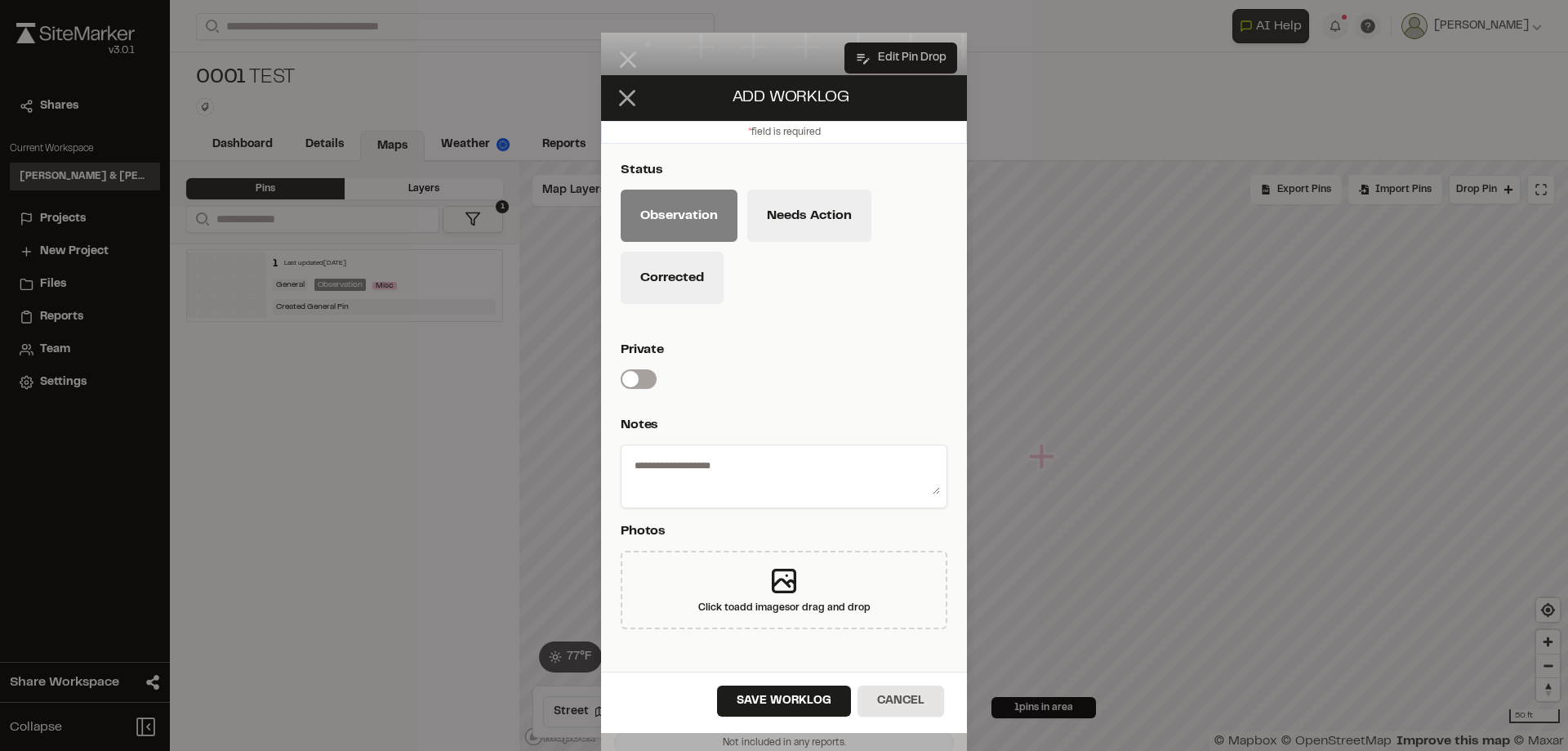
click at [628, 96] on line at bounding box center [627, 97] width 14 height 14
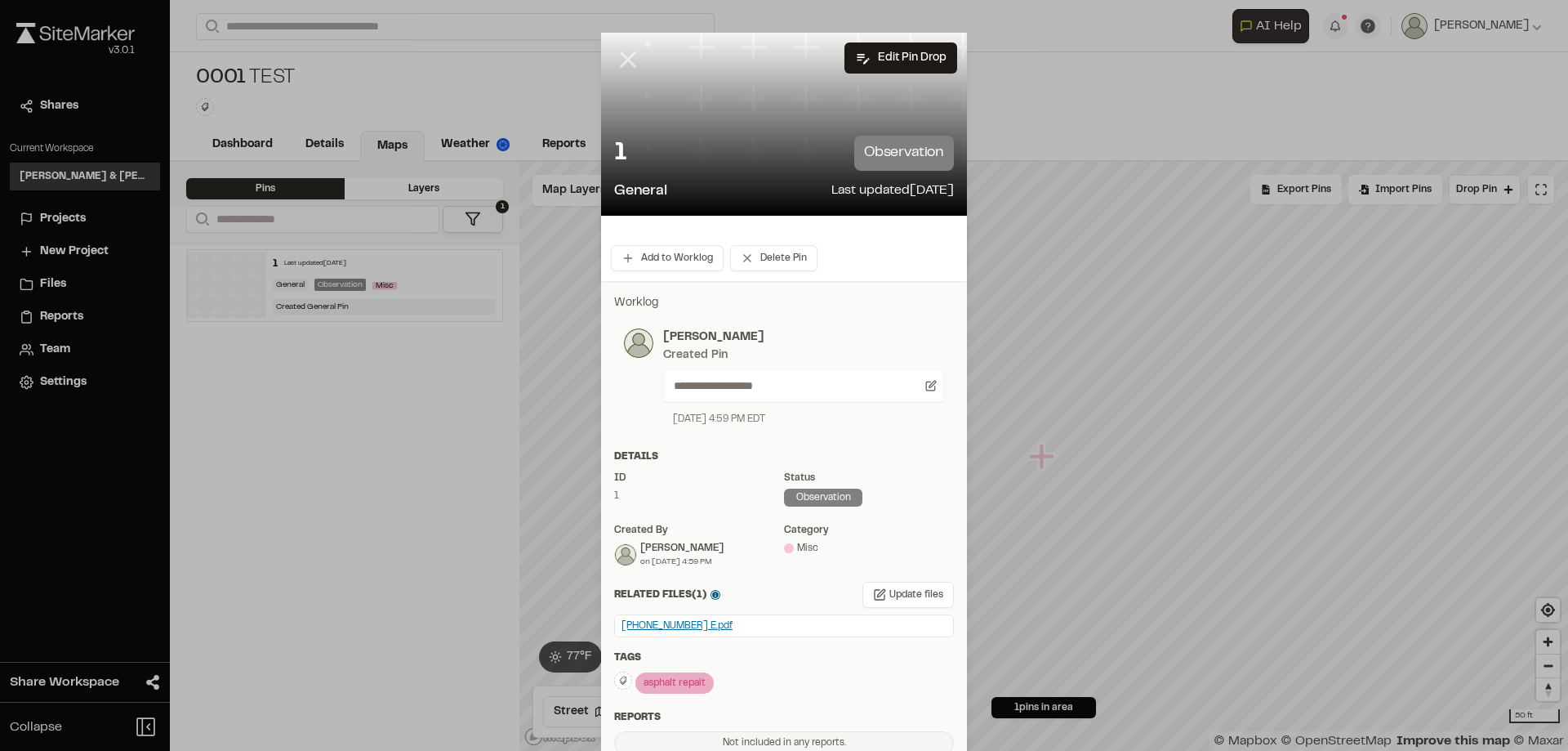
click at [623, 65] on icon at bounding box center [628, 59] width 28 height 28
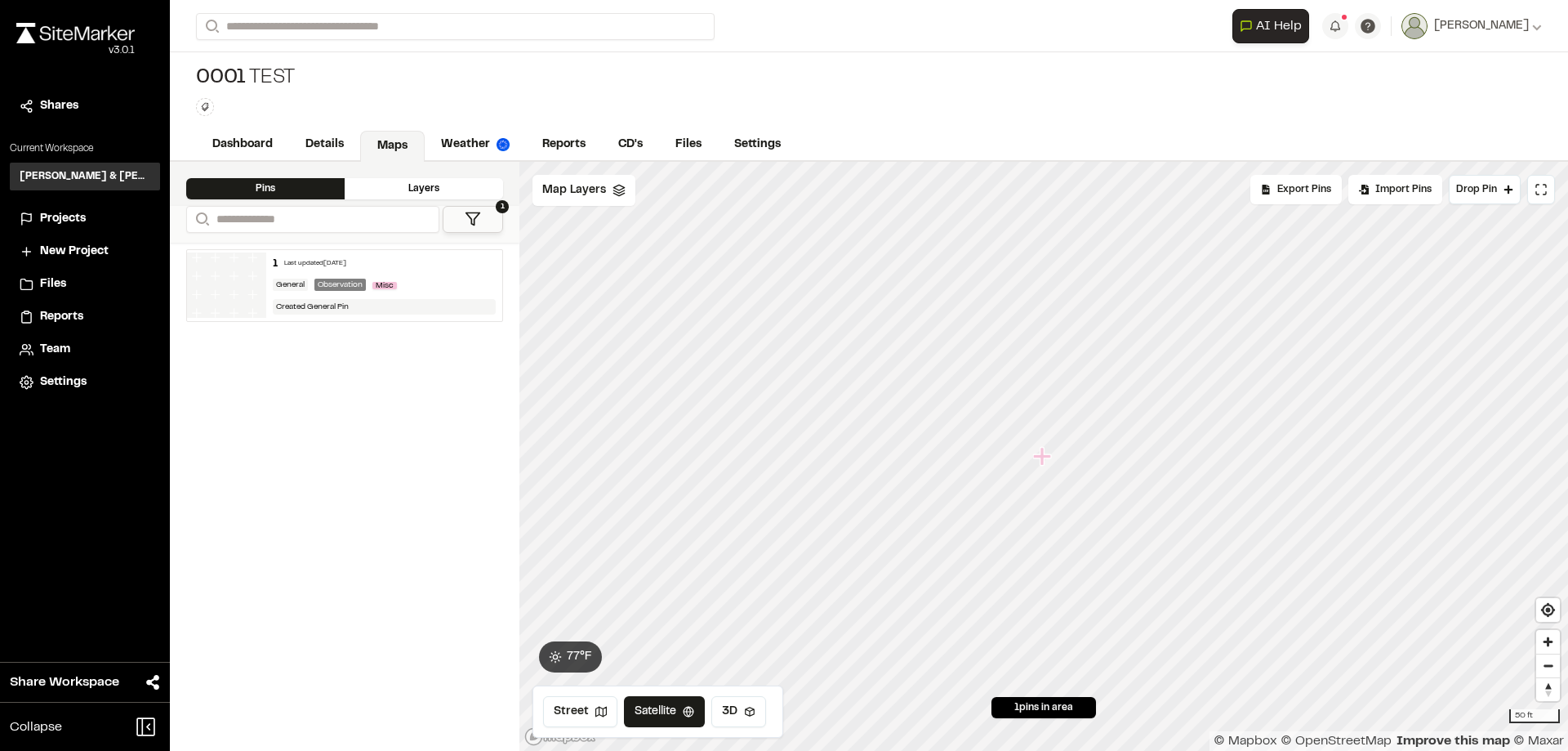
click at [1045, 463] on icon "Map marker" at bounding box center [1043, 456] width 21 height 21
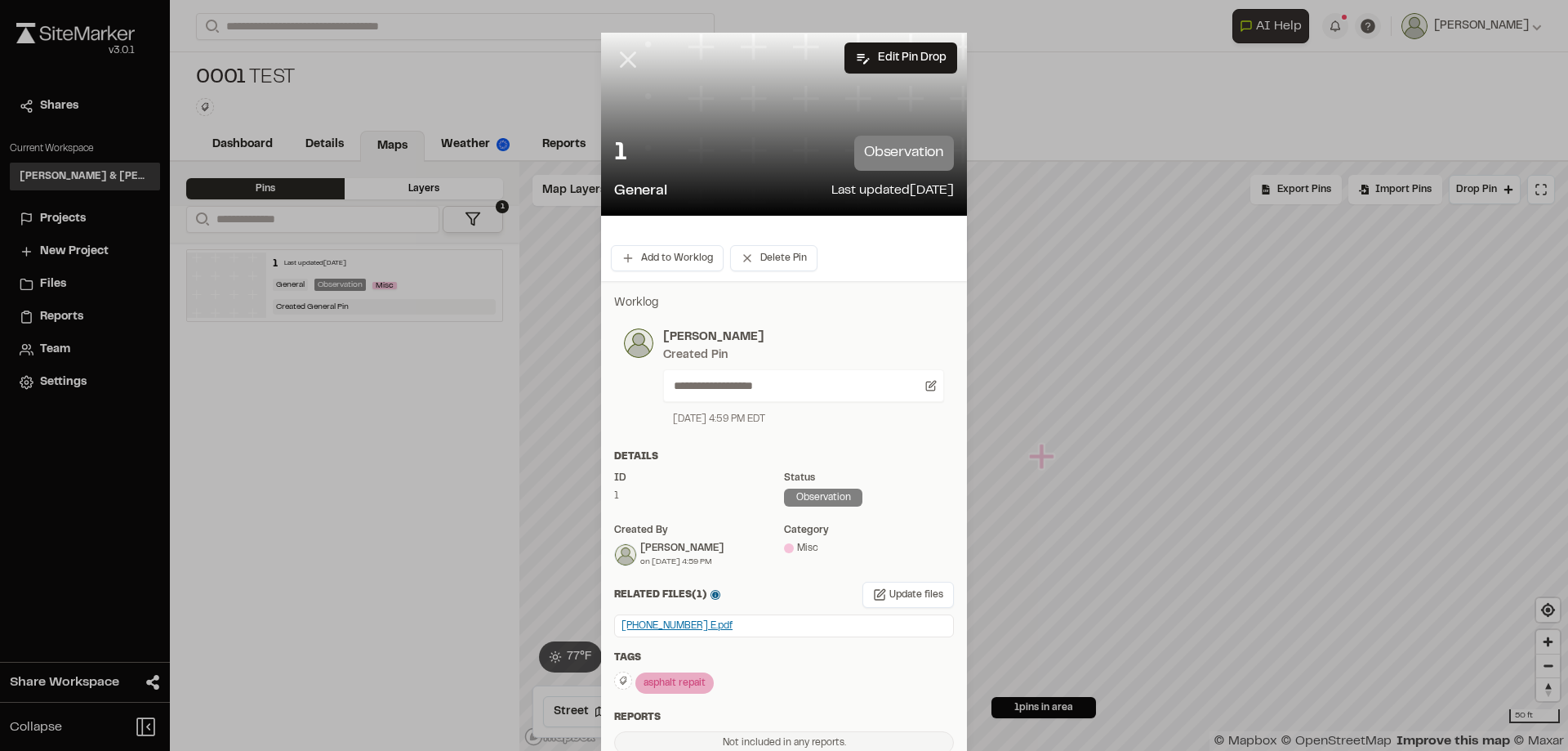
click at [630, 58] on icon at bounding box center [628, 59] width 28 height 28
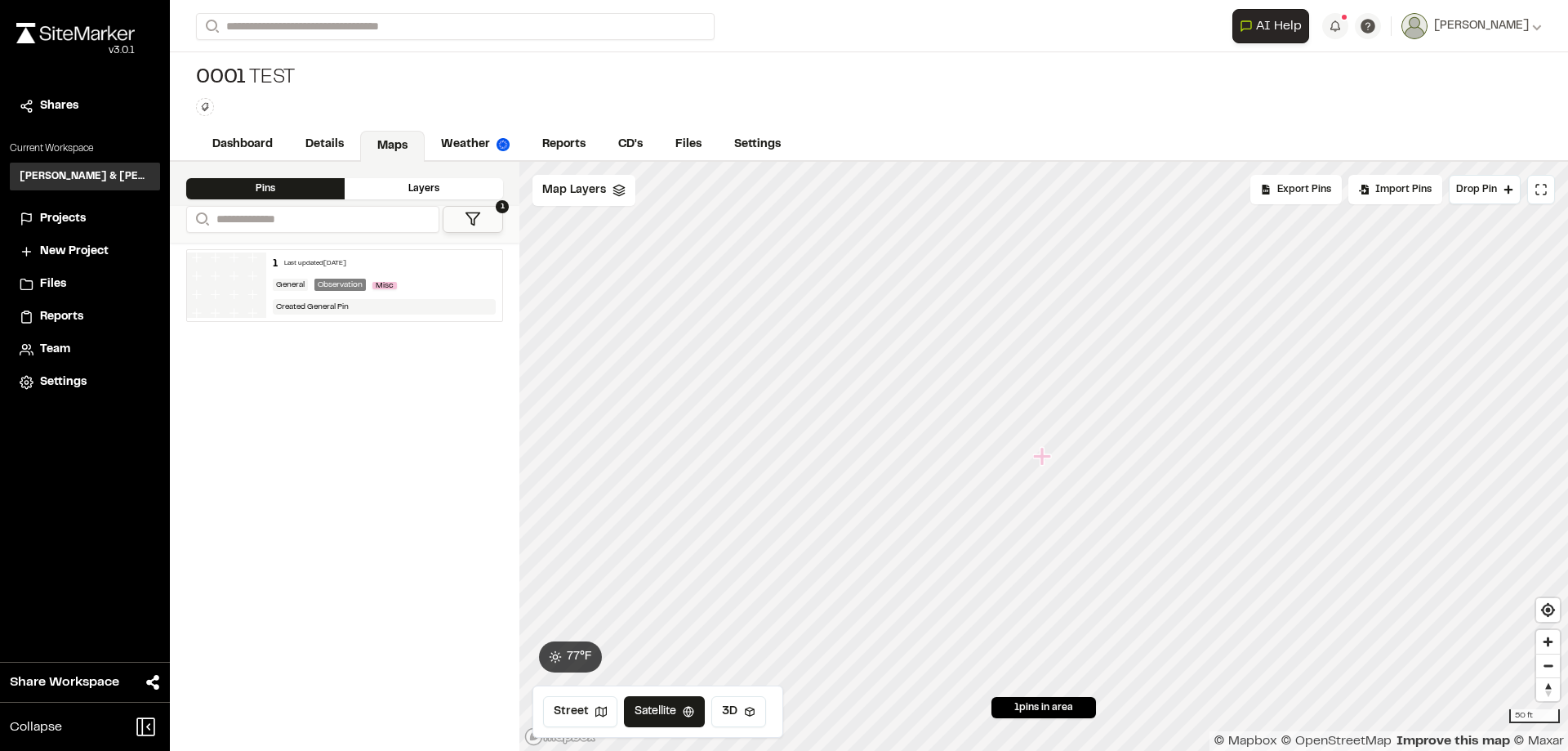
click at [1043, 460] on icon "Map marker" at bounding box center [1042, 455] width 18 height 18
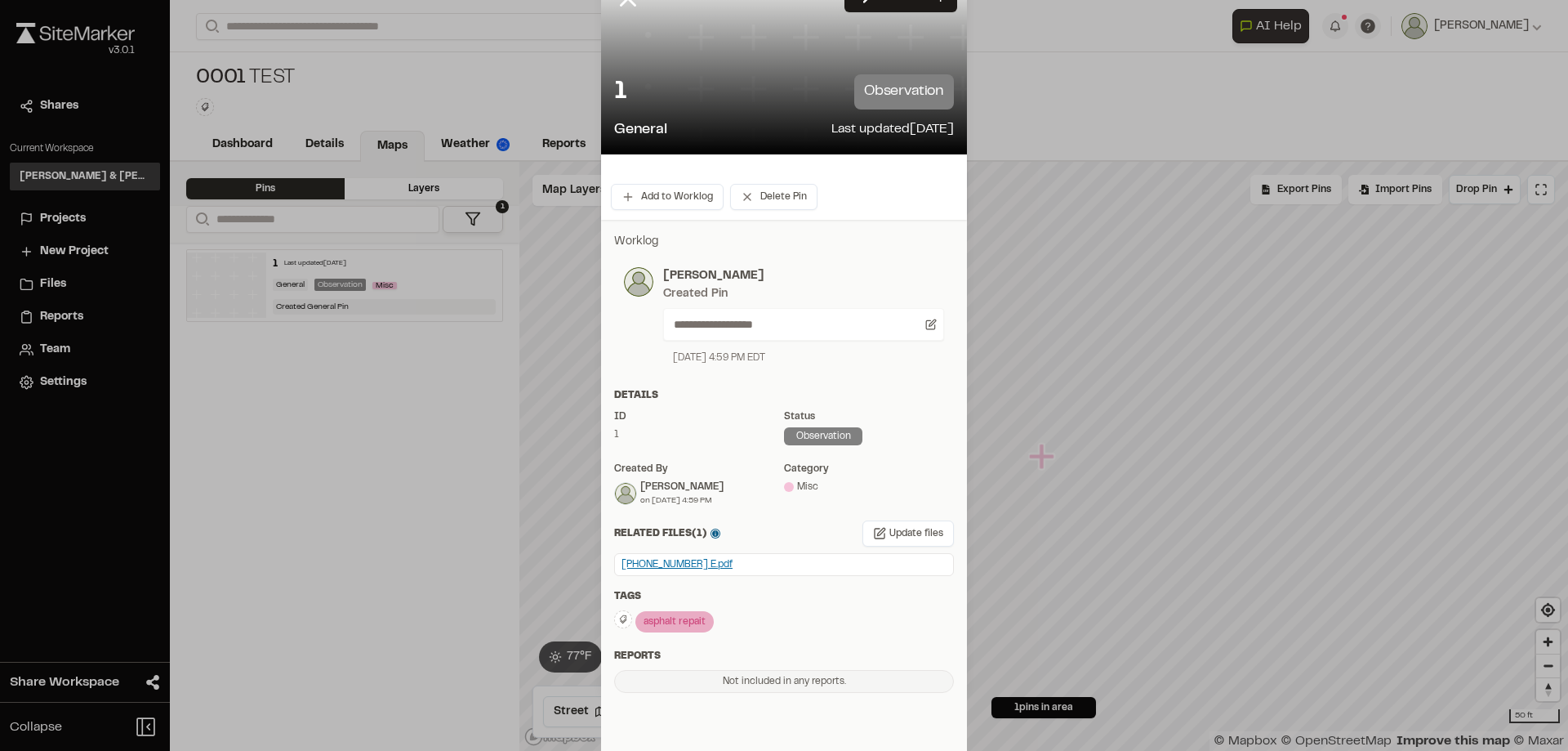
scroll to position [0, 0]
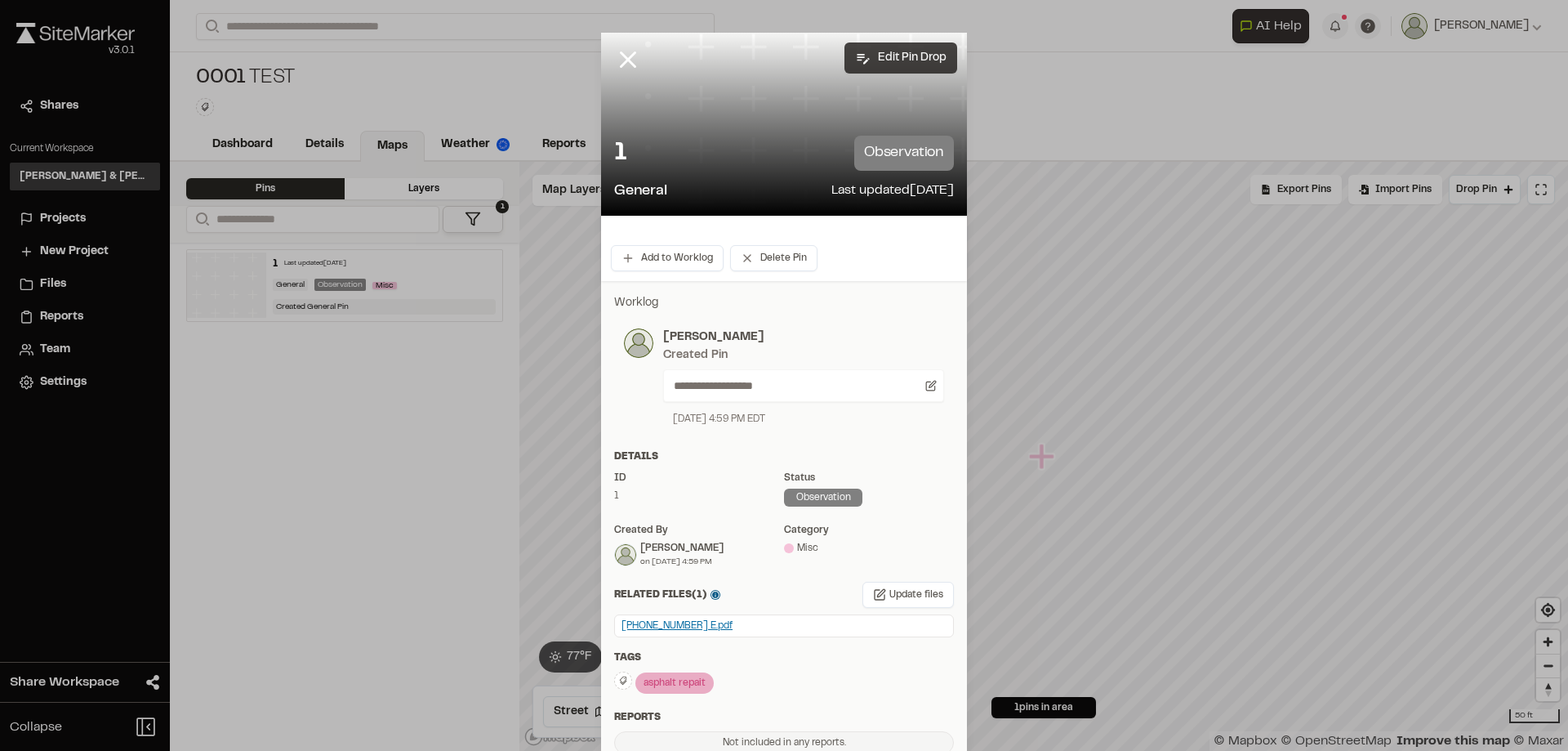
click at [887, 62] on button "Edit Pin Drop" at bounding box center [900, 58] width 113 height 31
select select "****"
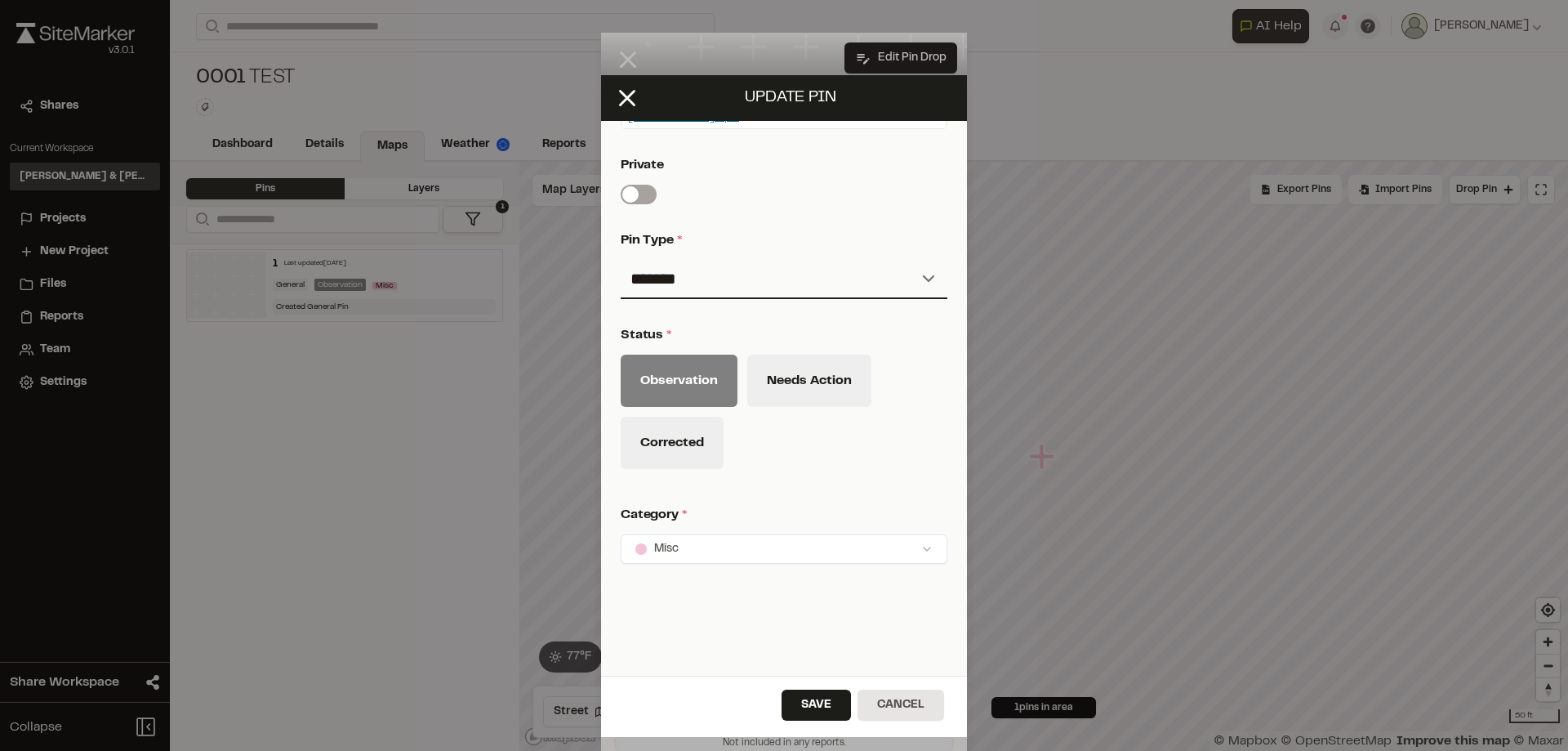
scroll to position [638, 0]
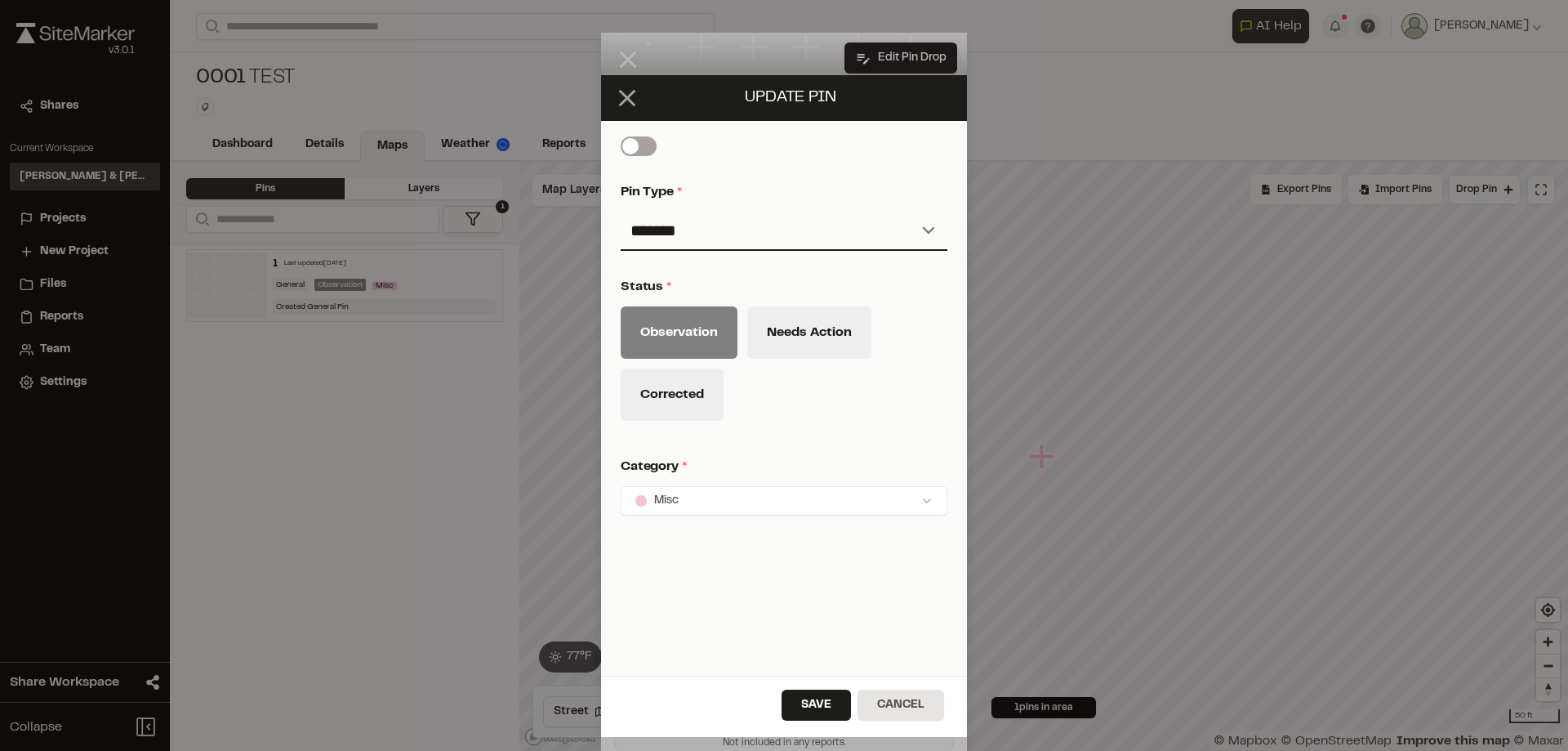
click at [621, 93] on line at bounding box center [627, 97] width 14 height 14
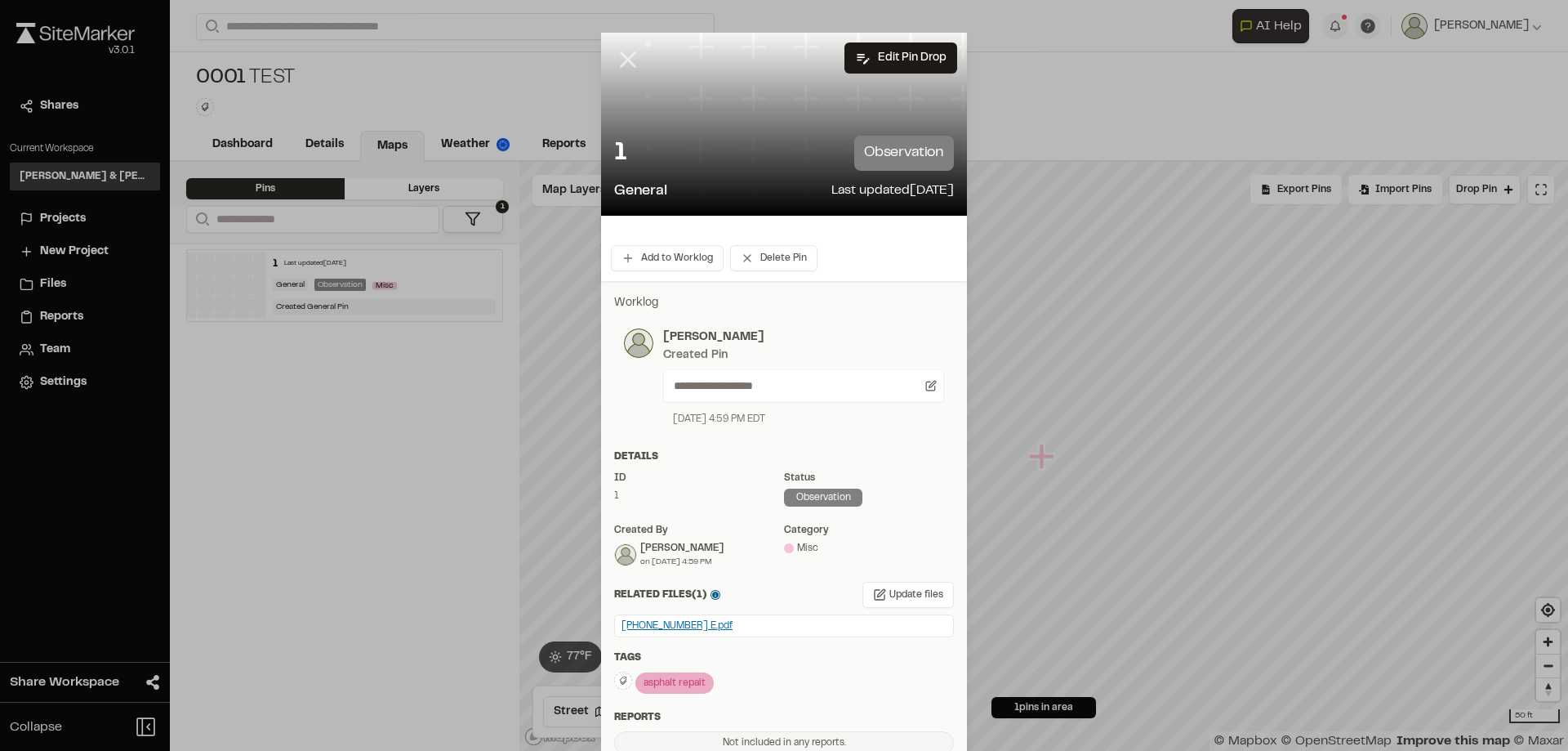
click at [628, 61] on icon at bounding box center [628, 59] width 28 height 28
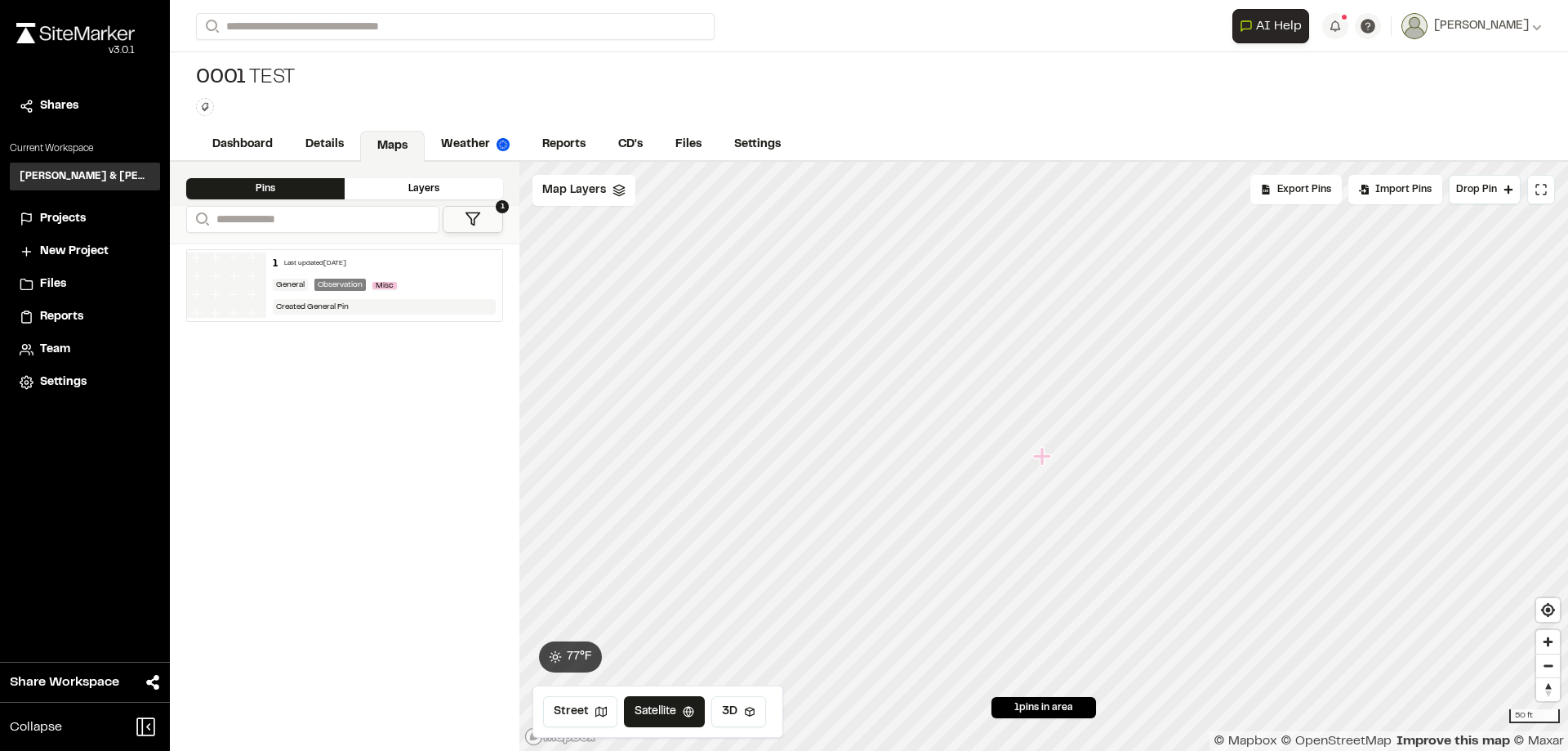
click at [1043, 465] on icon "Map marker" at bounding box center [1042, 455] width 18 height 18
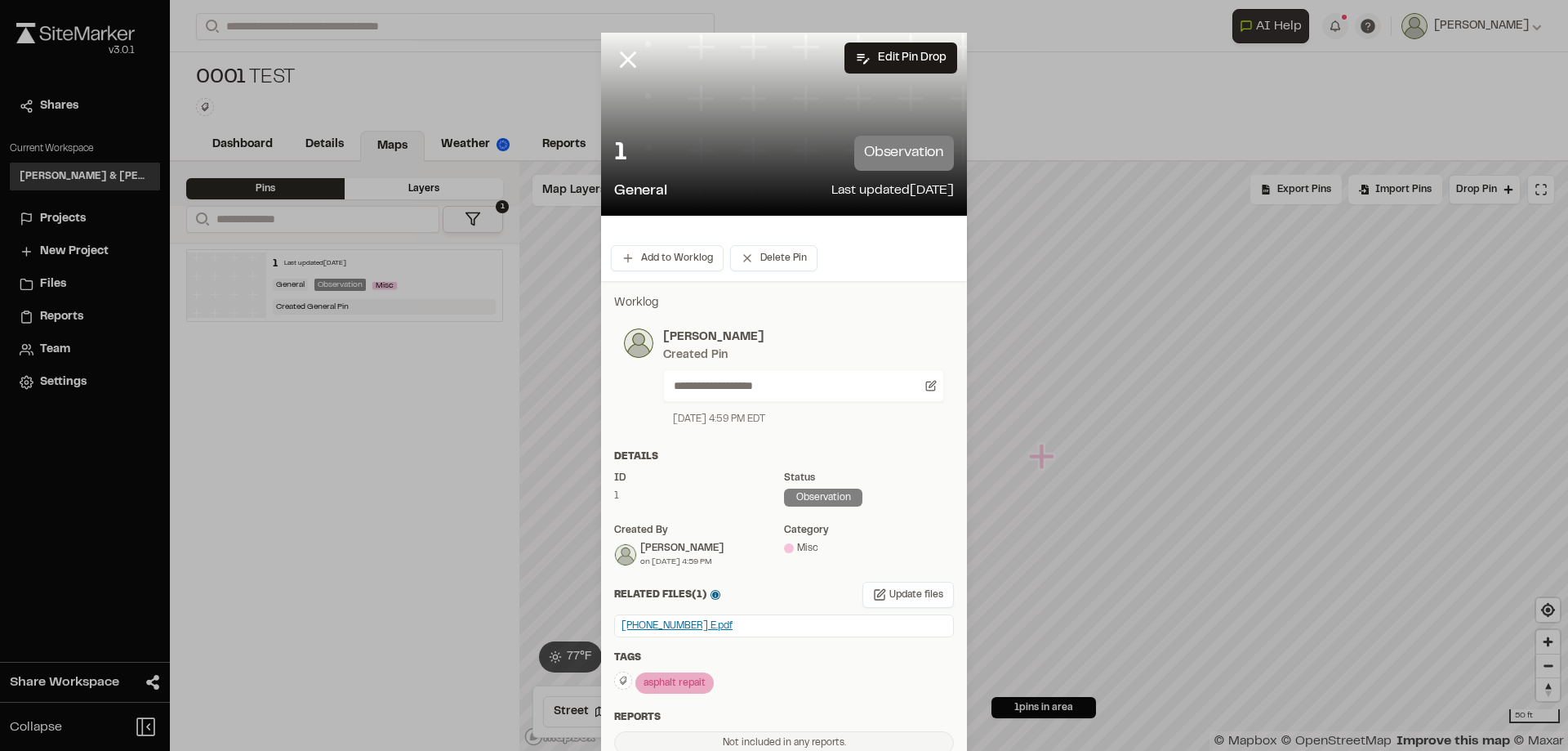
scroll to position [81, 0]
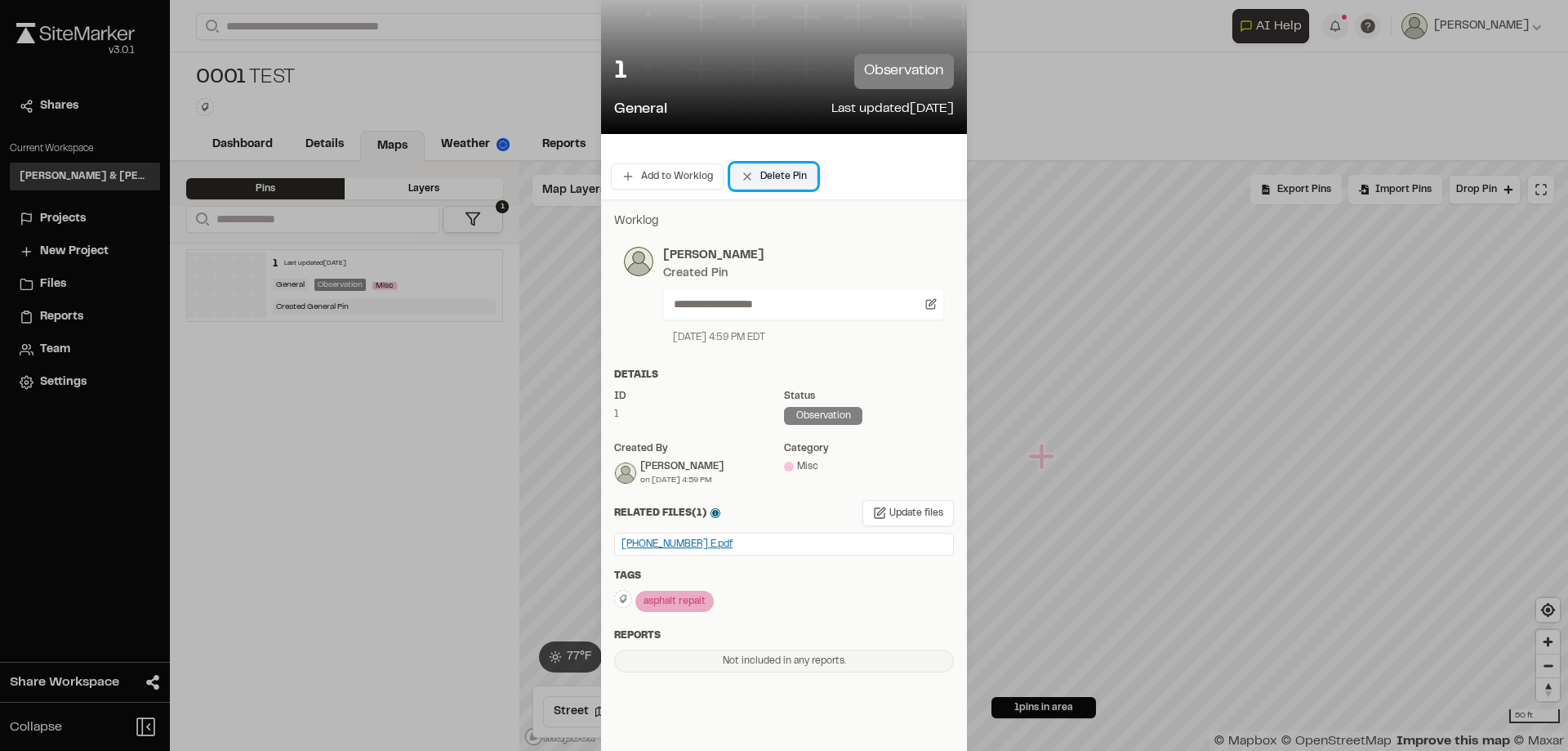
click at [793, 178] on button "Delete Pin" at bounding box center [773, 176] width 87 height 26
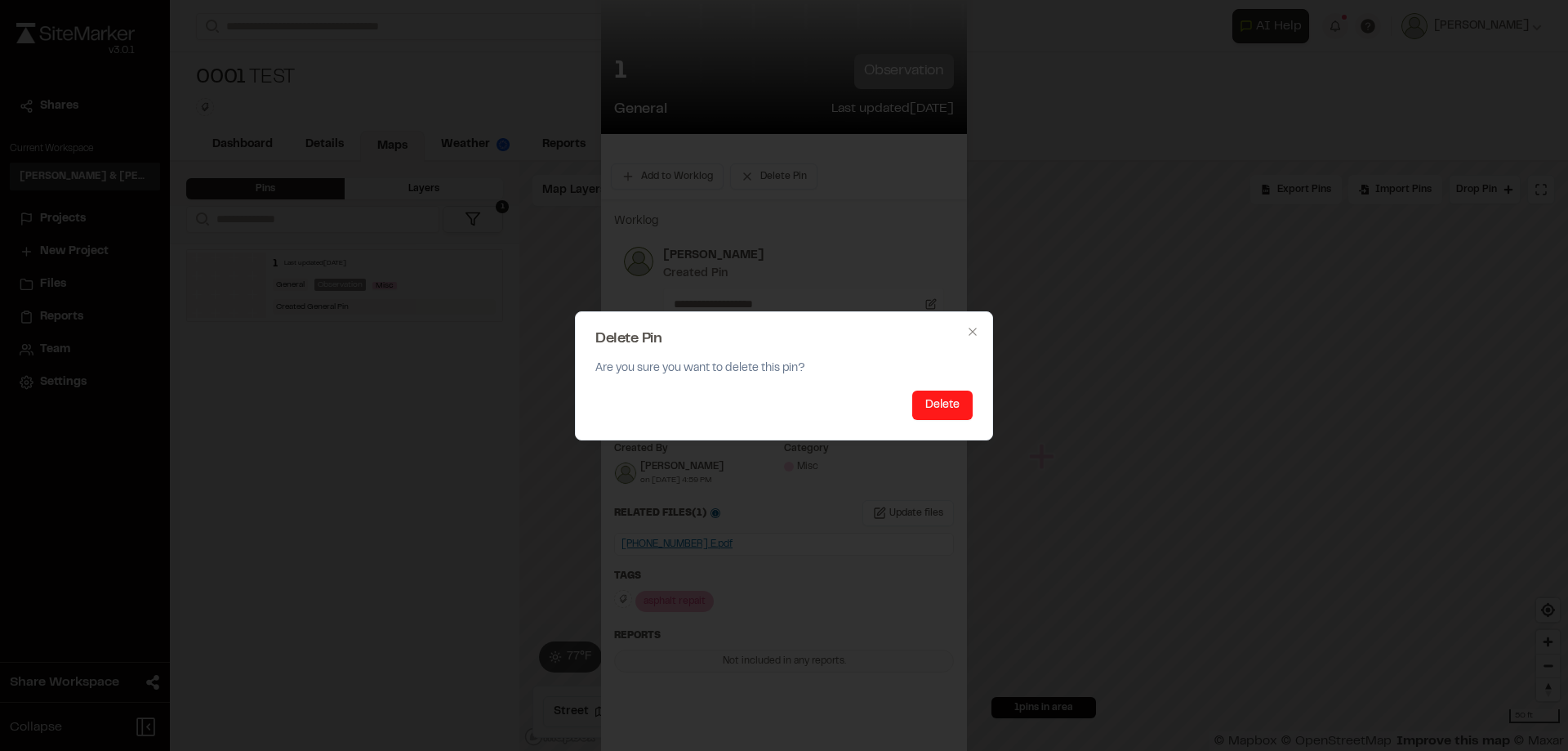
click at [952, 403] on button "Delete" at bounding box center [942, 405] width 60 height 30
